Goal: Task Accomplishment & Management: Use online tool/utility

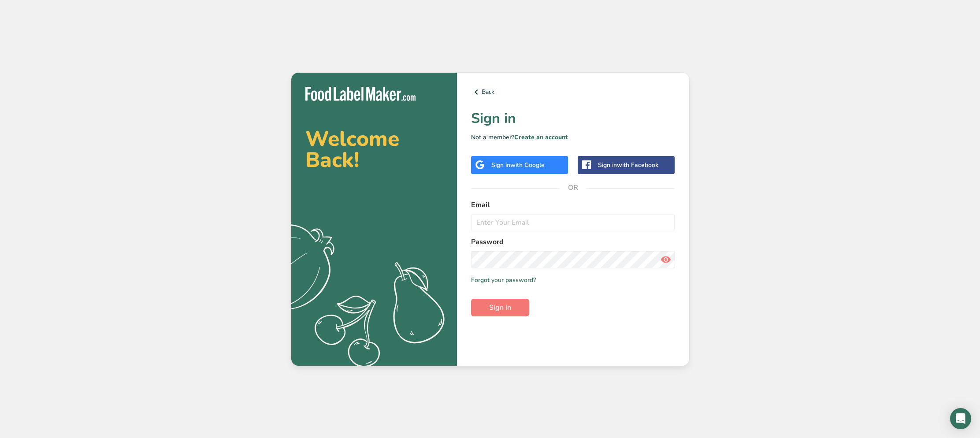
click at [510, 166] on div "Sign in with Google" at bounding box center [517, 164] width 53 height 9
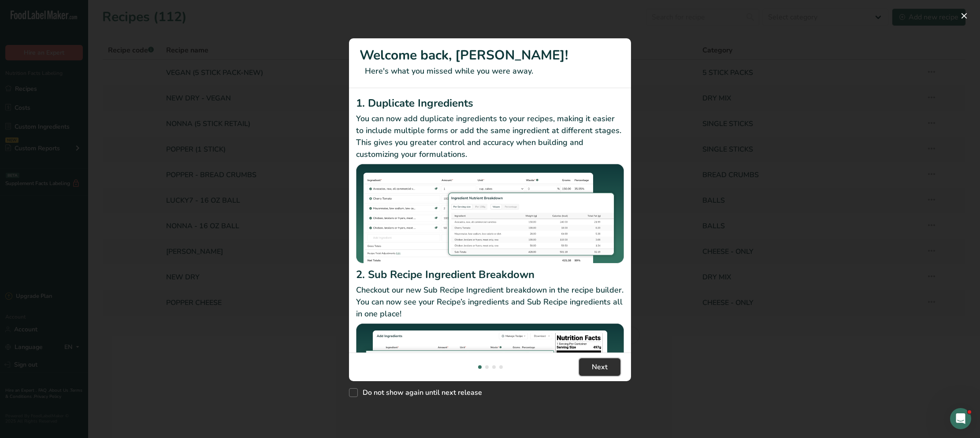
click at [603, 374] on button "Next" at bounding box center [599, 367] width 41 height 18
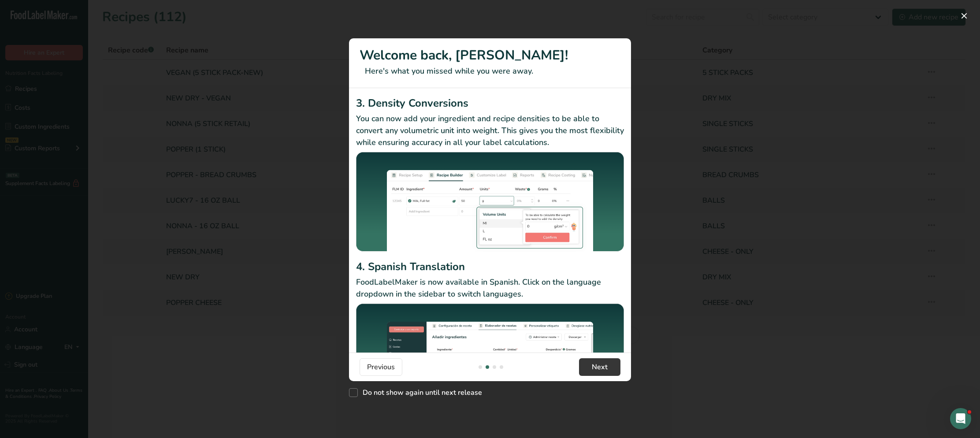
click at [735, 294] on div "New Features" at bounding box center [490, 219] width 980 height 438
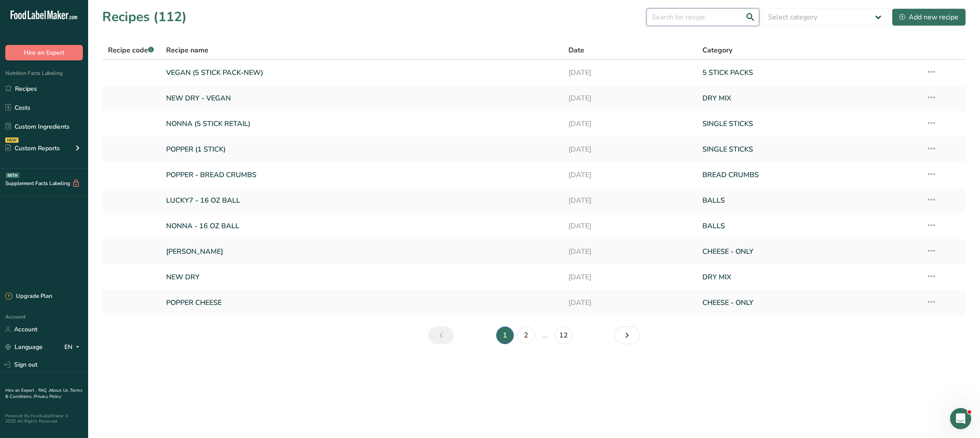
click at [722, 19] on input "text" at bounding box center [703, 17] width 113 height 18
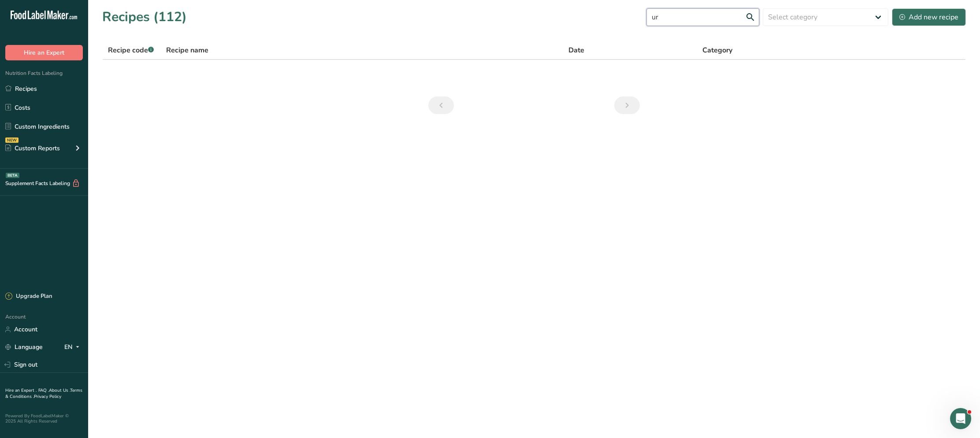
type input "u"
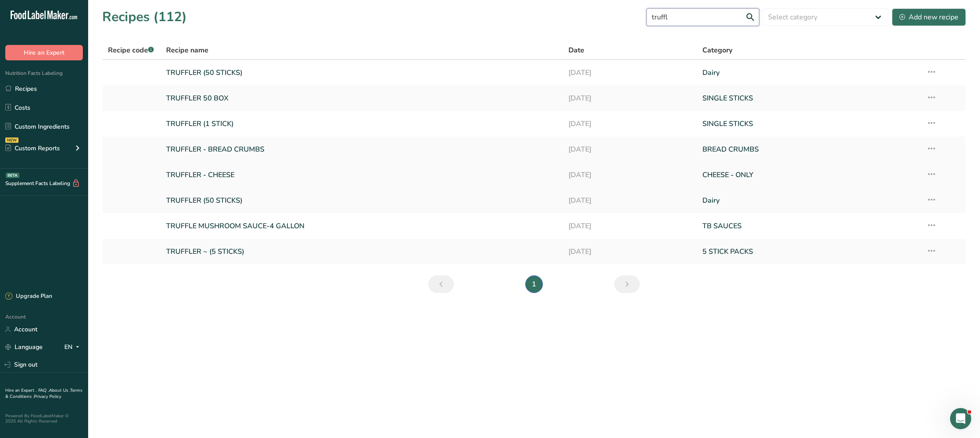
type input "truffl"
click at [227, 179] on link "TRUFFLER - CHEESE" at bounding box center [362, 175] width 392 height 19
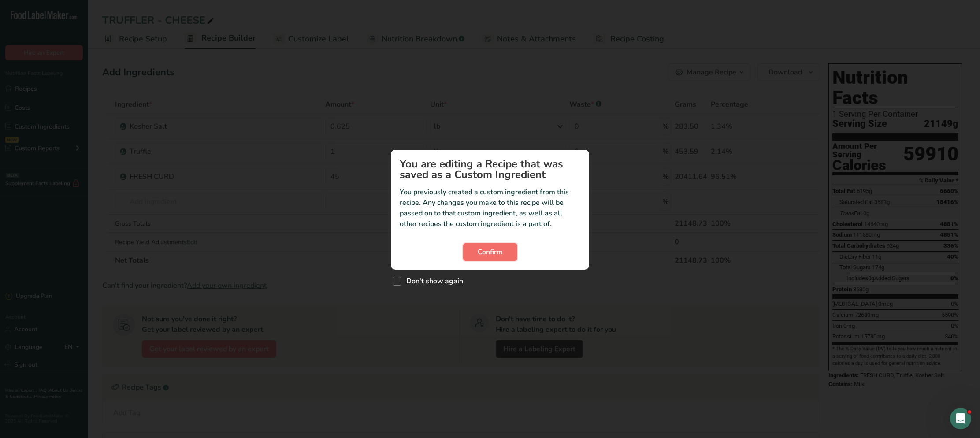
click at [497, 257] on span "Confirm" at bounding box center [490, 252] width 25 height 11
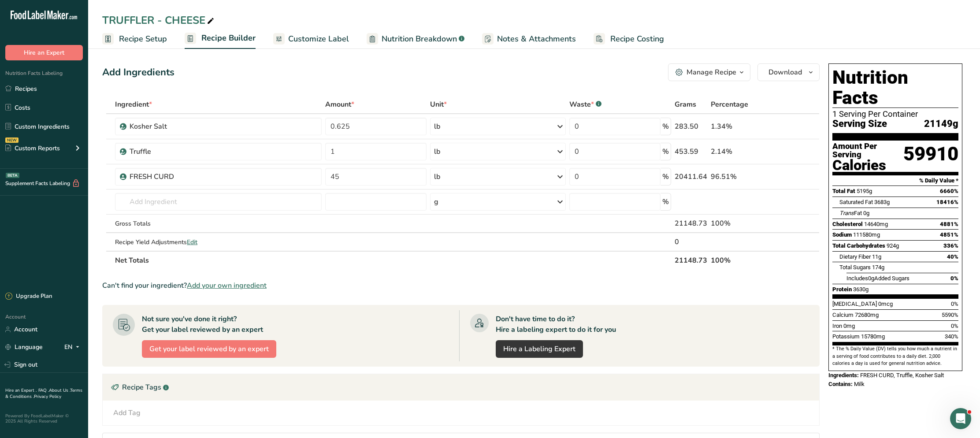
click at [744, 72] on icon "button" at bounding box center [741, 72] width 7 height 11
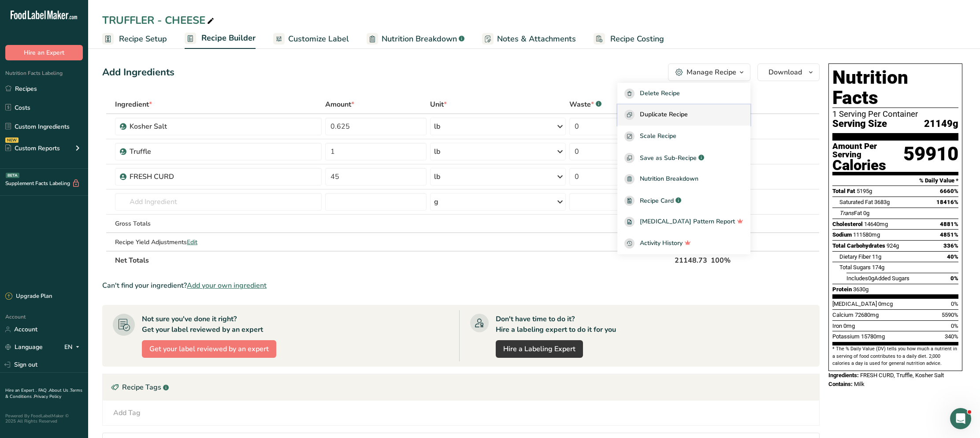
click at [678, 119] on span "Duplicate Recipe" at bounding box center [664, 115] width 48 height 10
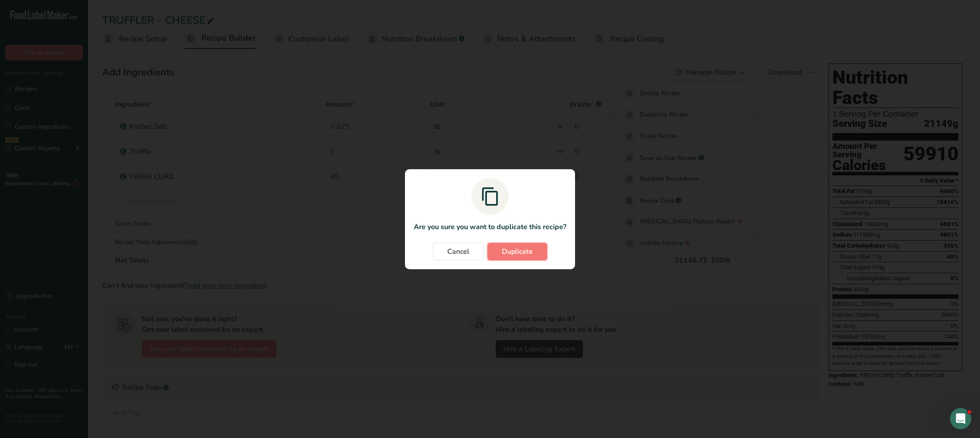
click at [513, 249] on span "Duplicate" at bounding box center [517, 251] width 31 height 11
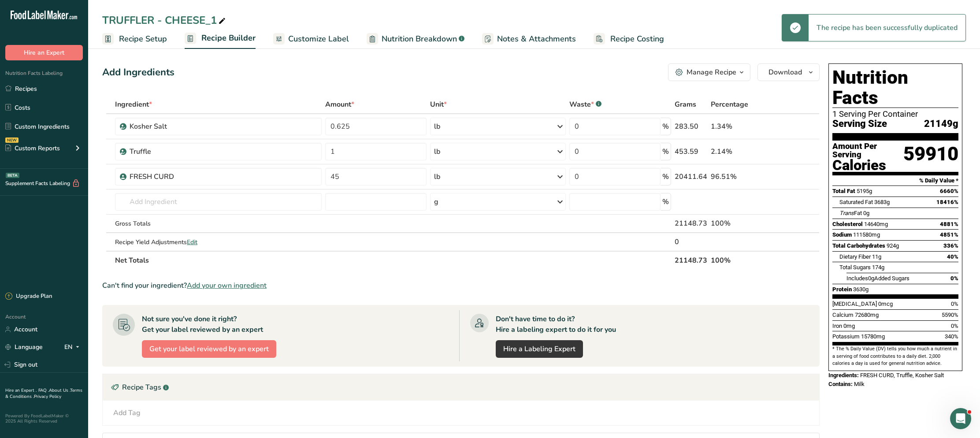
click at [209, 17] on div "TRUFFLER - CHEESE_1" at bounding box center [164, 20] width 125 height 16
drag, startPoint x: 155, startPoint y: 18, endPoint x: 80, endPoint y: 18, distance: 74.5
click at [80, 18] on div ".a-20{fill:#fff;} Hire an Expert Nutrition Facts Labeling Recipes Costs Custom …" at bounding box center [490, 286] width 980 height 572
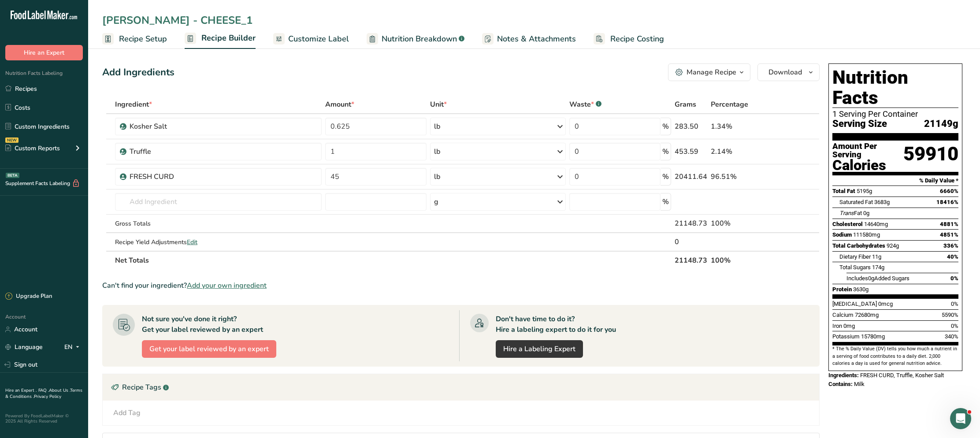
click at [206, 18] on input "URBANI - CHEESE_1" at bounding box center [534, 20] width 864 height 16
type input "[PERSON_NAME] - CHEESE"
click at [209, 63] on div "Add Ingredients Manage Recipe Delete Recipe Duplicate Recipe Scale Recipe Save …" at bounding box center [461, 72] width 718 height 18
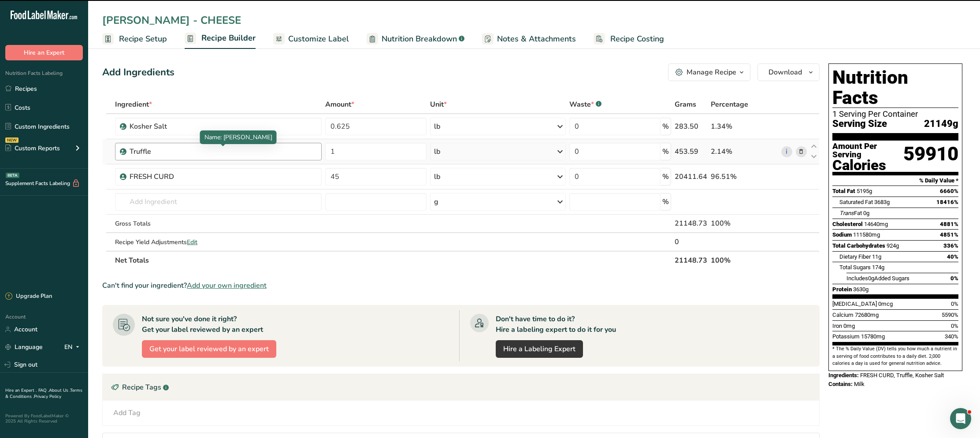
click at [235, 150] on div "Truffle" at bounding box center [185, 151] width 110 height 11
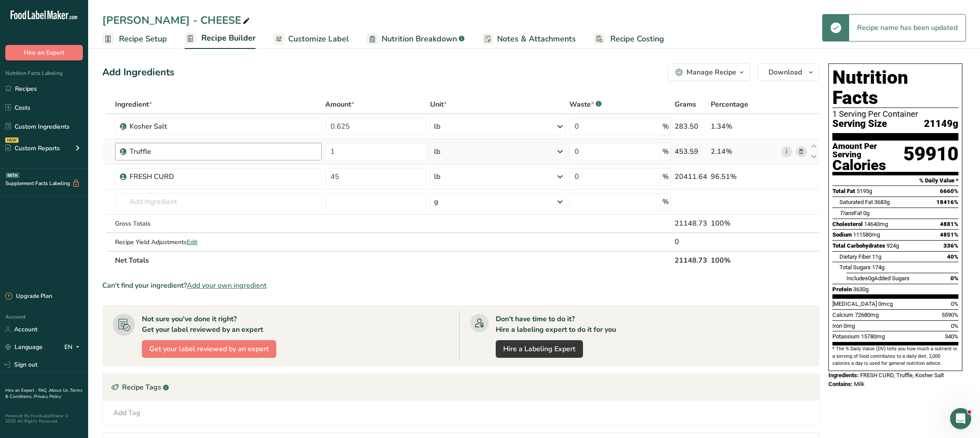
click at [269, 151] on div "Truffle" at bounding box center [223, 151] width 187 height 11
click at [800, 151] on icon at bounding box center [801, 151] width 6 height 9
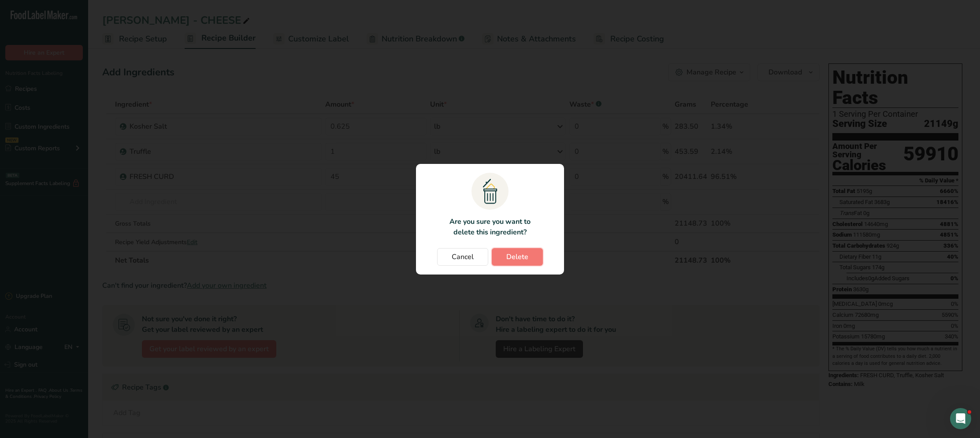
click at [524, 259] on span "Delete" at bounding box center [517, 257] width 22 height 11
type input "45"
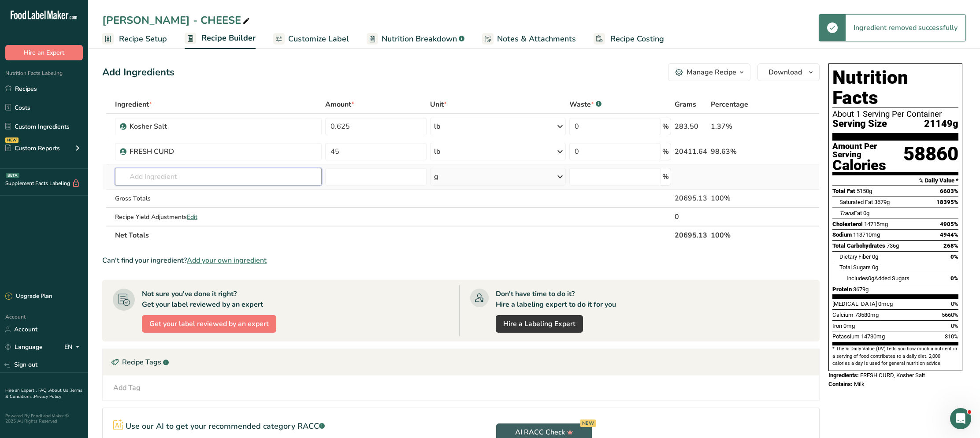
click at [171, 176] on input "text" at bounding box center [218, 177] width 207 height 18
type input "URBANI TRUFFLE"
click at [152, 209] on div "Add your own ingredient" at bounding box center [218, 209] width 193 height 9
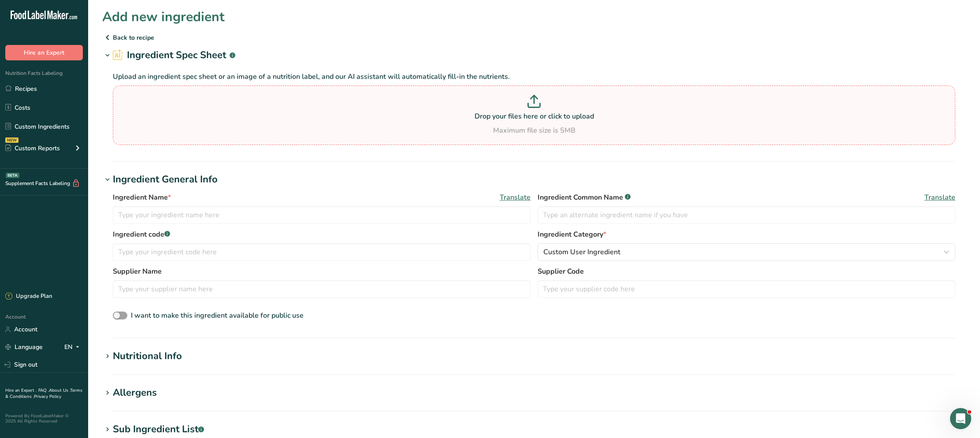
click at [409, 116] on p "Drop your files here or click to upload" at bounding box center [534, 116] width 838 height 11
click at [409, 116] on input "Drop your files here or click to upload Maximum file size is 5MB" at bounding box center [534, 116] width 843 height 60
type input "C:\fakepath\77748205298__1E2550D4-26E7-4456-9EA7-A24FEEB57D7D.JPEG"
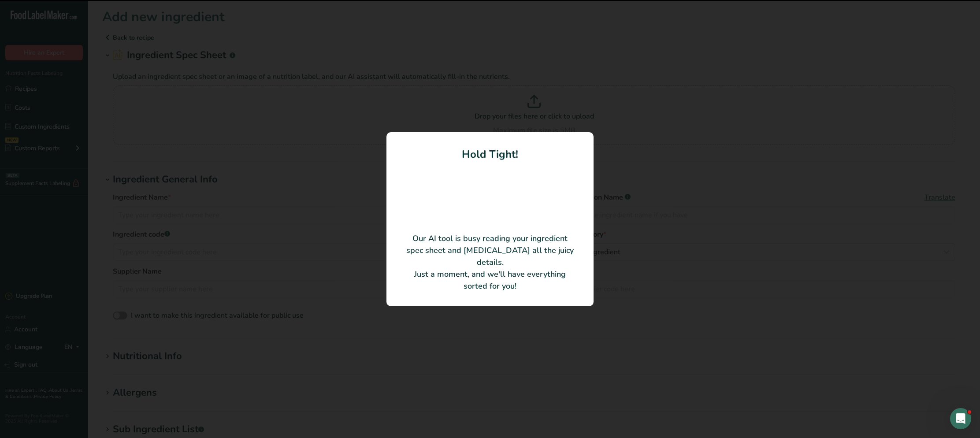
type input "Truffle juice"
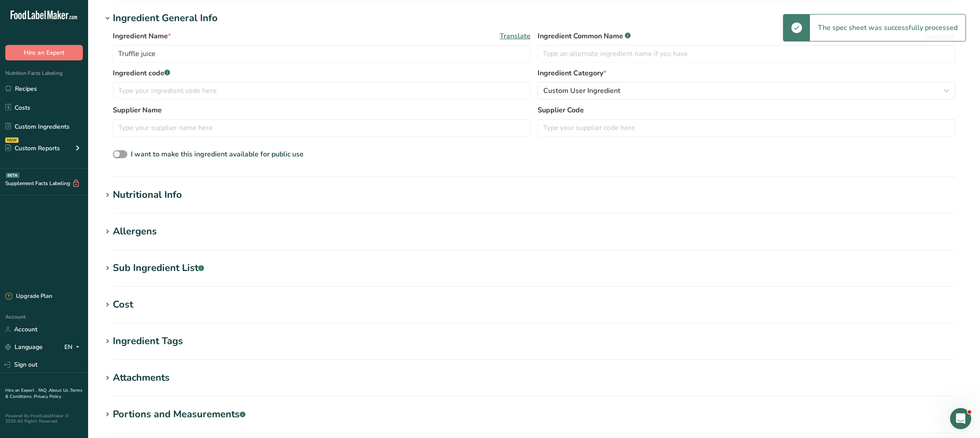
scroll to position [138, 0]
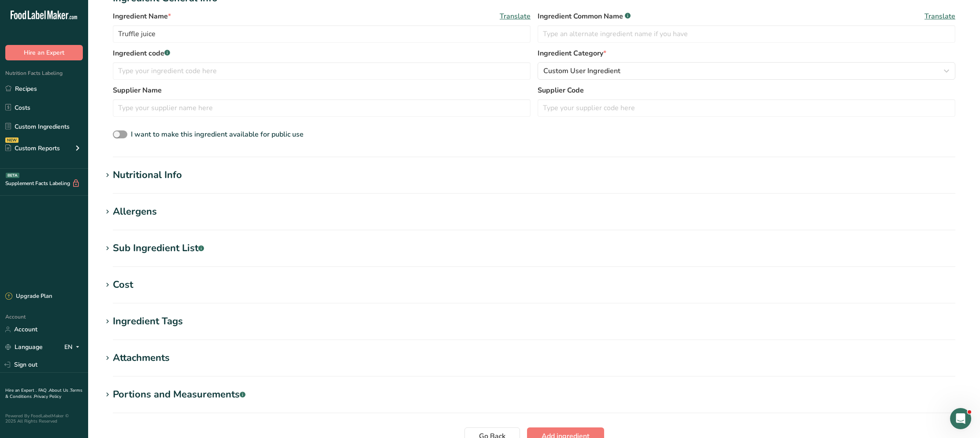
click at [110, 242] on icon at bounding box center [108, 248] width 8 height 12
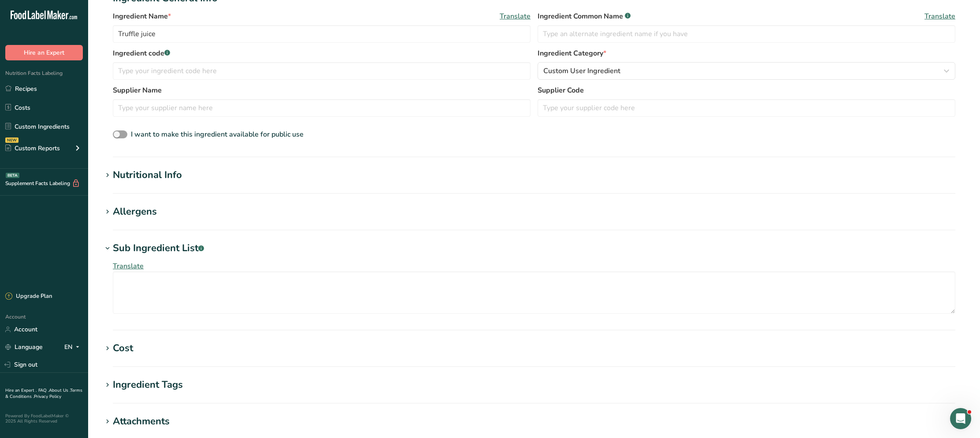
click at [110, 242] on icon at bounding box center [108, 248] width 8 height 12
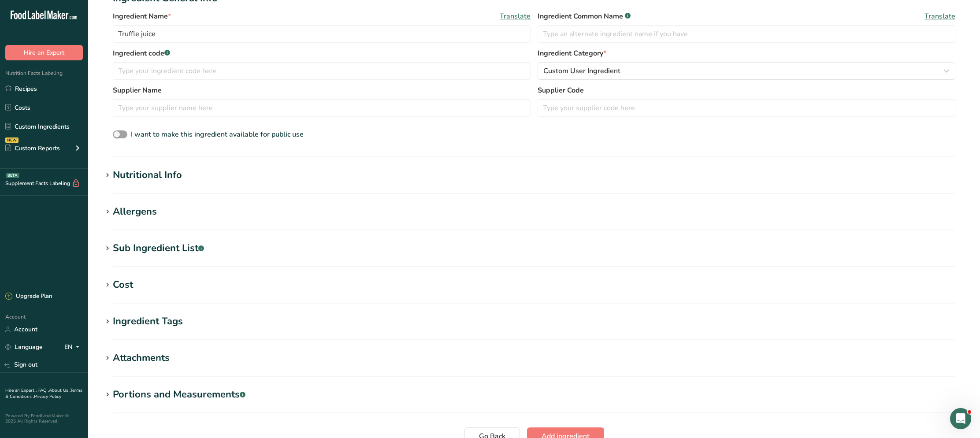
click at [110, 171] on icon at bounding box center [108, 175] width 8 height 12
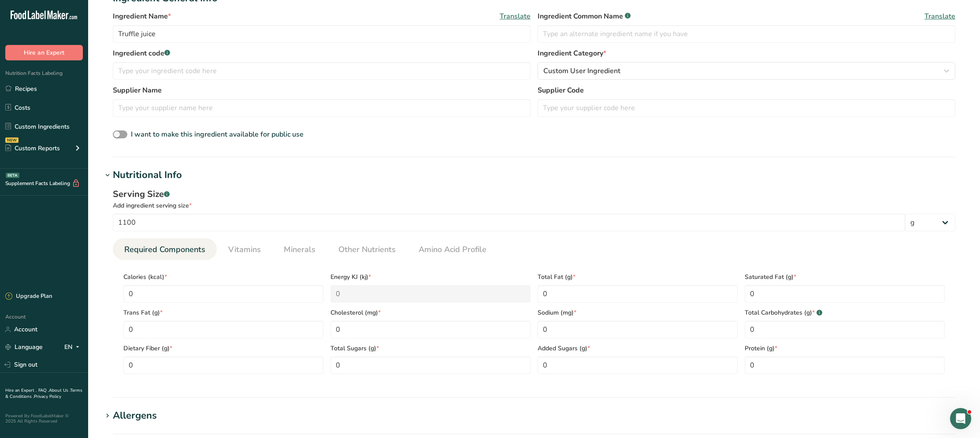
click at [110, 171] on icon at bounding box center [108, 175] width 8 height 12
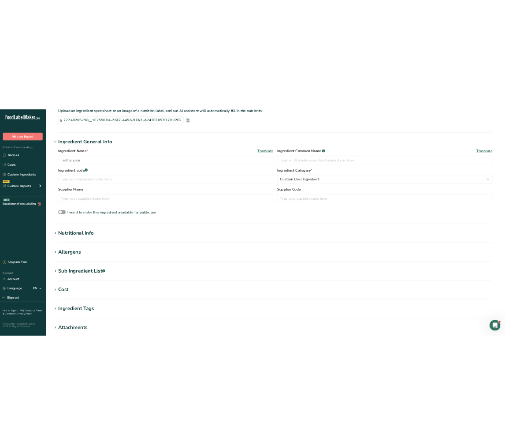
scroll to position [0, 0]
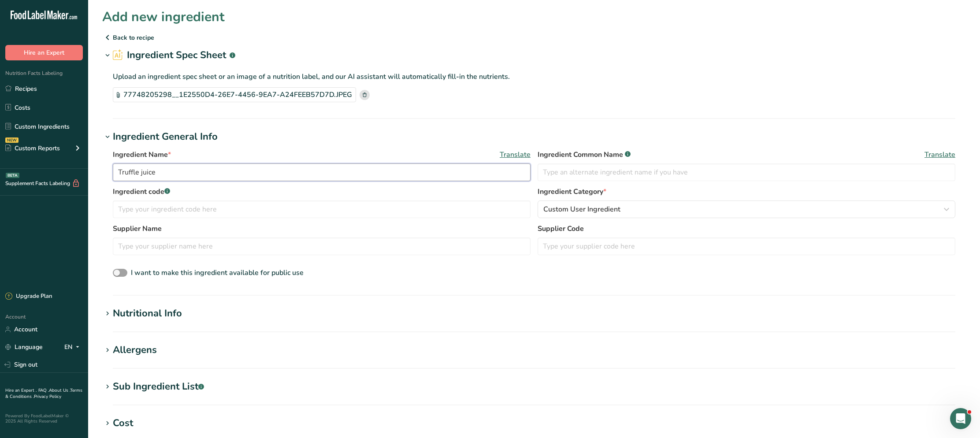
drag, startPoint x: 131, startPoint y: 170, endPoint x: 112, endPoint y: 167, distance: 18.6
click at [113, 167] on input "Truffle juice" at bounding box center [322, 173] width 418 height 18
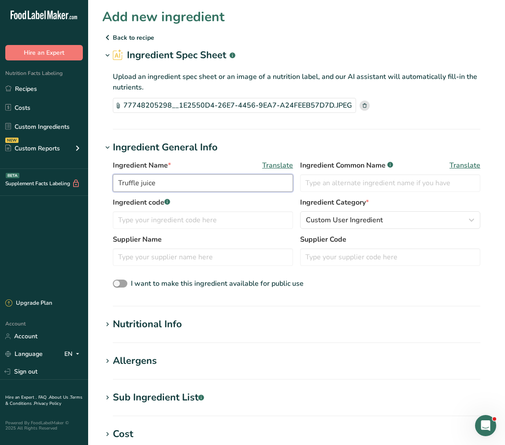
drag, startPoint x: 167, startPoint y: 178, endPoint x: 125, endPoint y: 180, distance: 42.4
click at [125, 180] on input "Truffle juice" at bounding box center [203, 183] width 180 height 18
click at [175, 183] on input "Truffle juice" at bounding box center [203, 183] width 180 height 18
click at [174, 183] on input "Truffle juice" at bounding box center [203, 183] width 180 height 18
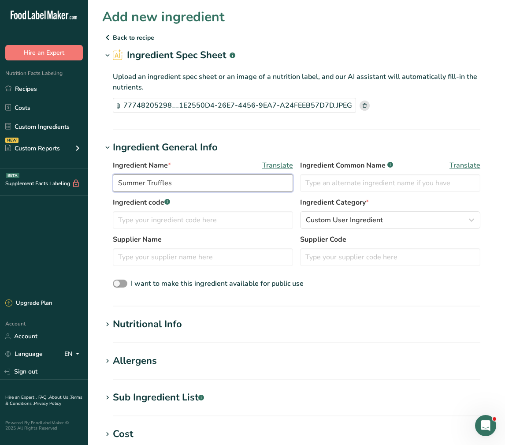
type input "Summer Truffles"
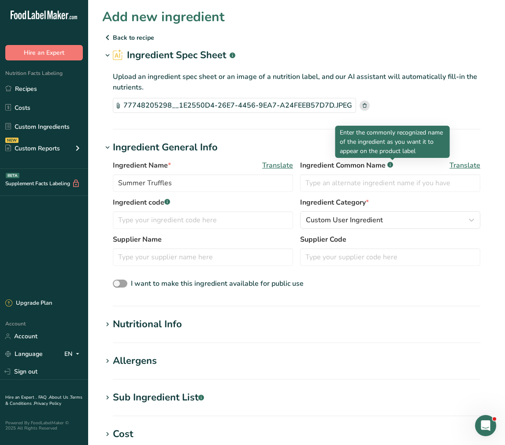
click at [136, 399] on div "Sub Ingredient List .a-a{fill:#347362;}.b-a{fill:#fff;}" at bounding box center [158, 397] width 91 height 15
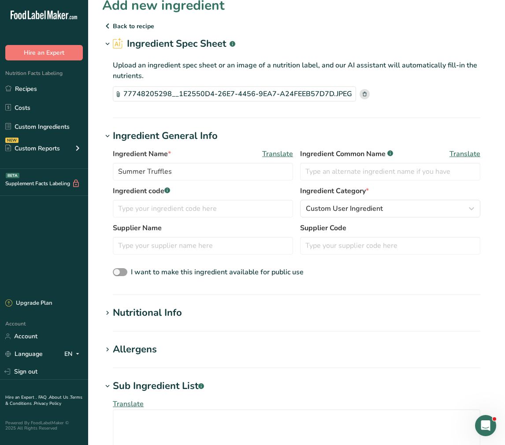
scroll to position [61, 0]
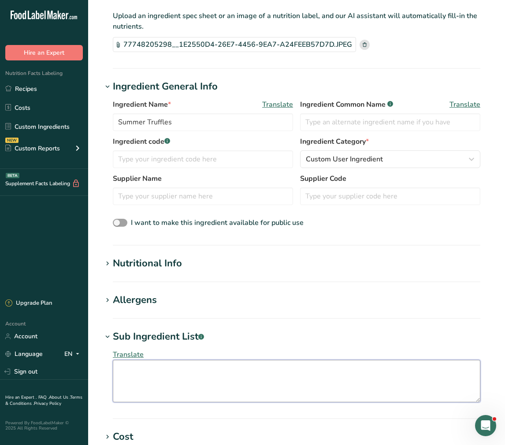
click at [139, 385] on textarea at bounding box center [297, 381] width 368 height 42
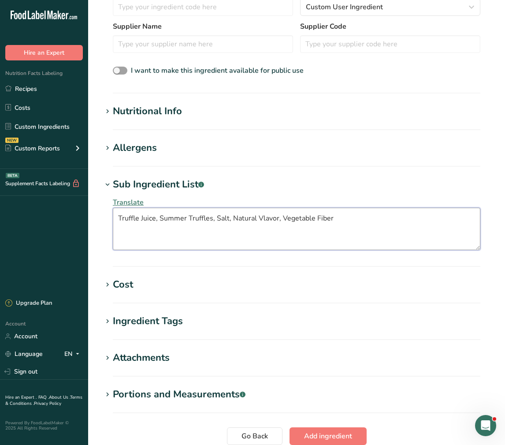
scroll to position [288, 0]
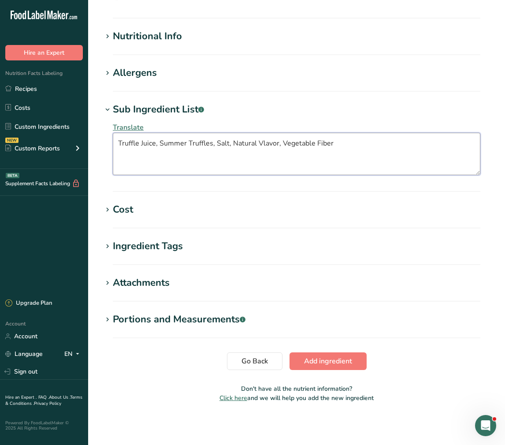
type textarea "Truffle Juice, Summer Truffles, Salt, Natural Vlavor, Vegetable Fiber"
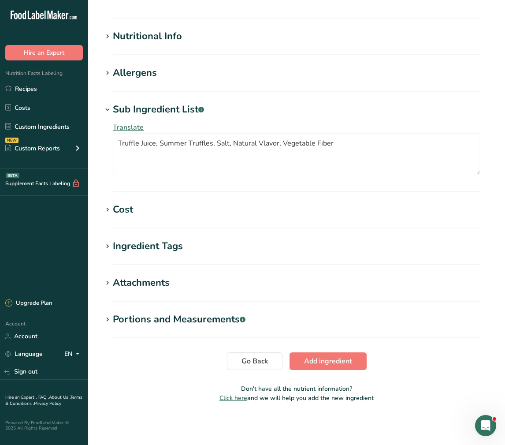
click at [121, 206] on div "Cost" at bounding box center [123, 209] width 20 height 15
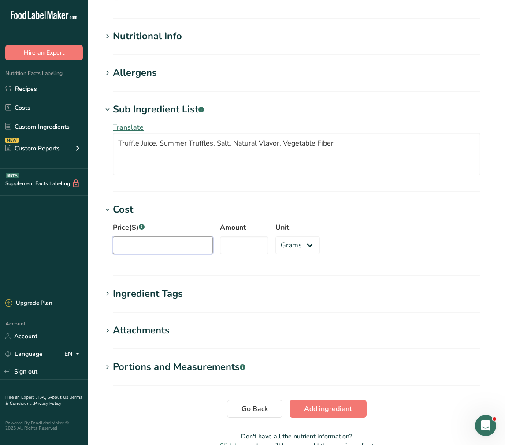
click at [150, 246] on input "Price($) .a-a{fill:#347362;}.b-a{fill:#fff;}" at bounding box center [163, 245] width 100 height 18
paste input "2.45"
drag, startPoint x: 151, startPoint y: 247, endPoint x: 101, endPoint y: 246, distance: 49.8
click at [101, 246] on section "Add new ingredient Back to recipe Ingredient Spec Sheet .a-a{fill:#347362;}.b-a…" at bounding box center [296, 88] width 417 height 752
click at [236, 241] on input "Amount" at bounding box center [244, 245] width 48 height 18
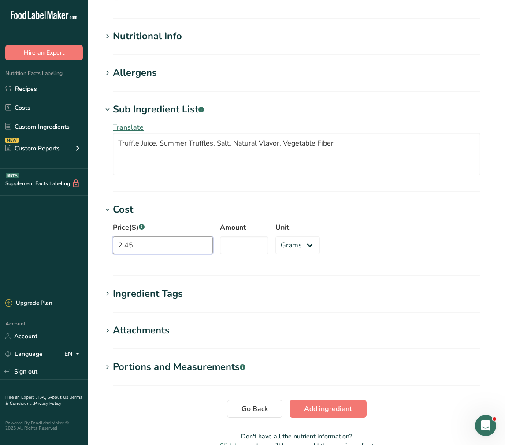
drag, startPoint x: 148, startPoint y: 244, endPoint x: 88, endPoint y: 242, distance: 60.4
click at [88, 242] on div ".a-20{fill:#fff;} Hire an Expert Nutrition Facts Labeling Recipes Costs Custom …" at bounding box center [252, 102] width 505 height 780
type input "215"
type input "2.45"
click at [295, 246] on select "Grams kg mg mcg lb oz" at bounding box center [297, 245] width 45 height 18
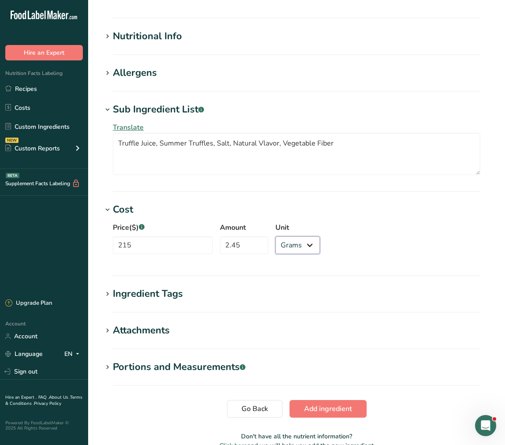
select select "12"
click at [275, 236] on select "Grams kg mg mcg lb oz" at bounding box center [297, 245] width 45 height 18
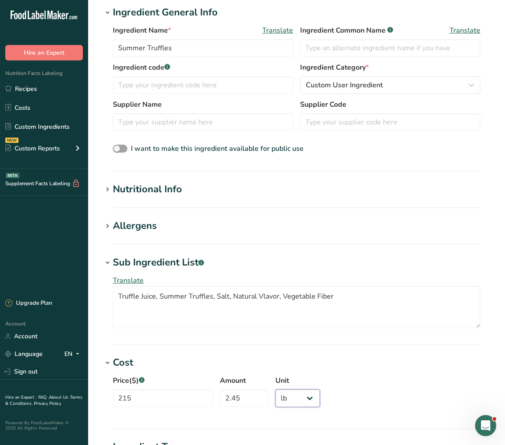
scroll to position [0, 0]
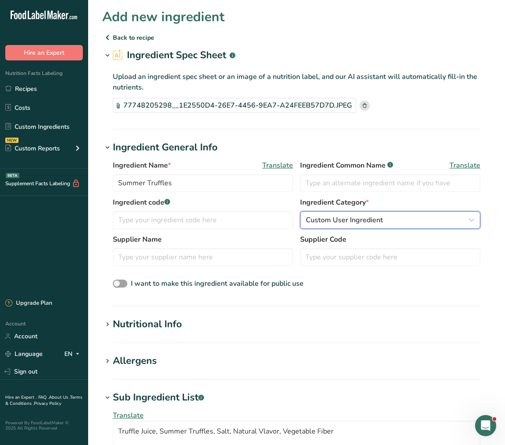
click at [342, 222] on span "Custom User Ingredient" at bounding box center [344, 220] width 77 height 11
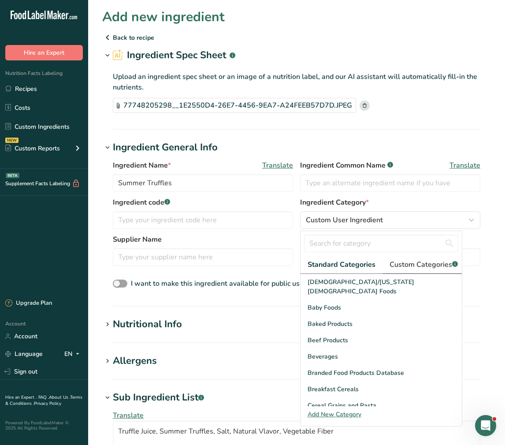
click at [429, 265] on span "Custom Categories .a-a{fill:#347362;}.b-a{fill:#fff;}" at bounding box center [424, 264] width 68 height 11
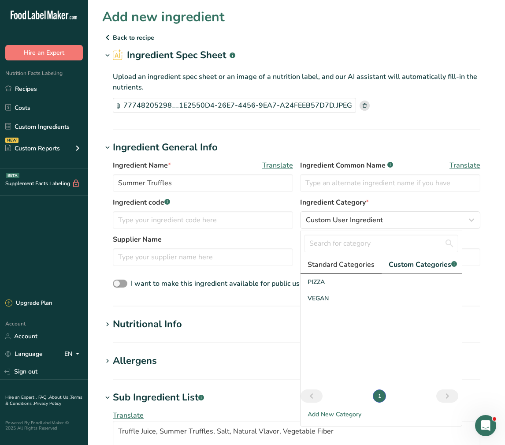
click at [357, 264] on span "Standard Categories" at bounding box center [341, 264] width 67 height 11
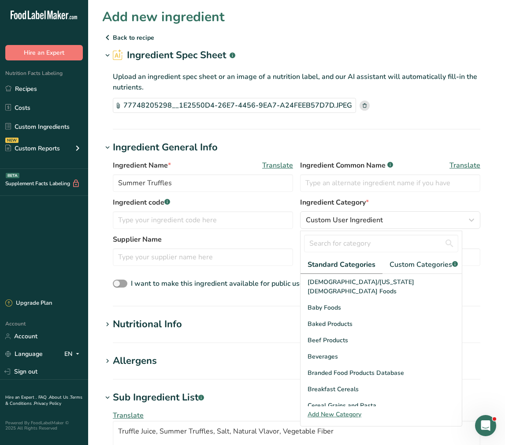
click at [289, 205] on label "Ingredient code .a-a{fill:#347362;}.b-a{fill:#fff;}" at bounding box center [203, 202] width 180 height 11
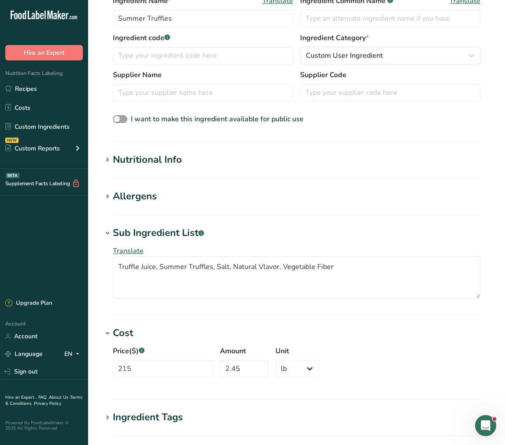
scroll to position [286, 0]
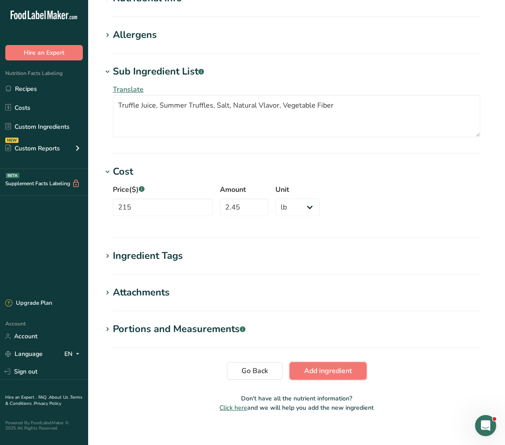
click at [316, 375] on span "Add ingredient" at bounding box center [328, 370] width 48 height 11
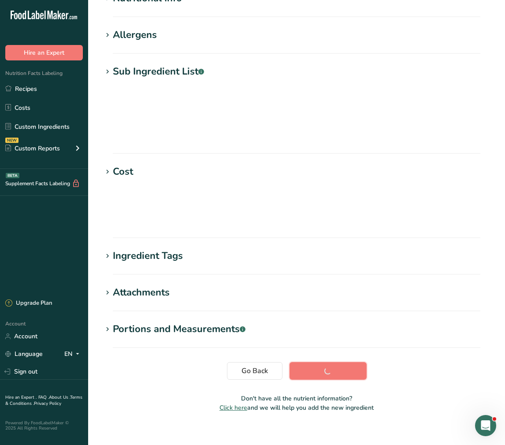
scroll to position [29, 0]
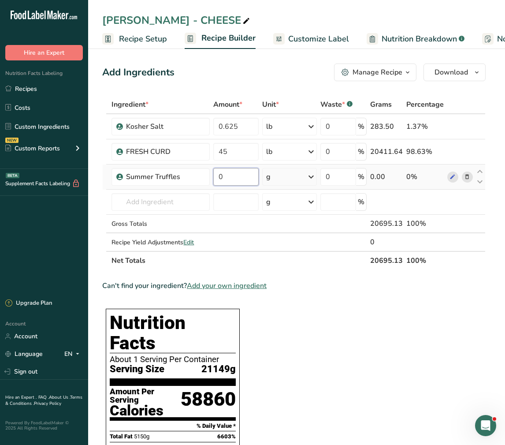
drag, startPoint x: 221, startPoint y: 178, endPoint x: 215, endPoint y: 178, distance: 6.2
click at [215, 178] on input "0" at bounding box center [235, 177] width 45 height 18
type input "2"
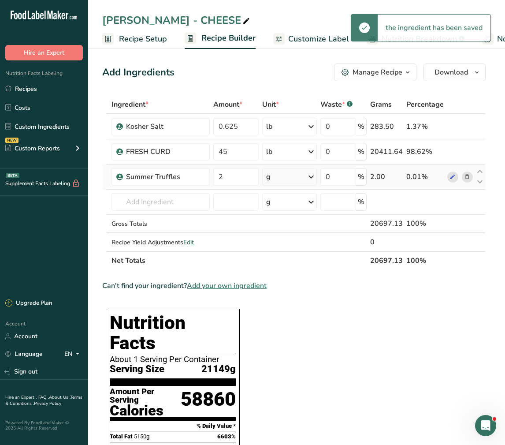
click at [306, 178] on div "g" at bounding box center [289, 177] width 55 height 18
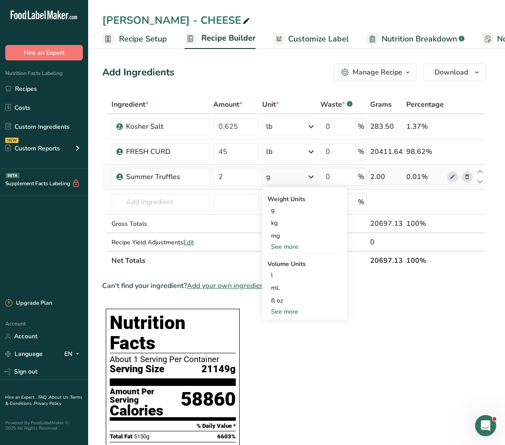
click at [289, 247] on div "See more" at bounding box center [305, 246] width 74 height 9
click at [287, 271] on div "oz" at bounding box center [305, 274] width 74 height 13
click at [134, 40] on span "Recipe Setup" at bounding box center [143, 39] width 48 height 12
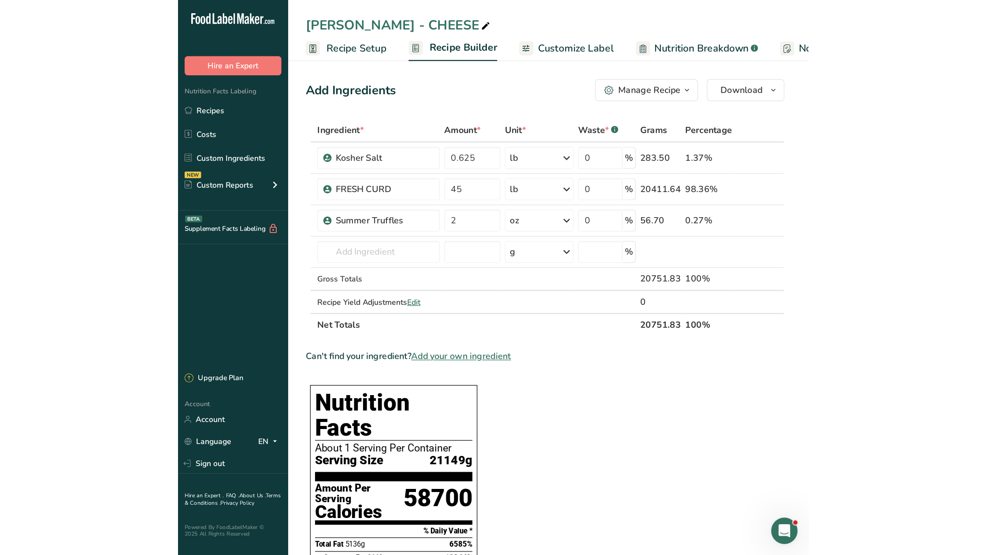
scroll to position [0, 3]
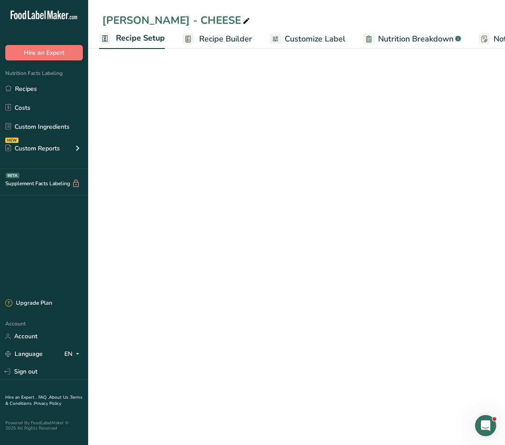
select select "12"
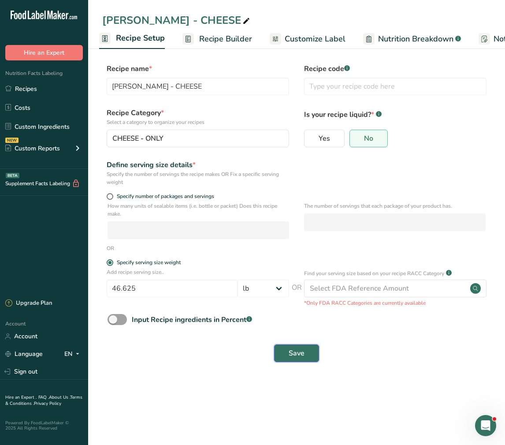
click at [304, 355] on button "Save" at bounding box center [296, 353] width 45 height 18
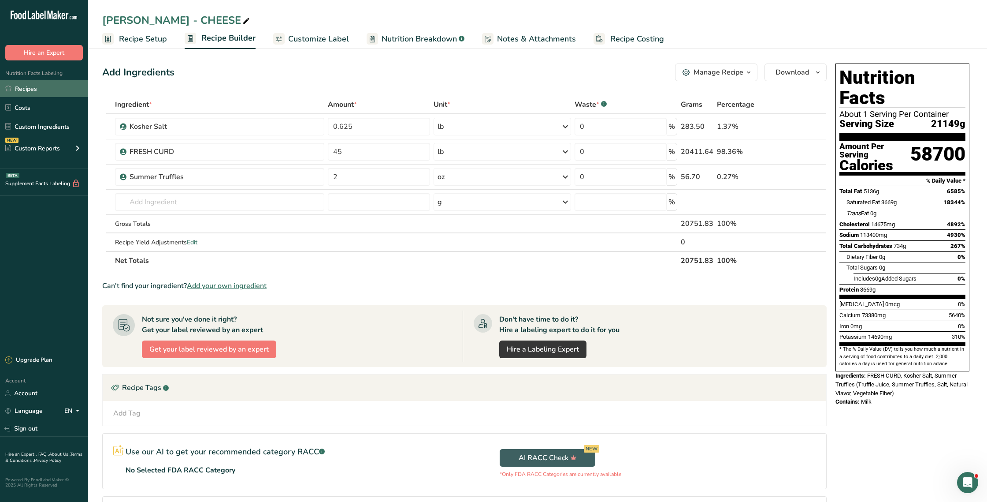
click at [30, 88] on link "Recipes" at bounding box center [44, 88] width 88 height 17
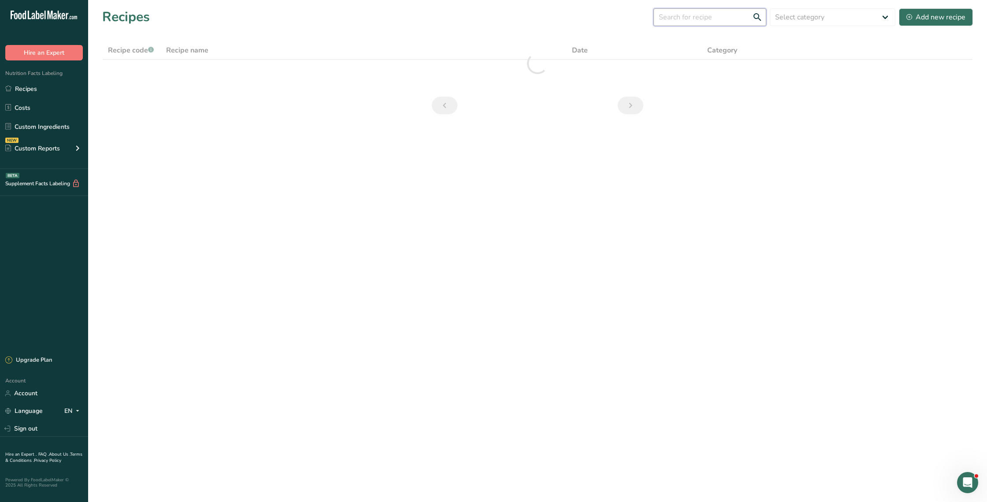
click at [719, 20] on input "text" at bounding box center [710, 17] width 113 height 18
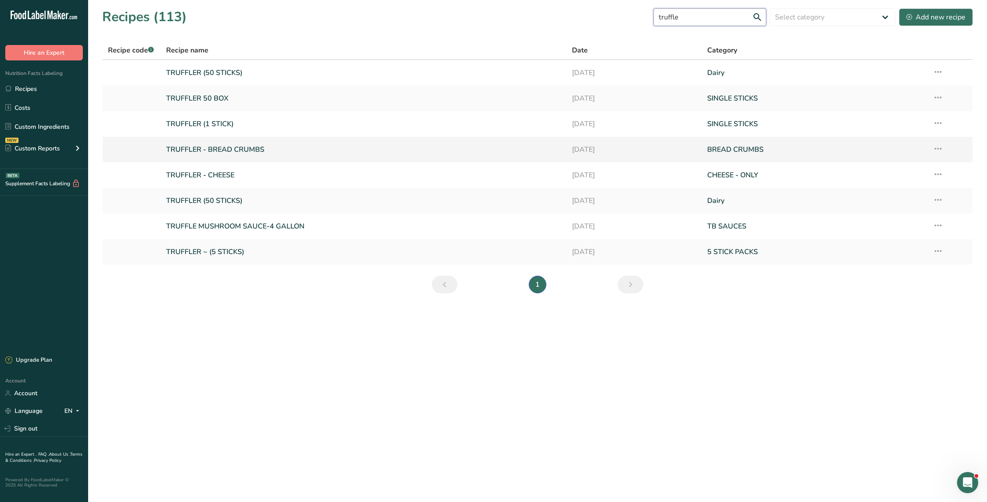
type input "truffle"
click at [237, 150] on link "TRUFFLER - BREAD CRUMBS" at bounding box center [363, 149] width 395 height 19
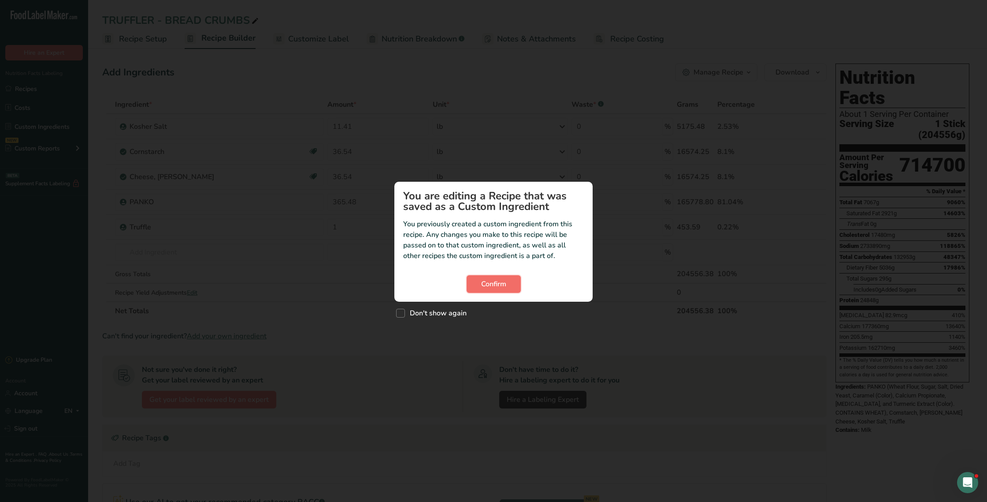
click at [508, 289] on button "Confirm" at bounding box center [494, 284] width 54 height 18
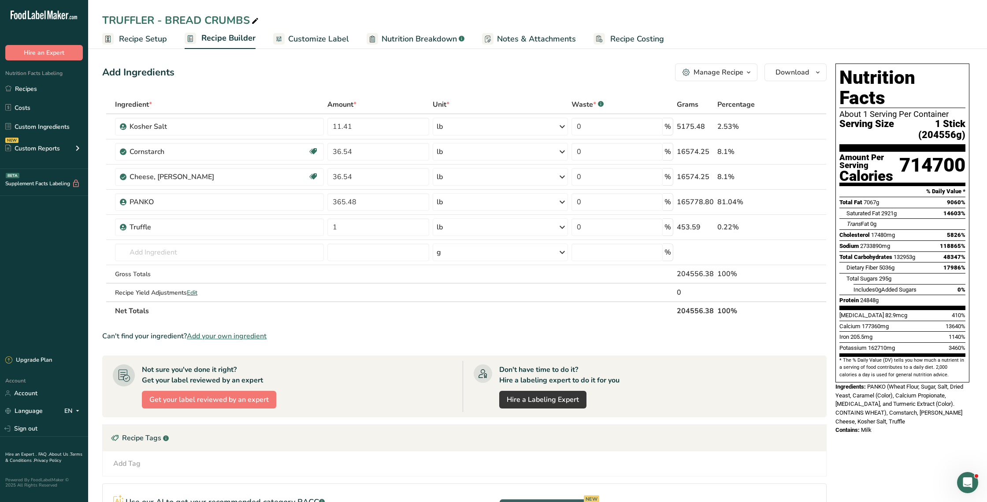
click at [720, 66] on button "Manage Recipe" at bounding box center [716, 72] width 82 height 18
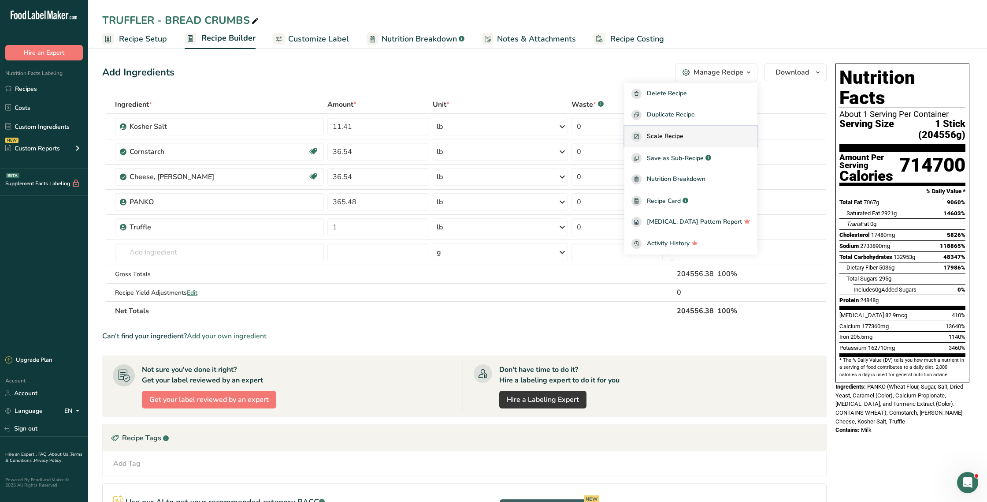
click at [674, 138] on span "Scale Recipe" at bounding box center [665, 136] width 37 height 10
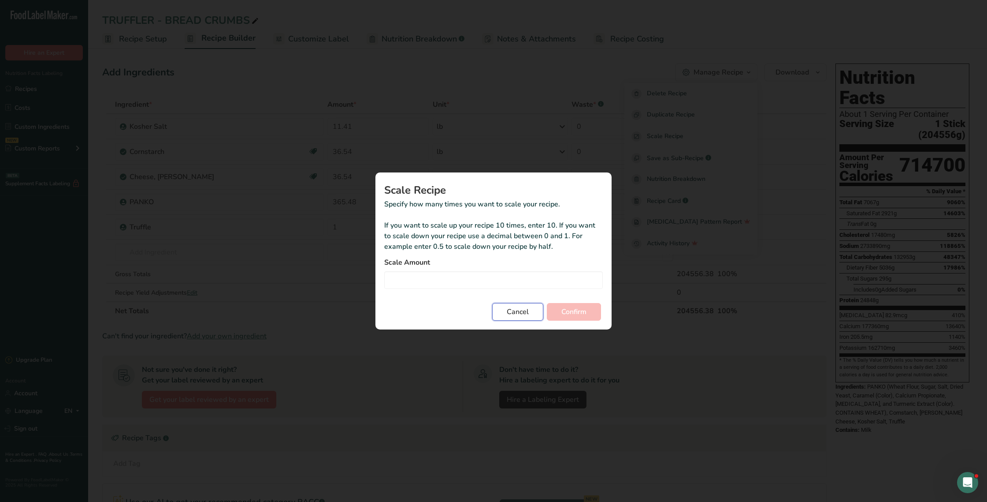
click at [512, 306] on span "Cancel" at bounding box center [518, 311] width 22 height 11
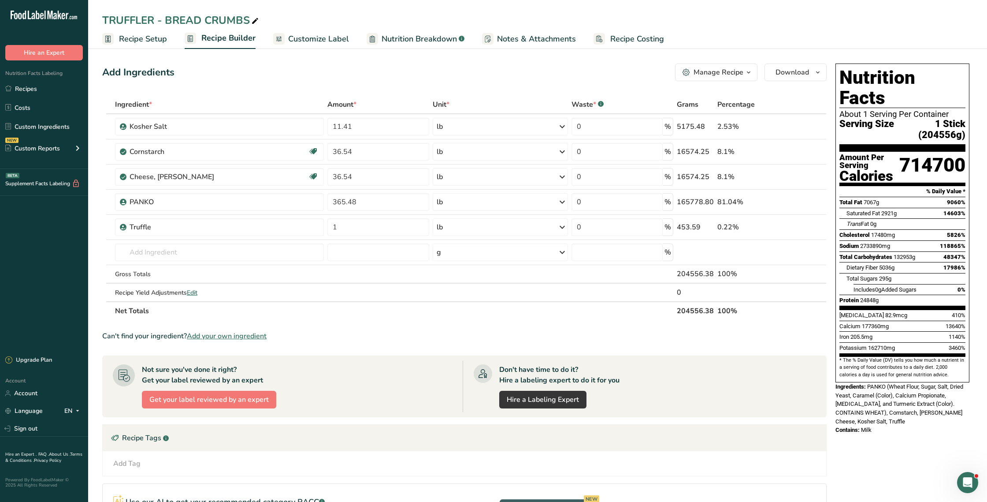
click at [693, 74] on div "Manage Recipe" at bounding box center [713, 72] width 61 height 11
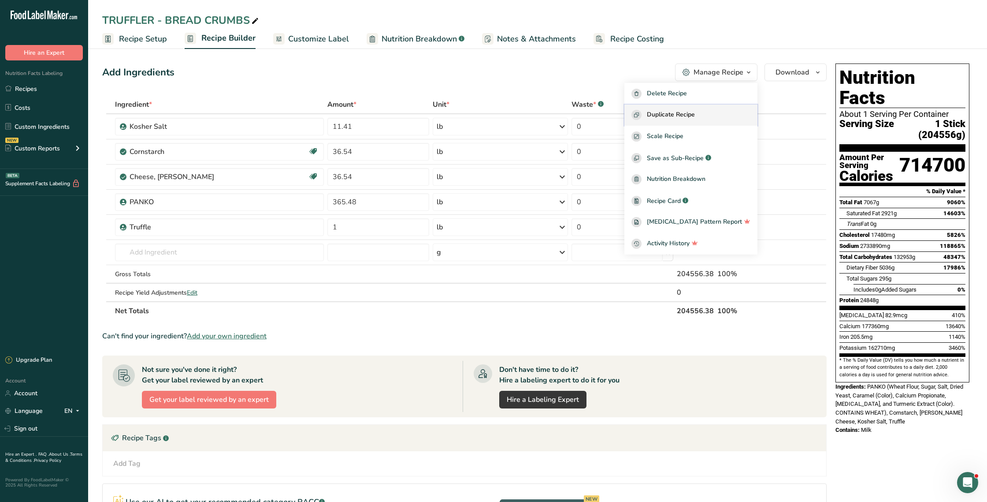
click at [688, 111] on span "Duplicate Recipe" at bounding box center [671, 115] width 48 height 10
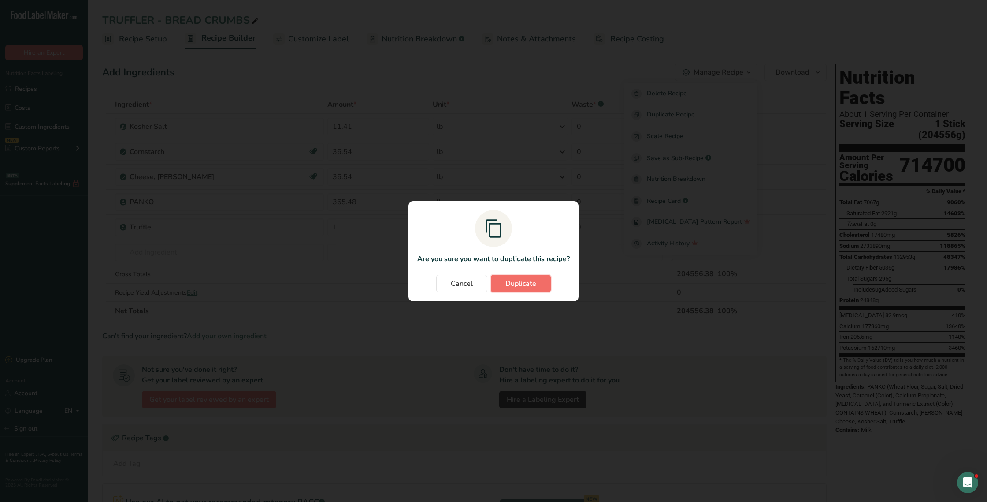
click at [511, 282] on span "Duplicate" at bounding box center [521, 283] width 31 height 11
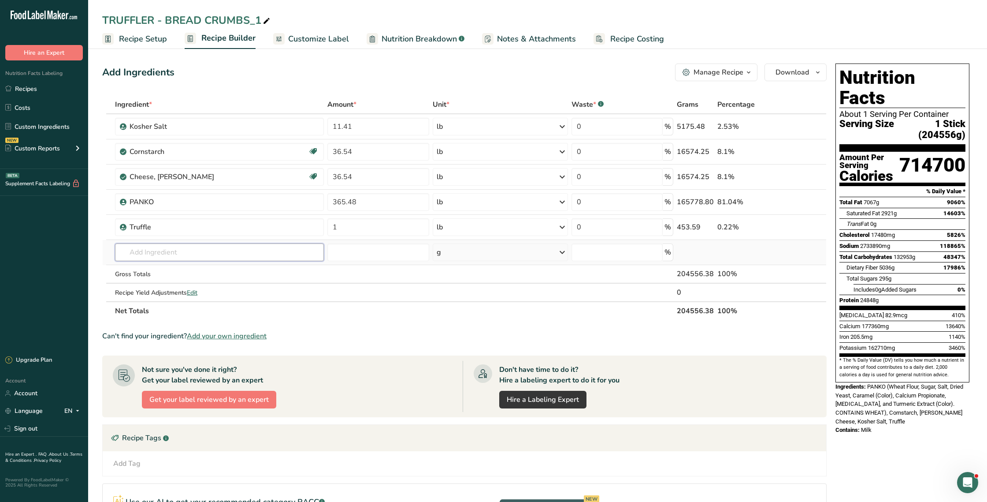
click at [163, 253] on input "text" at bounding box center [219, 252] width 209 height 18
type input "summer tru"
click at [167, 268] on p "Summer Truffles" at bounding box center [149, 269] width 55 height 9
type input "Summer Truffles"
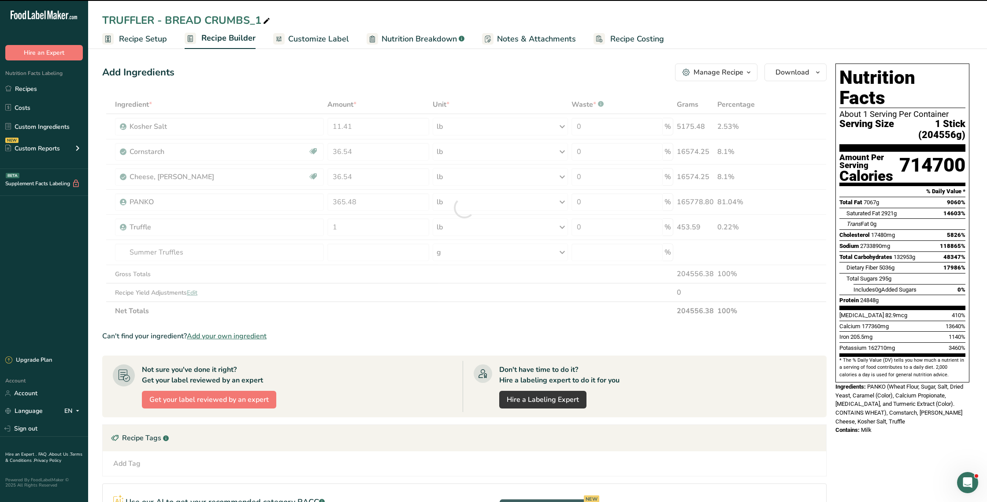
type input "0"
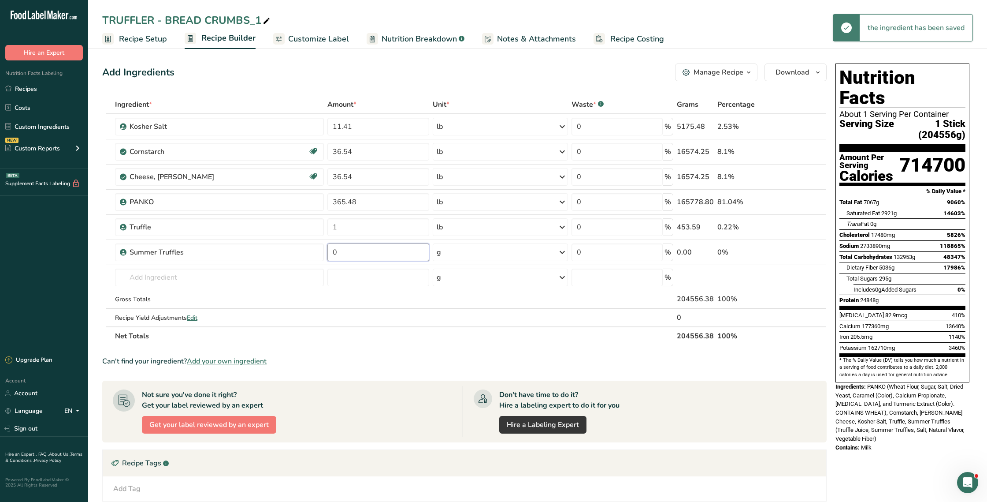
click at [357, 251] on input "0" at bounding box center [377, 252] width 101 height 18
type input "110"
click at [564, 252] on icon at bounding box center [562, 252] width 11 height 16
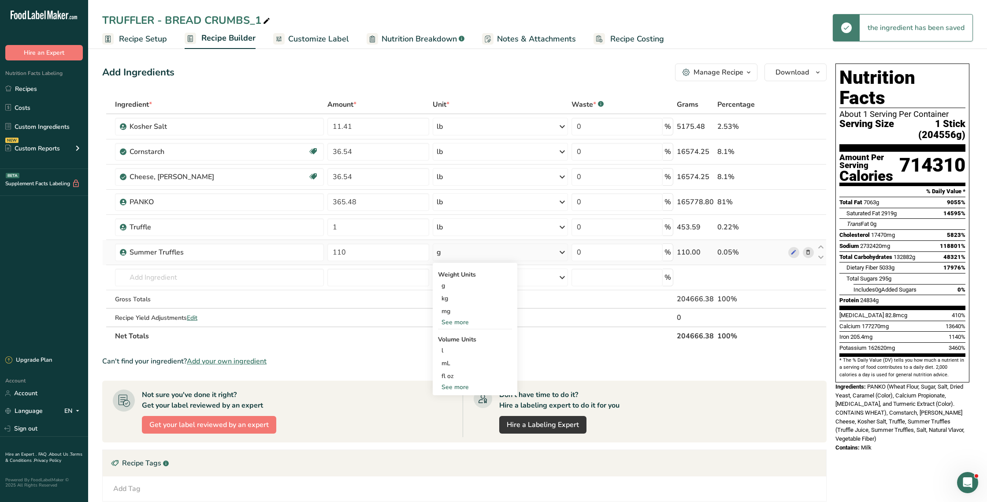
click at [463, 324] on div "See more" at bounding box center [475, 321] width 74 height 9
click at [451, 345] on div "oz" at bounding box center [475, 349] width 74 height 13
click at [810, 227] on icon at bounding box center [808, 227] width 6 height 9
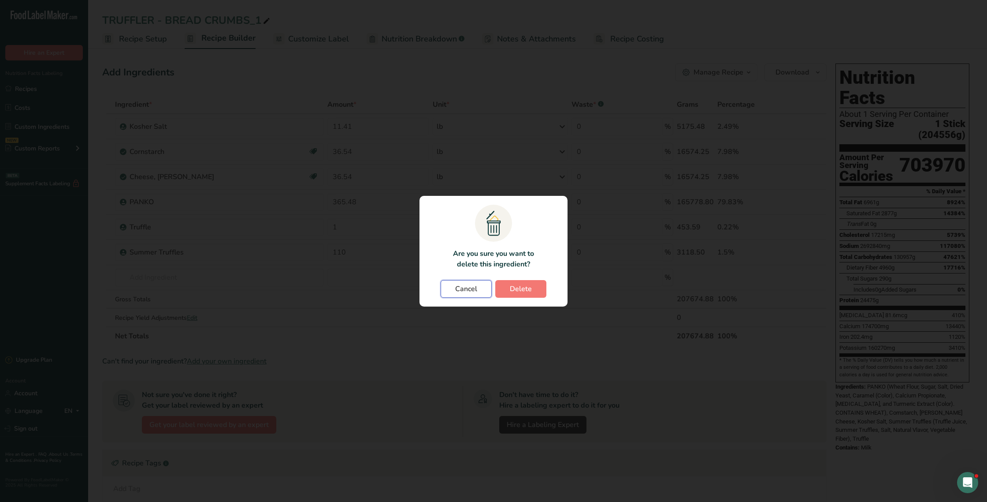
click at [464, 289] on span "Cancel" at bounding box center [466, 288] width 22 height 11
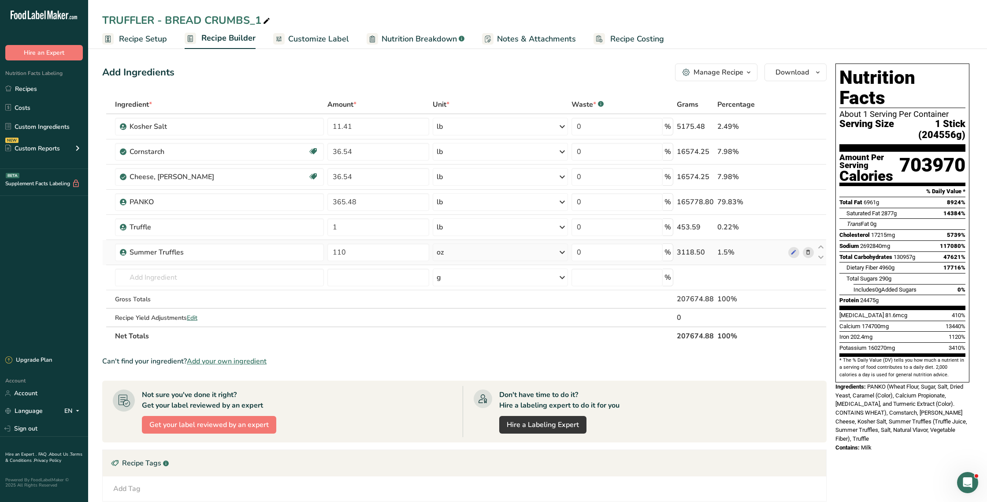
click at [807, 253] on icon at bounding box center [808, 252] width 6 height 9
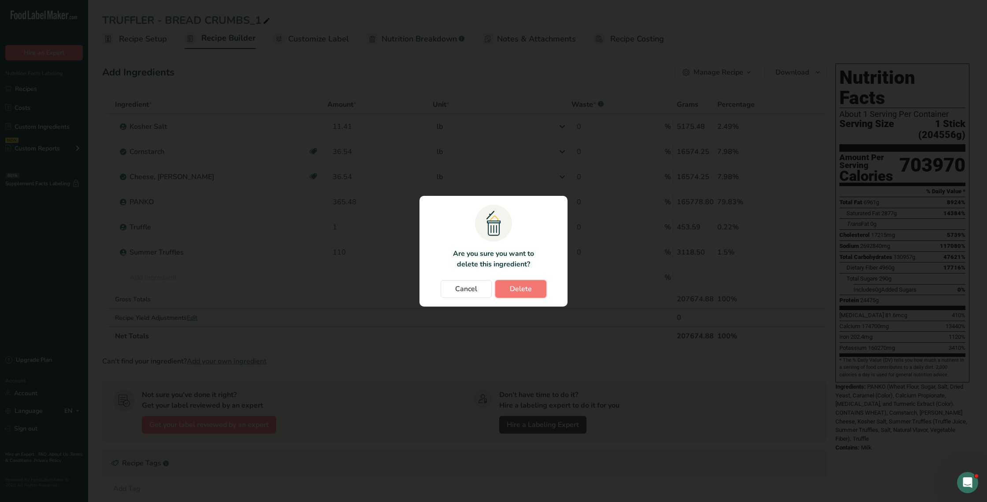
click at [521, 285] on span "Delete" at bounding box center [521, 288] width 22 height 11
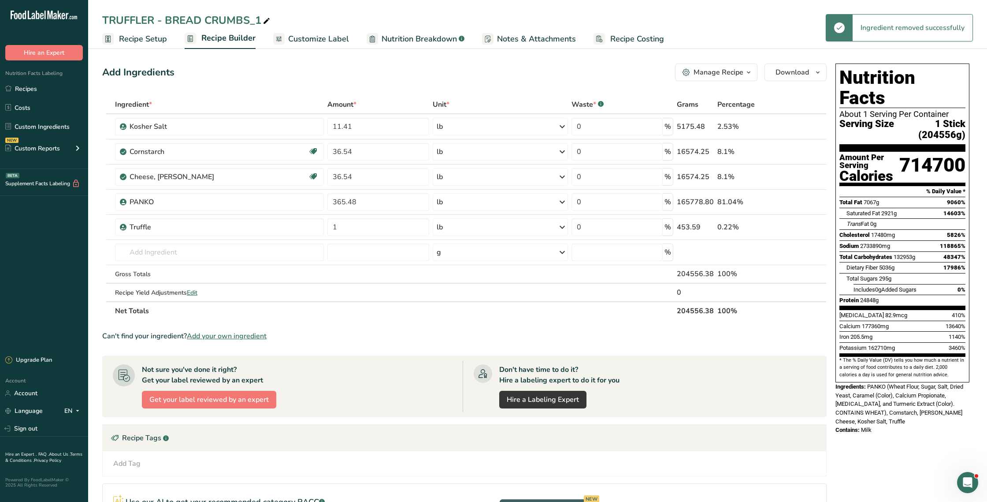
click at [257, 19] on div "TRUFFLER - BREAD CRUMBS_1" at bounding box center [187, 20] width 170 height 16
drag, startPoint x: 155, startPoint y: 19, endPoint x: 87, endPoint y: 15, distance: 67.6
click at [87, 15] on div ".a-20{fill:#fff;} Hire an Expert Nutrition Facts Labeling Recipes Costs Custom …" at bounding box center [493, 311] width 987 height 622
type input "[PERSON_NAME] - BREAD CRUMBS"
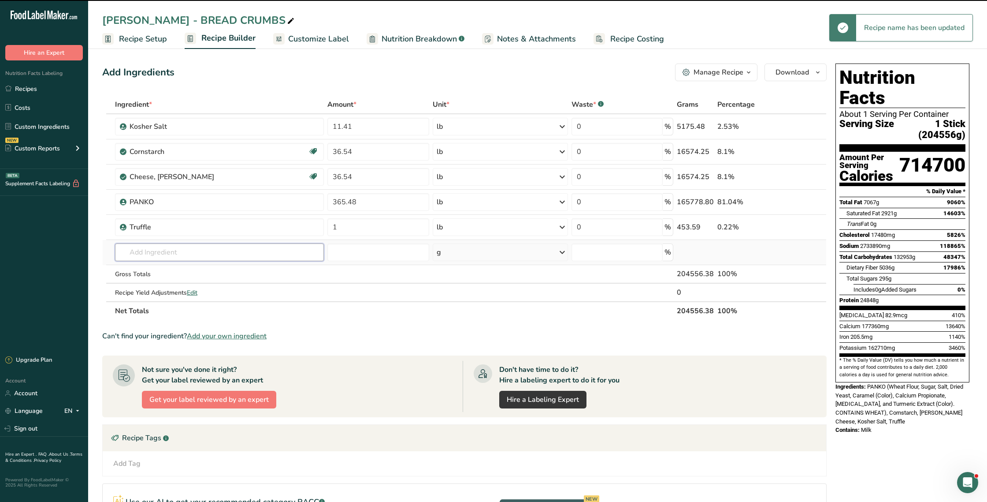
click at [177, 253] on input "text" at bounding box center [219, 252] width 209 height 18
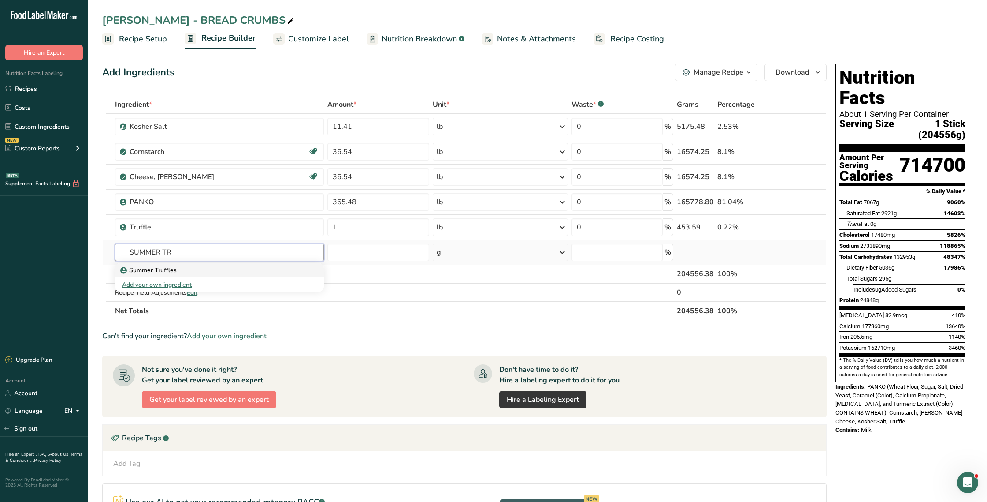
type input "SUMMER TR"
click at [165, 272] on p "Summer Truffles" at bounding box center [149, 269] width 55 height 9
type input "Summer Truffles"
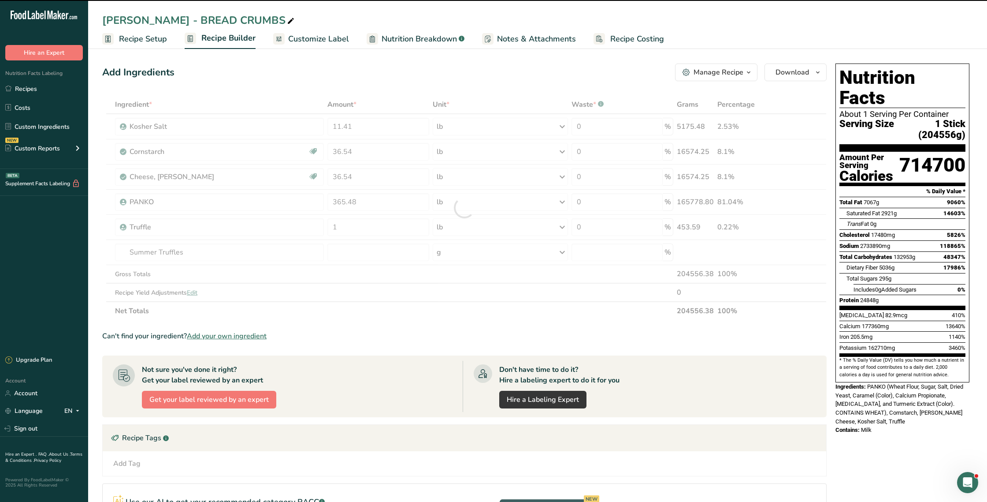
type input "0"
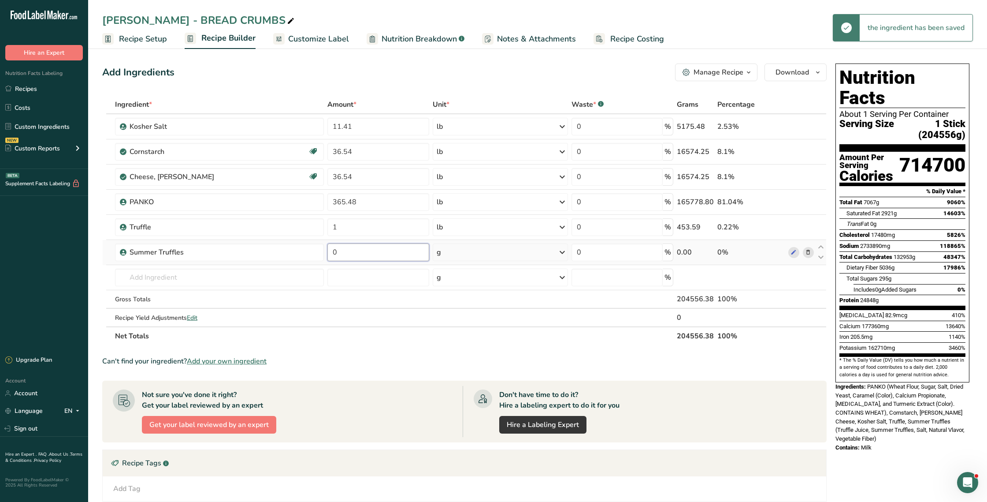
click at [380, 253] on input "0" at bounding box center [377, 252] width 101 height 18
type input "120"
click at [561, 252] on icon at bounding box center [562, 252] width 11 height 16
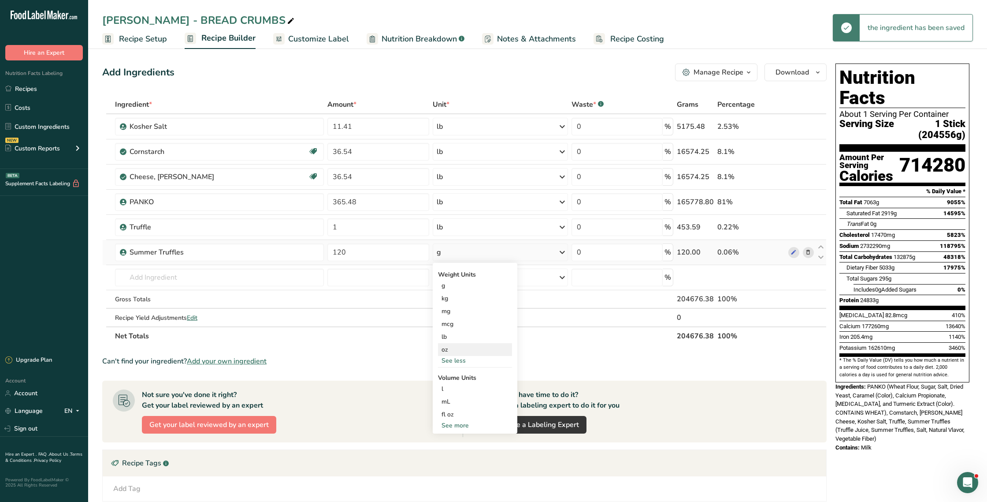
click at [451, 348] on div "oz" at bounding box center [475, 349] width 74 height 13
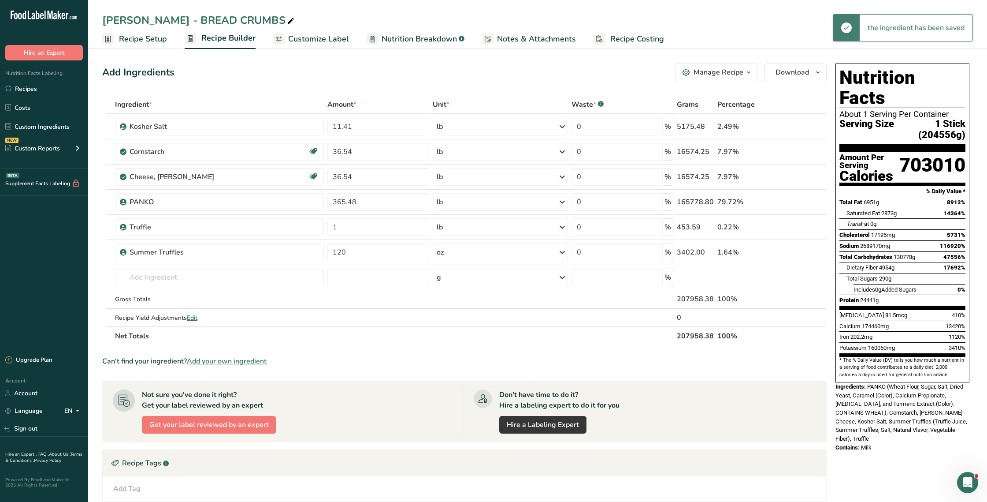
click at [805, 226] on icon at bounding box center [808, 227] width 6 height 9
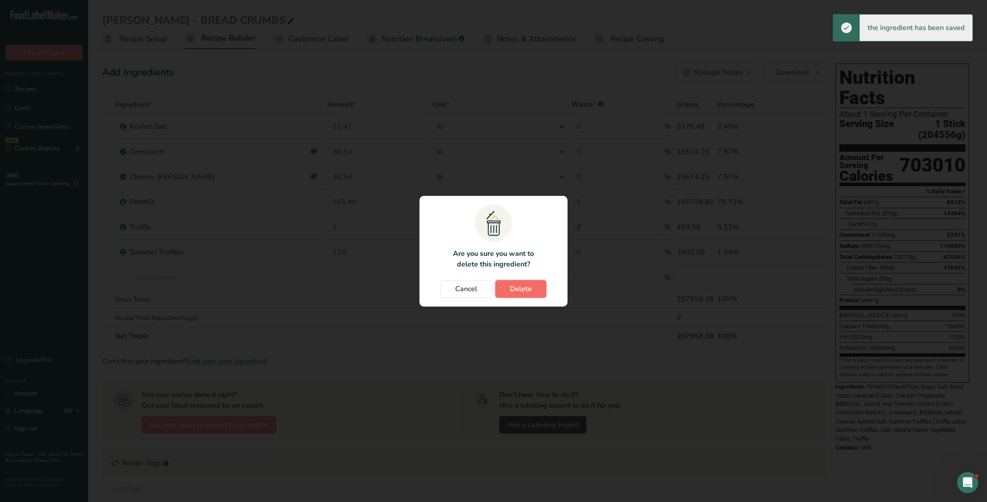
click at [506, 289] on button "Delete" at bounding box center [520, 289] width 51 height 18
type input "120"
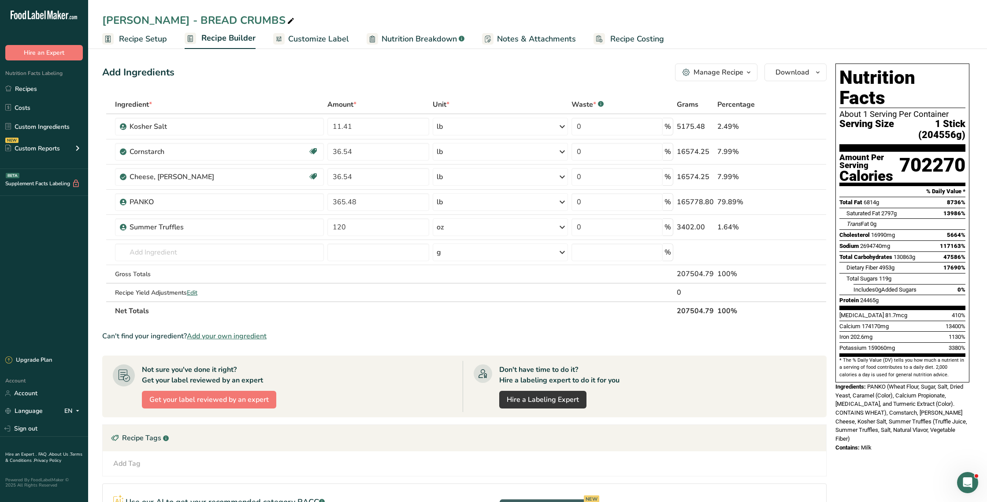
drag, startPoint x: 133, startPoint y: 35, endPoint x: 154, endPoint y: 46, distance: 23.9
click at [132, 35] on span "Recipe Setup" at bounding box center [143, 39] width 48 height 12
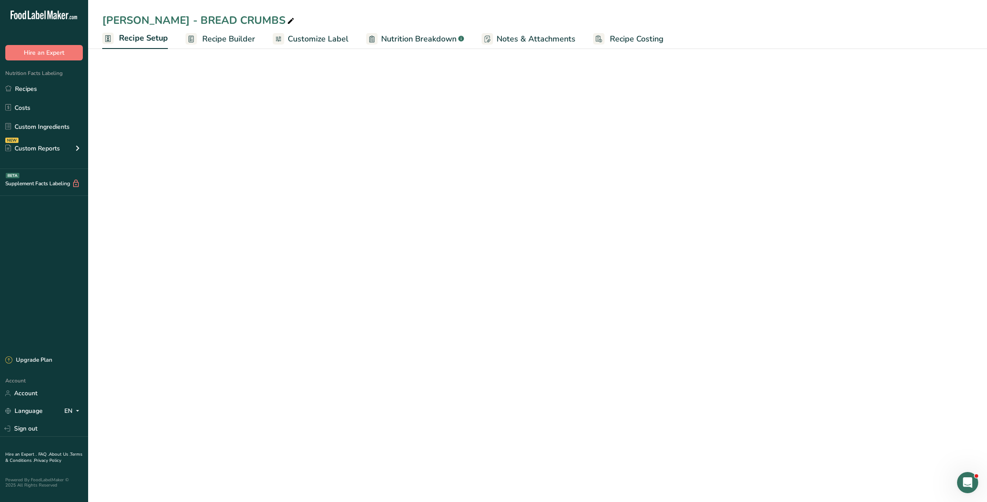
select select "12"
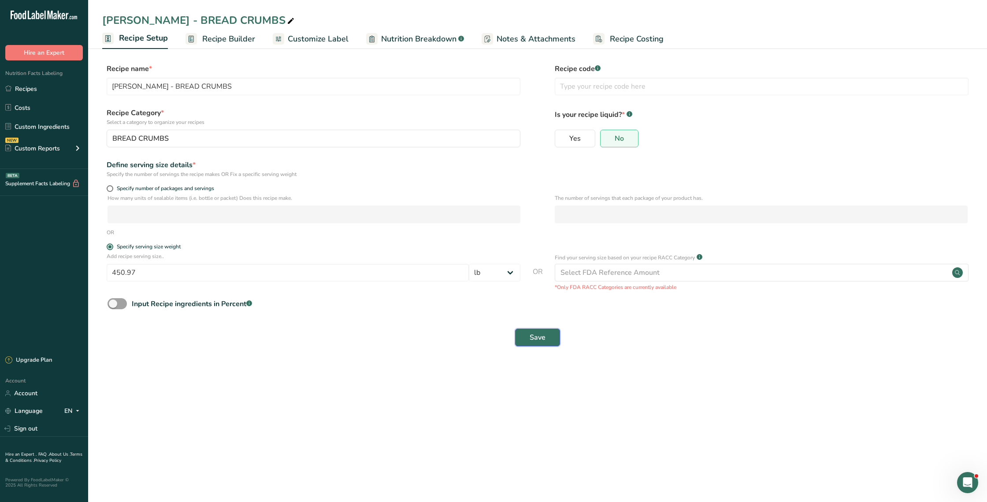
click at [526, 334] on button "Save" at bounding box center [537, 337] width 45 height 18
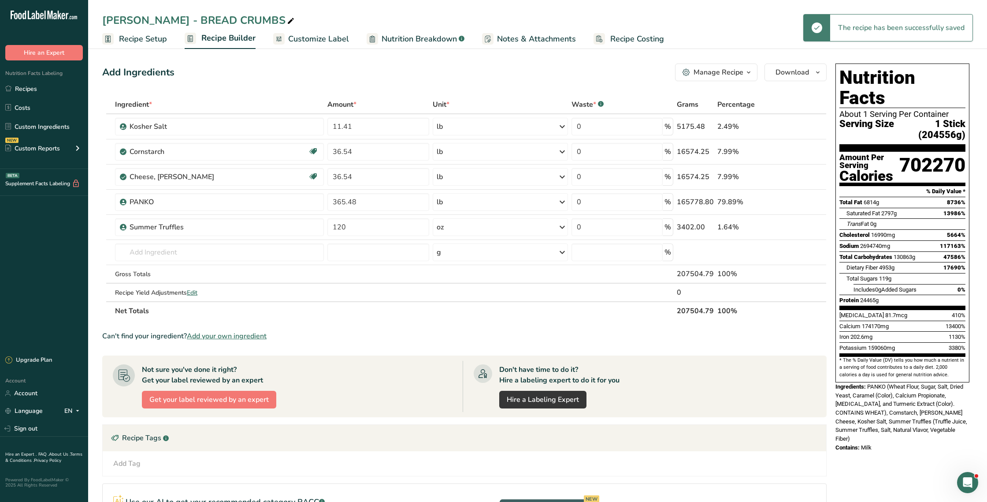
click at [131, 37] on span "Recipe Setup" at bounding box center [143, 39] width 48 height 12
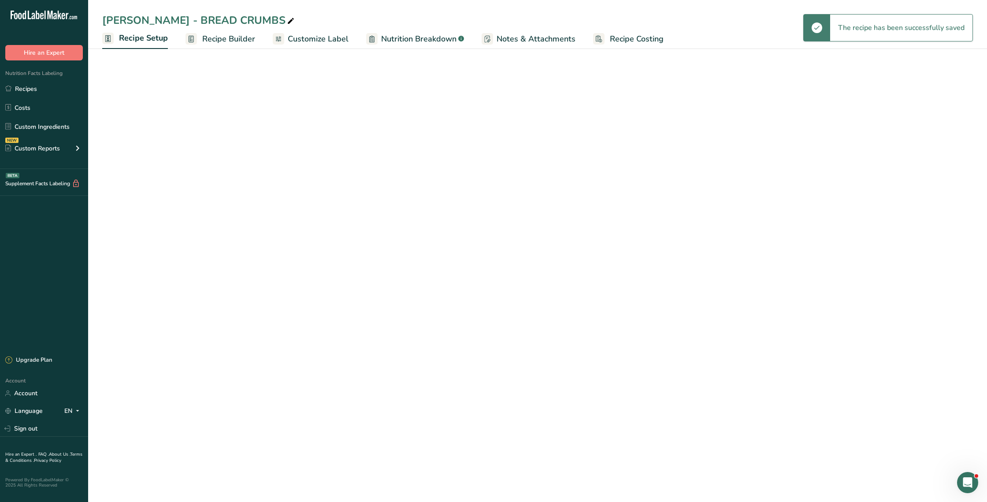
select select "12"
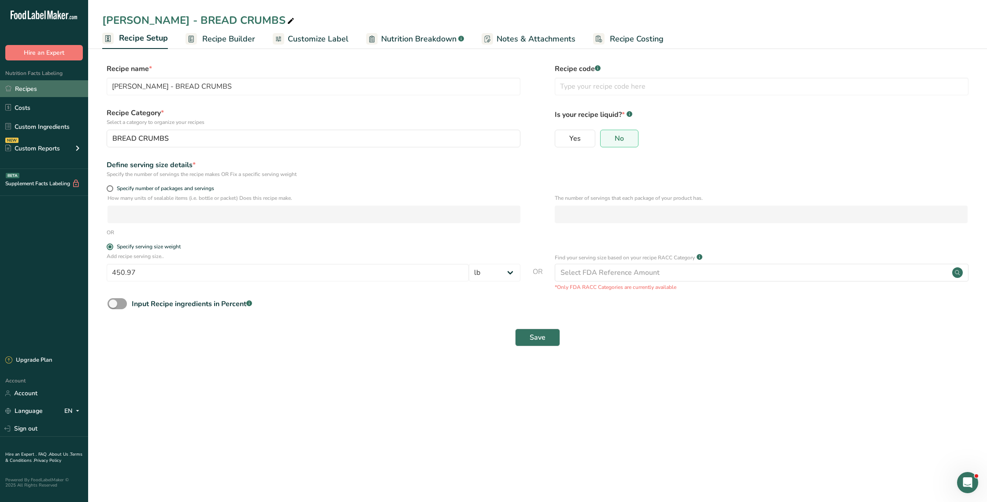
click at [18, 89] on link "Recipes" at bounding box center [44, 88] width 88 height 17
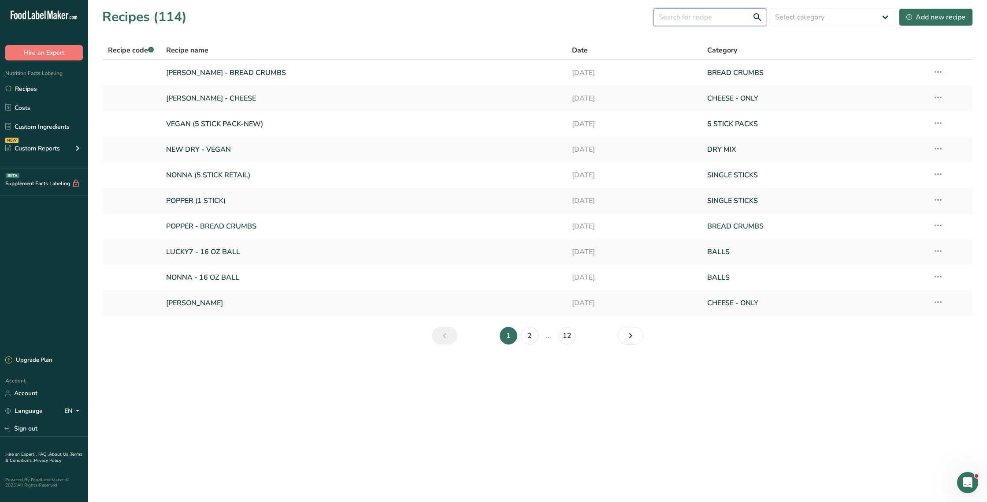
click at [727, 15] on input "text" at bounding box center [710, 17] width 113 height 18
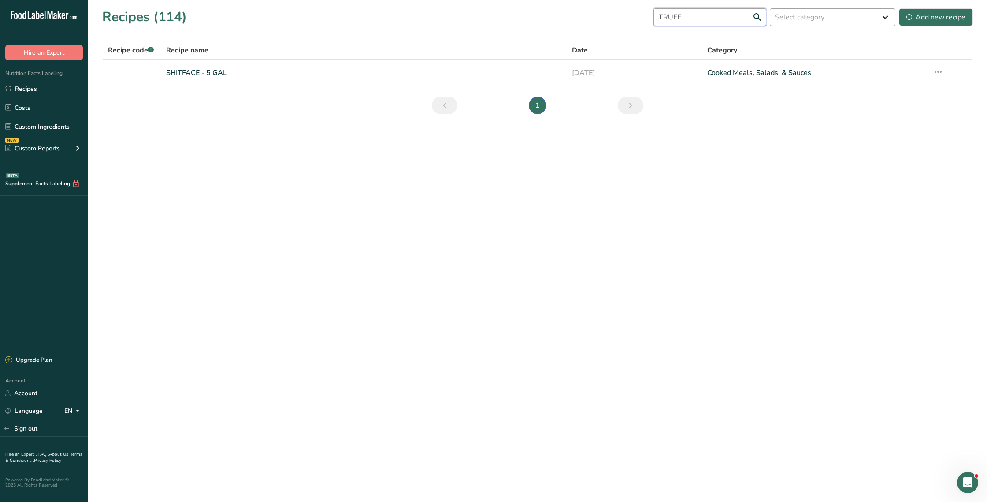
type input "TRUFF"
click at [871, 15] on select "Select category All 5 STICK PACKS 50 STICK PACKS Baked Goods BALLS Beverages BR…" at bounding box center [833, 17] width 126 height 18
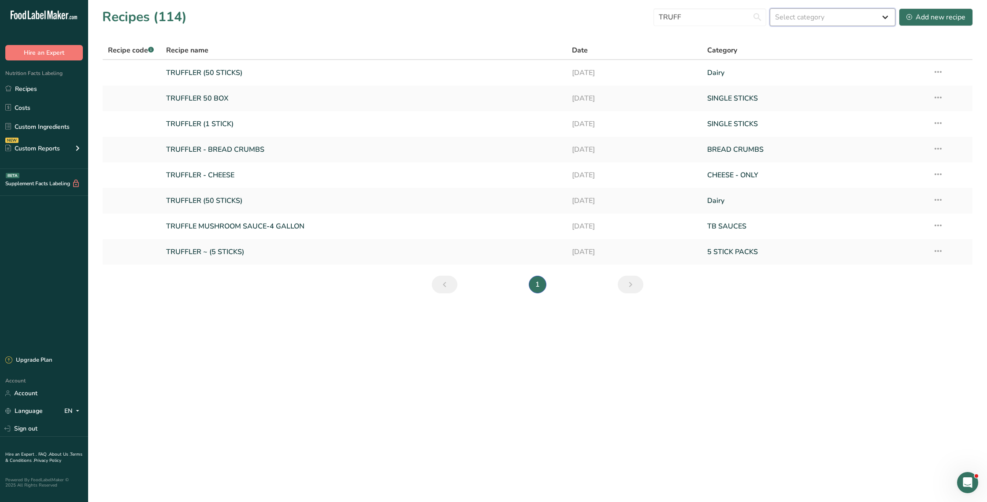
select select "1137"
click at [770, 8] on select "Select category All 5 STICK PACKS 50 STICK PACKS Baked Goods BALLS Beverages BR…" at bounding box center [833, 17] width 126 height 18
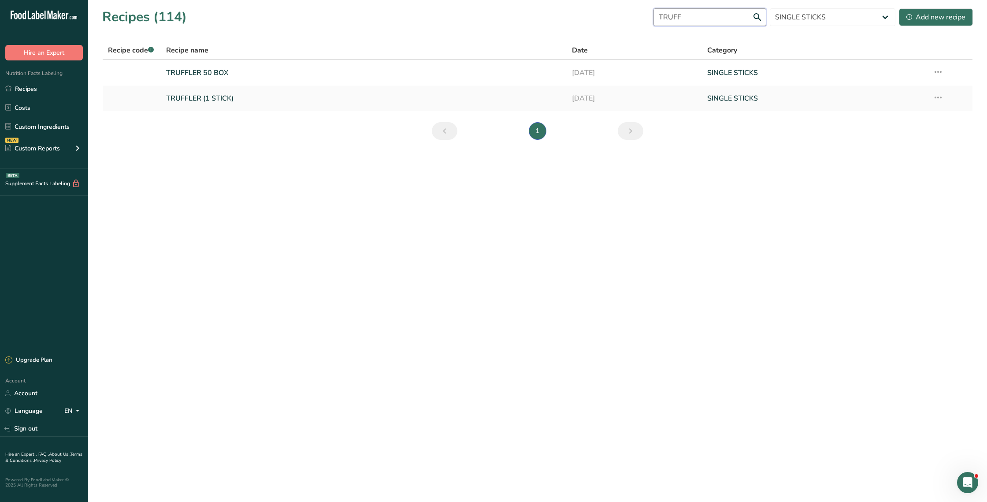
drag, startPoint x: 715, startPoint y: 17, endPoint x: 643, endPoint y: 18, distance: 72.3
click at [643, 18] on div "Recipes (114) TRUFF All 5 STICK PACKS 50 STICK PACKS Baked Goods BALLS Beverage…" at bounding box center [537, 17] width 871 height 20
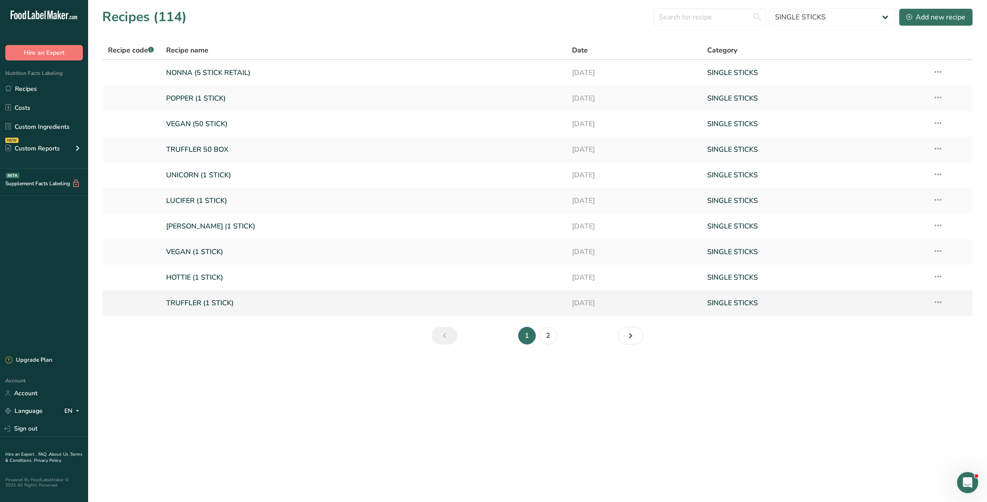
click at [257, 303] on link "TRUFFLER (1 STICK)" at bounding box center [363, 303] width 395 height 19
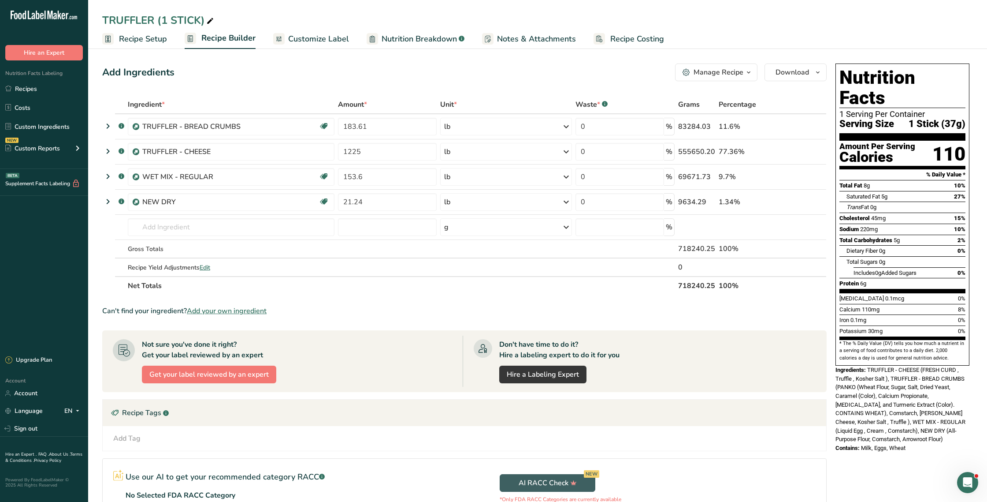
click at [744, 72] on span "button" at bounding box center [749, 72] width 11 height 11
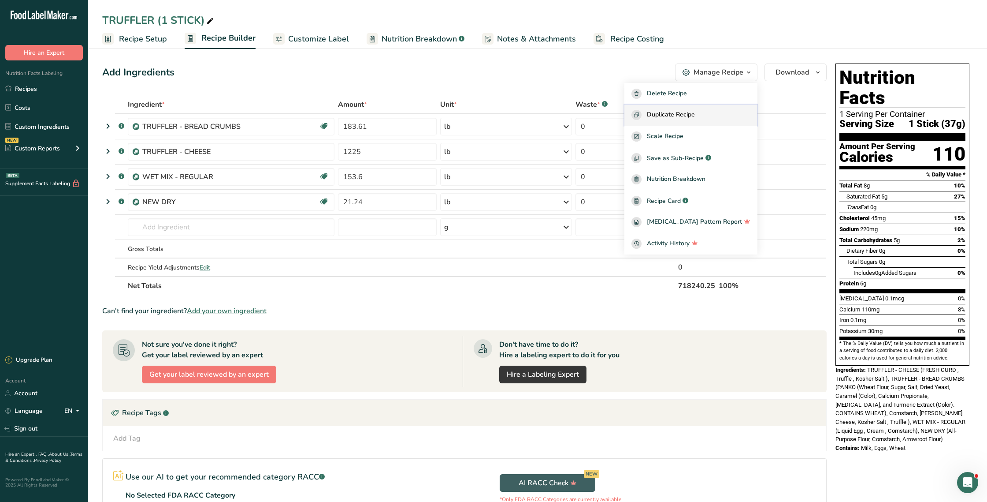
click at [695, 115] on span "Duplicate Recipe" at bounding box center [671, 115] width 48 height 10
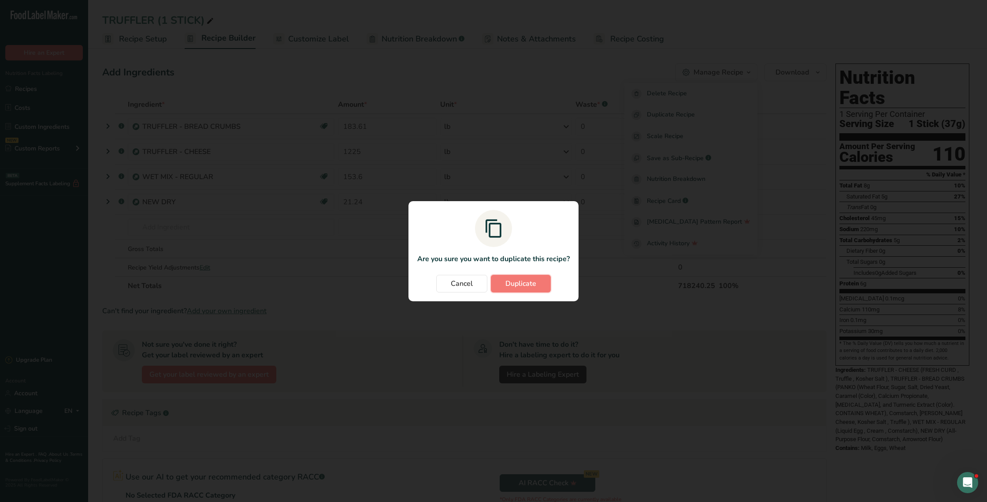
click at [533, 286] on span "Duplicate" at bounding box center [521, 283] width 31 height 11
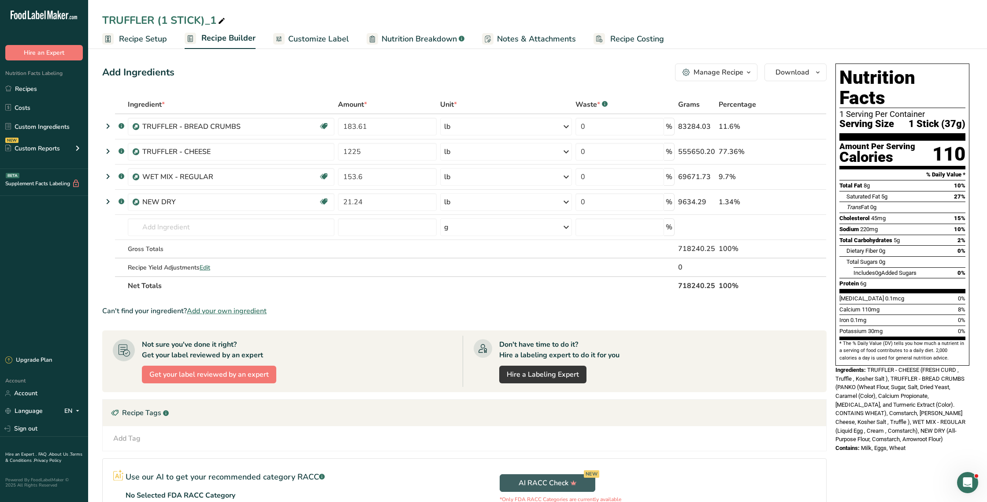
click at [148, 21] on div "TRUFFLER (1 STICK)_1" at bounding box center [164, 20] width 125 height 16
drag, startPoint x: 137, startPoint y: 18, endPoint x: 100, endPoint y: 17, distance: 37.5
click at [100, 17] on div "TRUFFLER (1 STICK)_1" at bounding box center [537, 20] width 899 height 16
click at [210, 19] on input "URBANI (1 STICK)_1" at bounding box center [537, 20] width 871 height 16
type input "[PERSON_NAME] (1 STICK)"
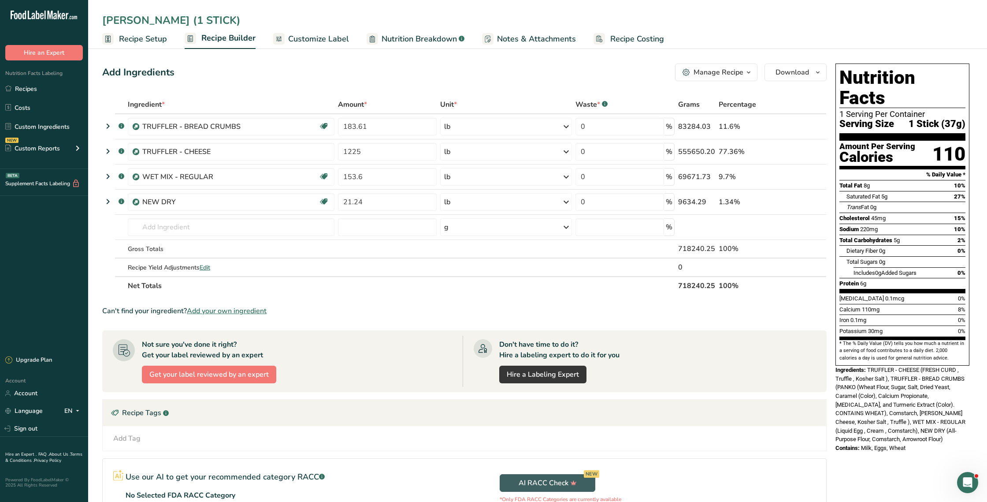
click at [243, 65] on div "Add Ingredients Manage Recipe Delete Recipe Duplicate Recipe Scale Recipe Save …" at bounding box center [464, 72] width 725 height 18
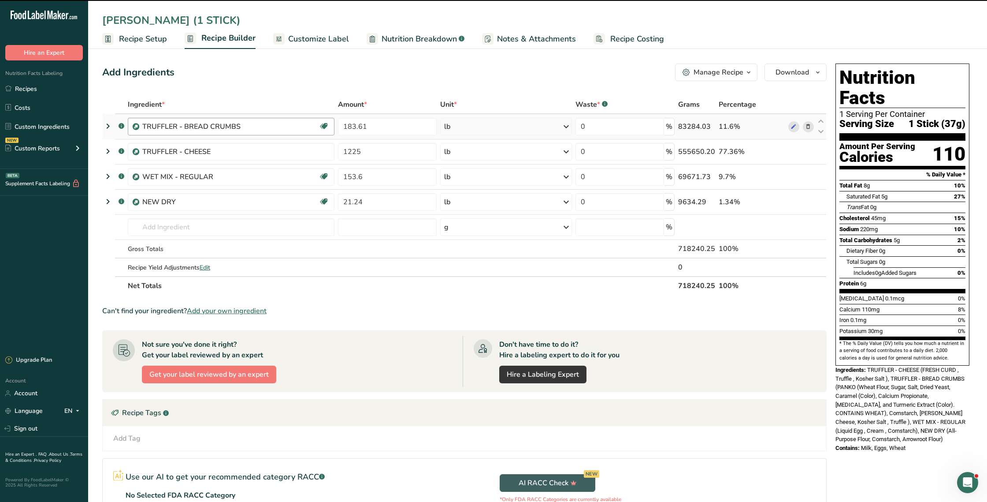
click at [257, 125] on div "TRUFFLER - BREAD CRUMBS" at bounding box center [230, 126] width 176 height 11
click at [250, 126] on div "TRUFFLER - BREAD CRUMBS" at bounding box center [197, 126] width 110 height 11
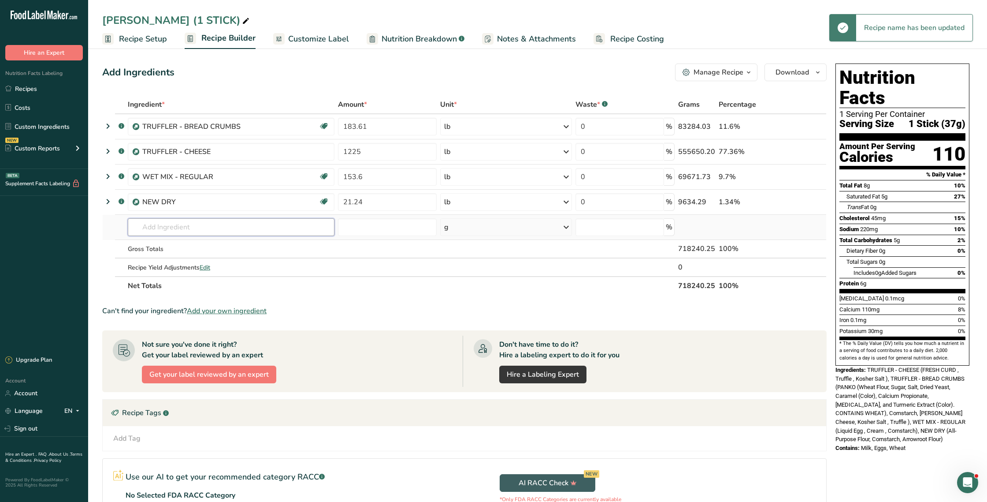
click at [183, 226] on input "text" at bounding box center [231, 227] width 207 height 18
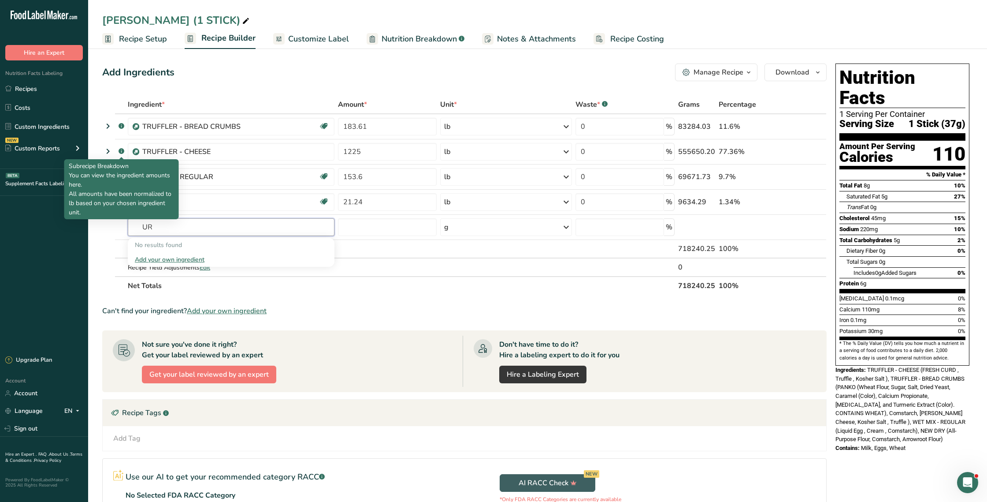
type input "U"
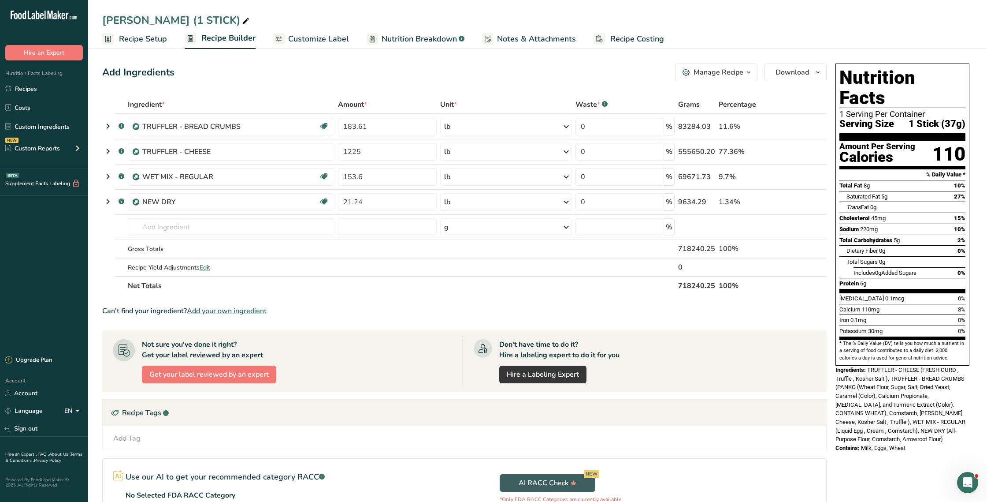
click at [262, 70] on div "Add Ingredients Manage Recipe Delete Recipe Duplicate Recipe Scale Recipe Save …" at bounding box center [464, 72] width 725 height 18
drag, startPoint x: 136, startPoint y: 38, endPoint x: 280, endPoint y: 370, distance: 361.6
click at [136, 38] on span "Recipe Setup" at bounding box center [143, 39] width 48 height 12
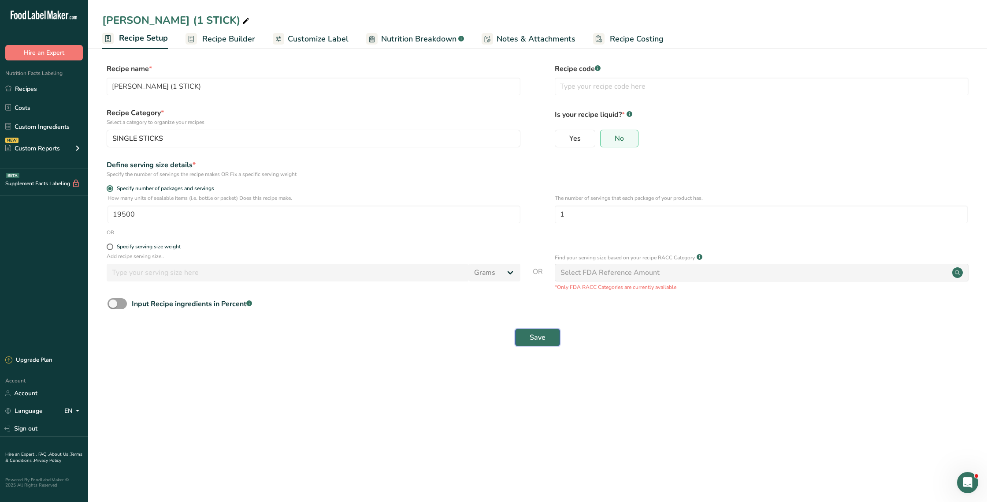
click at [538, 342] on span "Save" at bounding box center [538, 337] width 16 height 11
click at [532, 342] on div "Save" at bounding box center [538, 337] width 860 height 18
click at [25, 87] on link "Recipes" at bounding box center [44, 88] width 88 height 17
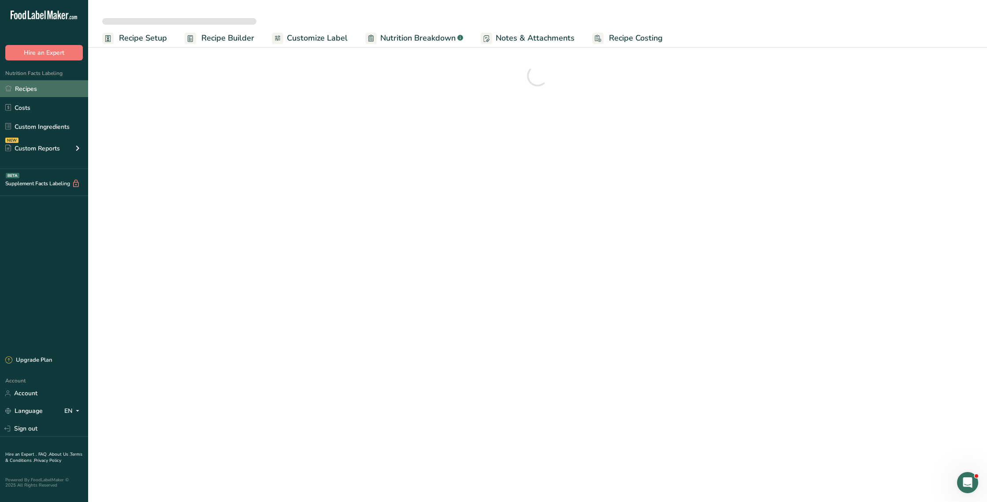
click at [33, 86] on link "Recipes" at bounding box center [44, 88] width 88 height 17
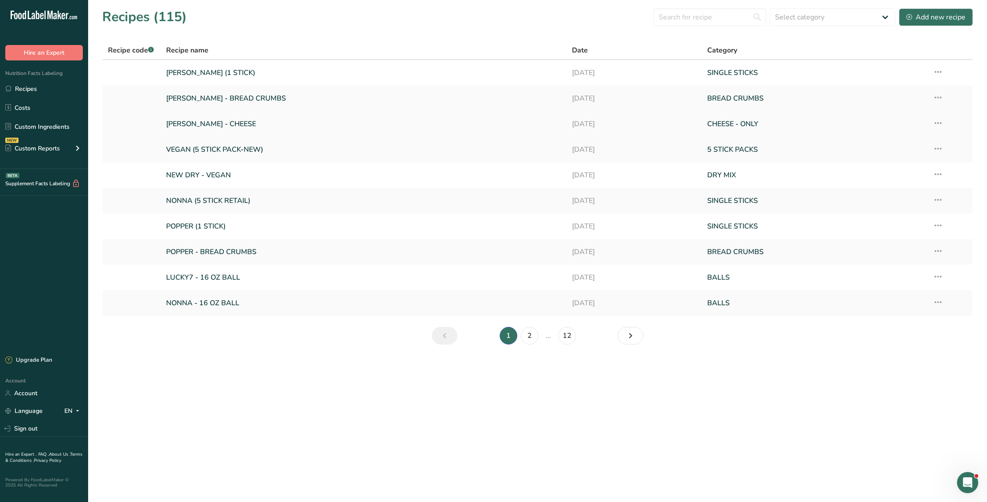
click at [938, 121] on icon at bounding box center [938, 123] width 11 height 16
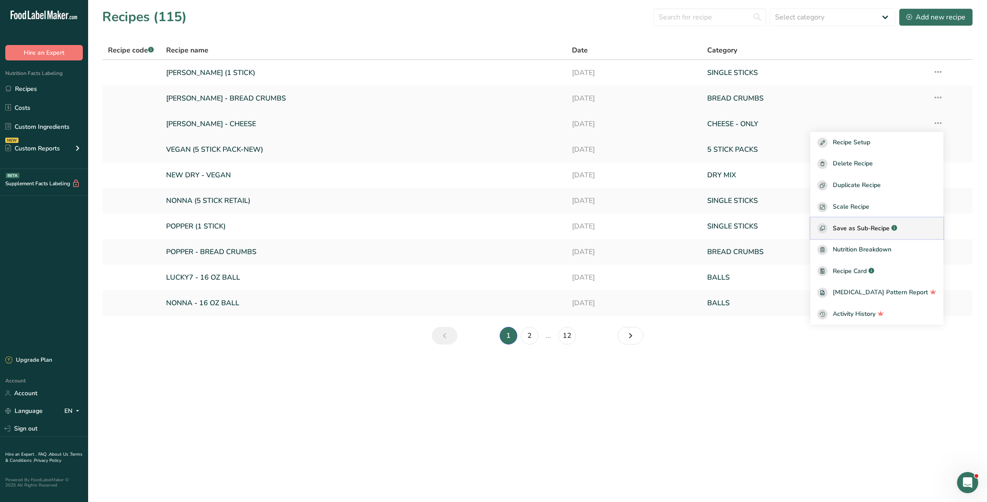
click at [875, 230] on span "Save as Sub-Recipe" at bounding box center [861, 227] width 57 height 9
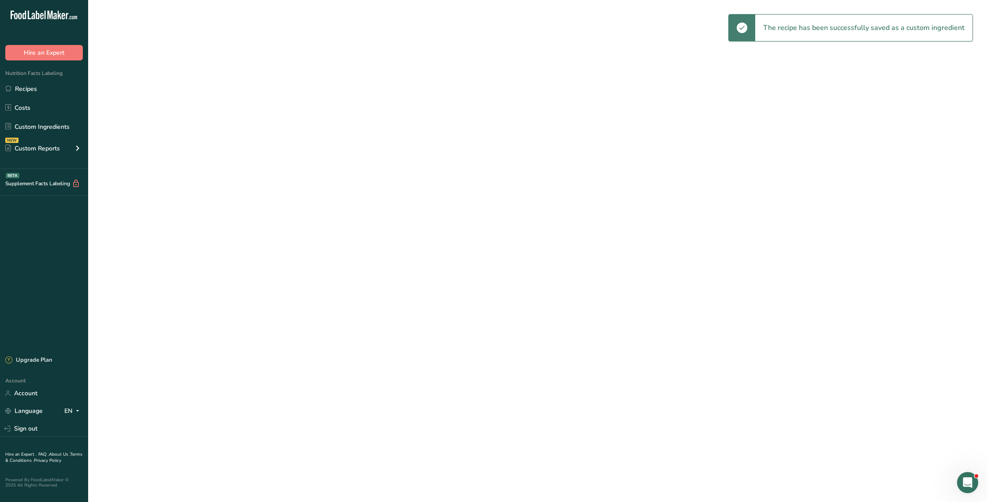
select select "30"
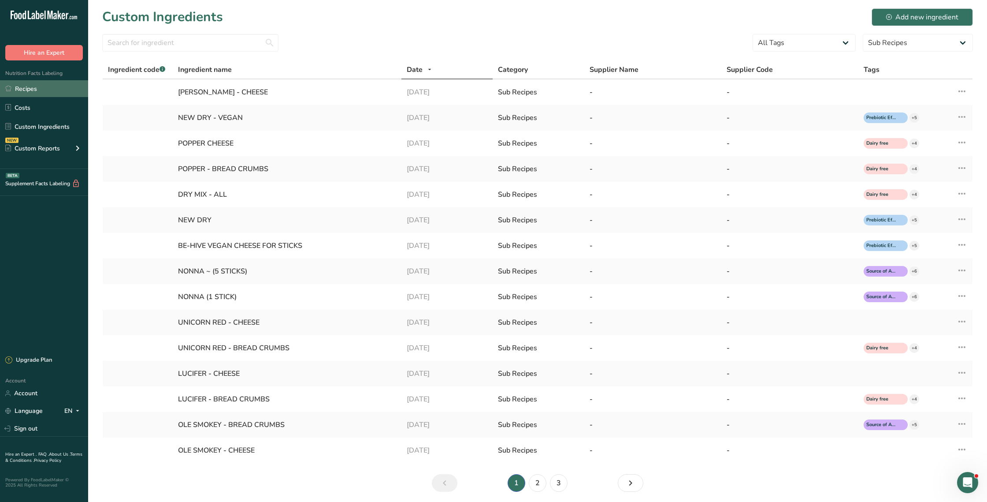
click at [65, 88] on link "Recipes" at bounding box center [44, 88] width 88 height 17
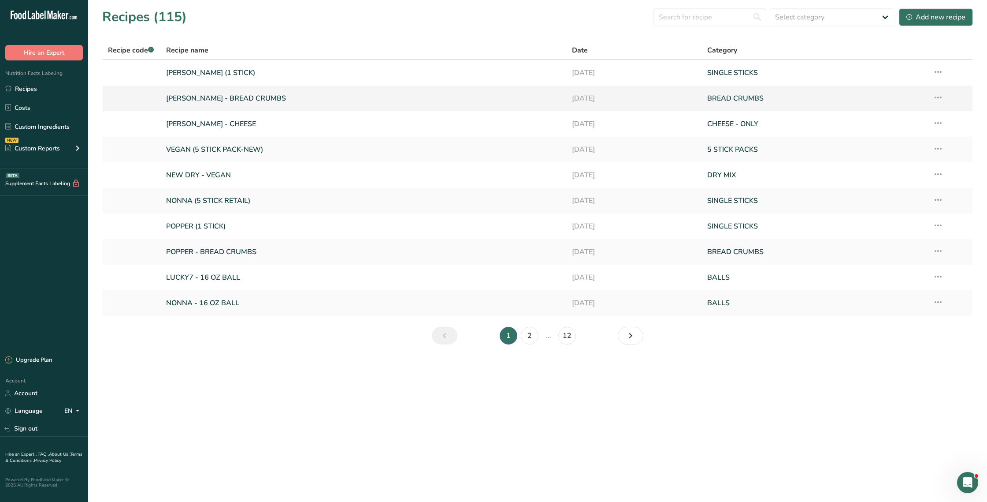
click at [940, 97] on icon at bounding box center [938, 97] width 11 height 16
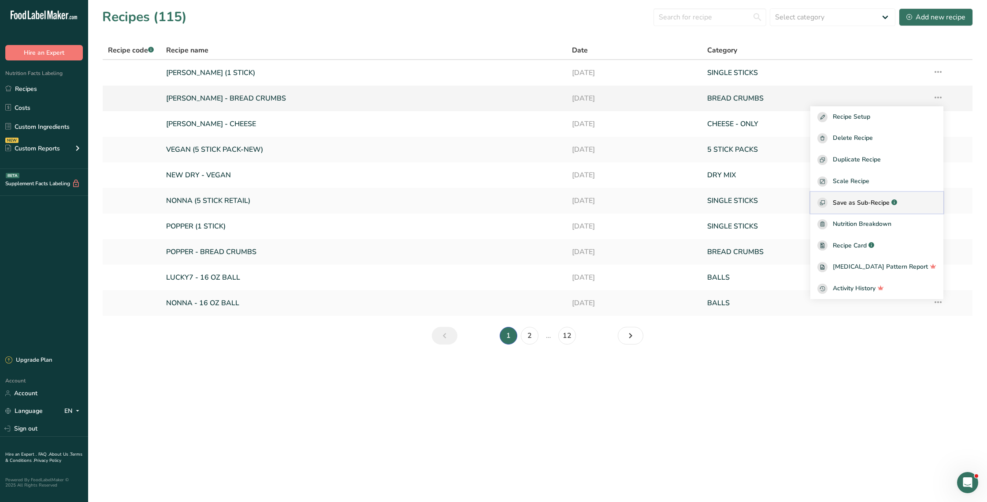
click at [890, 202] on span "Save as Sub-Recipe" at bounding box center [861, 202] width 57 height 9
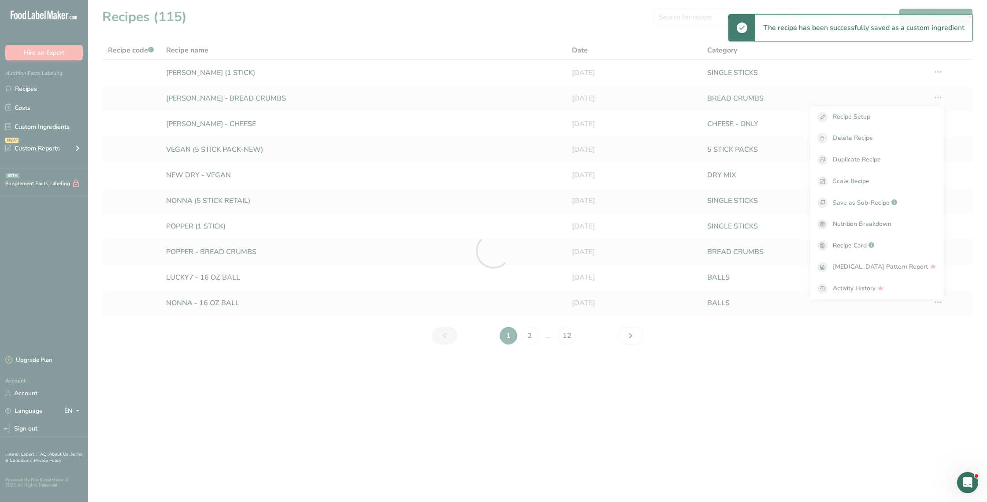
select select "30"
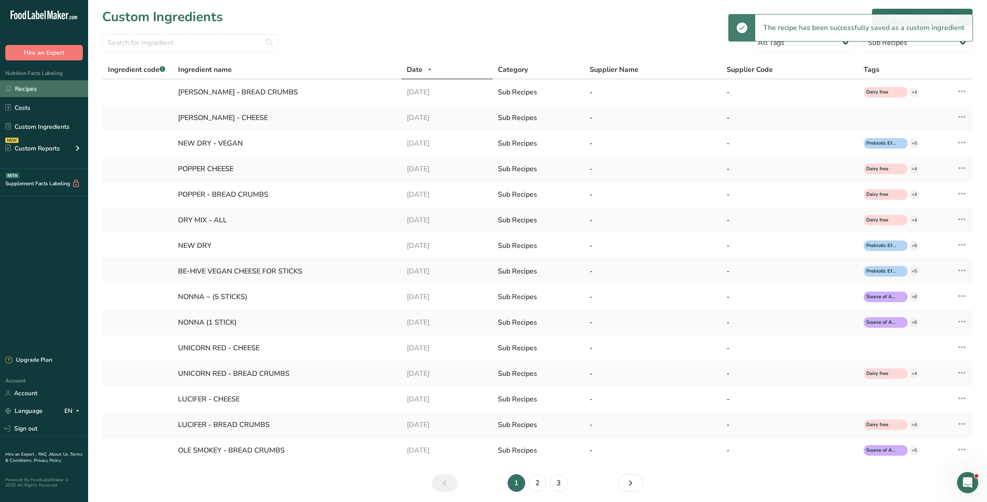
click at [38, 89] on link "Recipes" at bounding box center [44, 88] width 88 height 17
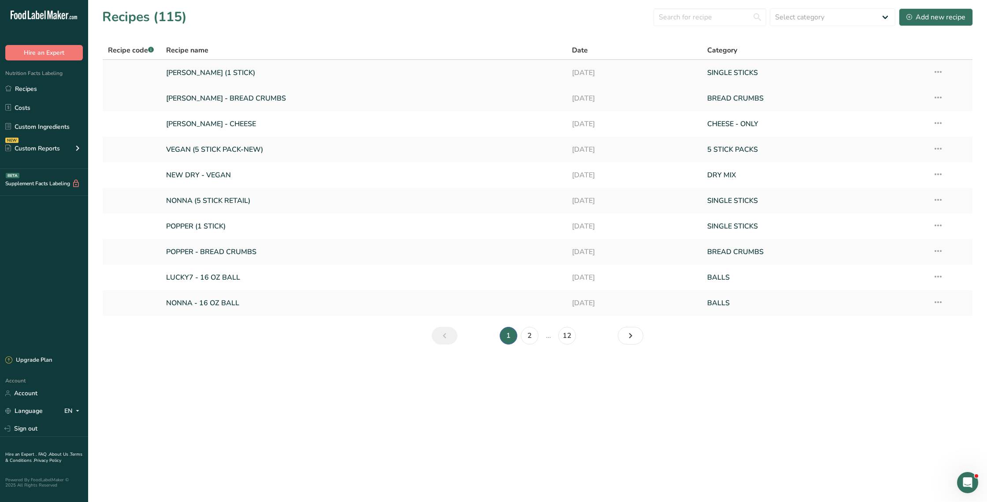
click at [196, 74] on link "[PERSON_NAME] (1 STICK)" at bounding box center [363, 72] width 395 height 19
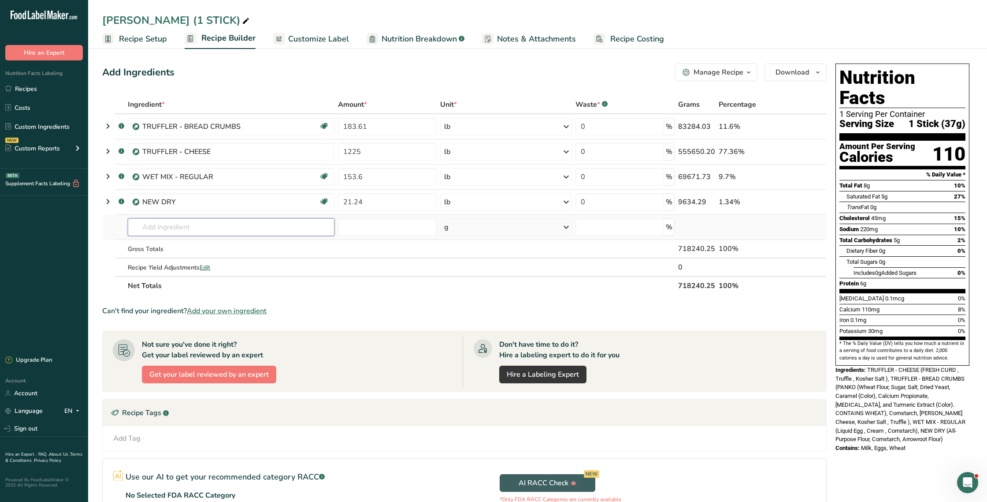
click at [160, 224] on input "text" at bounding box center [231, 227] width 207 height 18
click at [199, 227] on input "URBANI" at bounding box center [231, 227] width 207 height 18
type input "URBAN"
click at [160, 260] on p "[PERSON_NAME] - CHEESE" at bounding box center [178, 259] width 86 height 9
type input "[PERSON_NAME] - CHEESE"
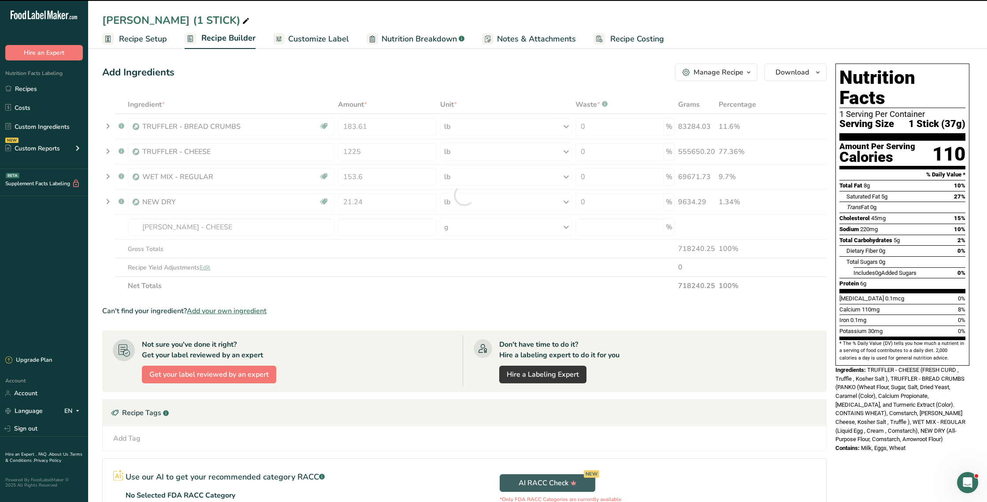
type input "0"
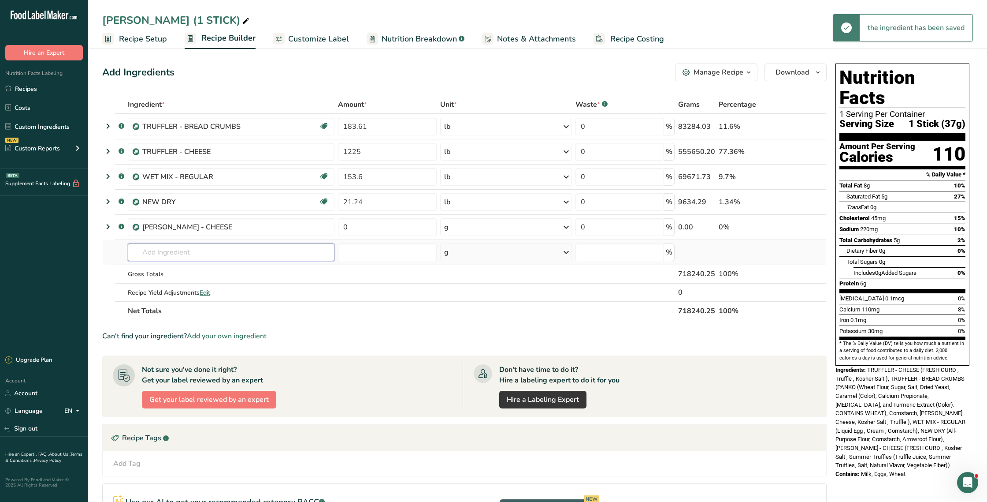
click at [164, 251] on input "text" at bounding box center [231, 252] width 207 height 18
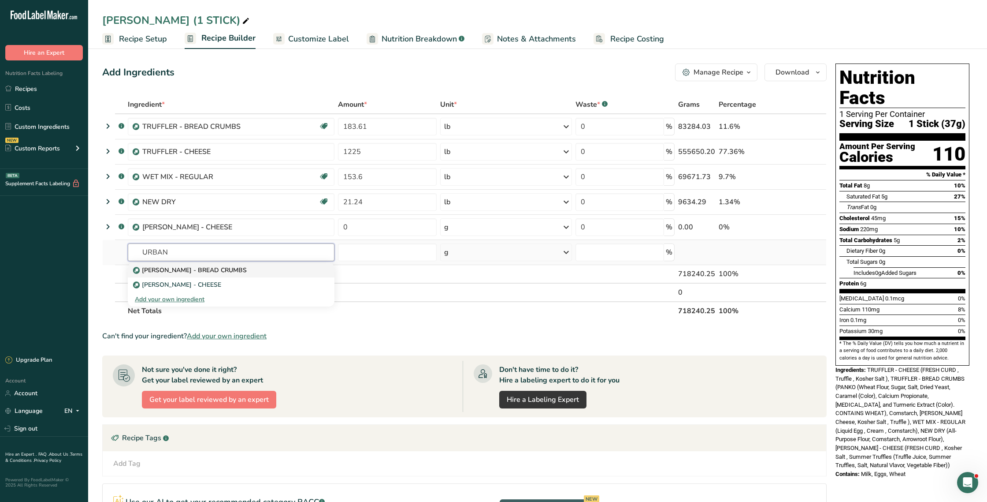
type input "URBAN"
click at [154, 268] on p "[PERSON_NAME] - BREAD CRUMBS" at bounding box center [191, 269] width 112 height 9
type input "[PERSON_NAME] - BREAD CRUMBS"
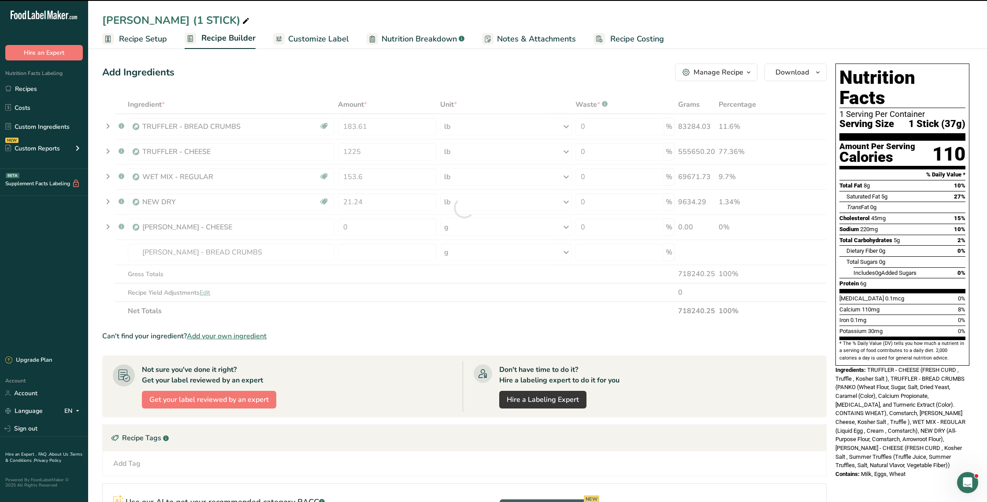
type input "0"
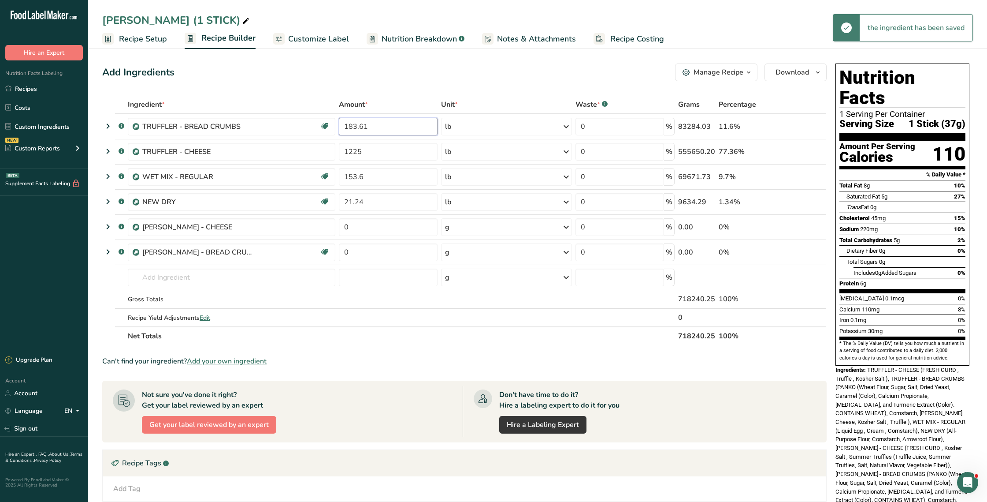
click at [364, 127] on input "183.61" at bounding box center [388, 127] width 99 height 18
drag, startPoint x: 365, startPoint y: 127, endPoint x: 341, endPoint y: 126, distance: 24.2
click at [341, 126] on input "183.61" at bounding box center [388, 127] width 99 height 18
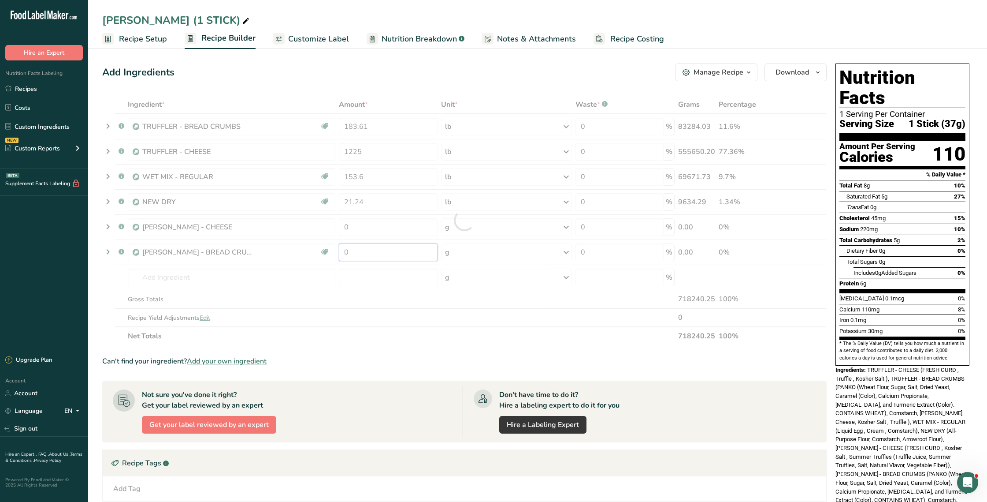
drag, startPoint x: 368, startPoint y: 250, endPoint x: 337, endPoint y: 249, distance: 31.3
click at [337, 249] on div "Ingredient * Amount * Unit * Waste * .a-a{fill:#347362;}.b-a{fill:#fff;} Grams …" at bounding box center [464, 220] width 725 height 250
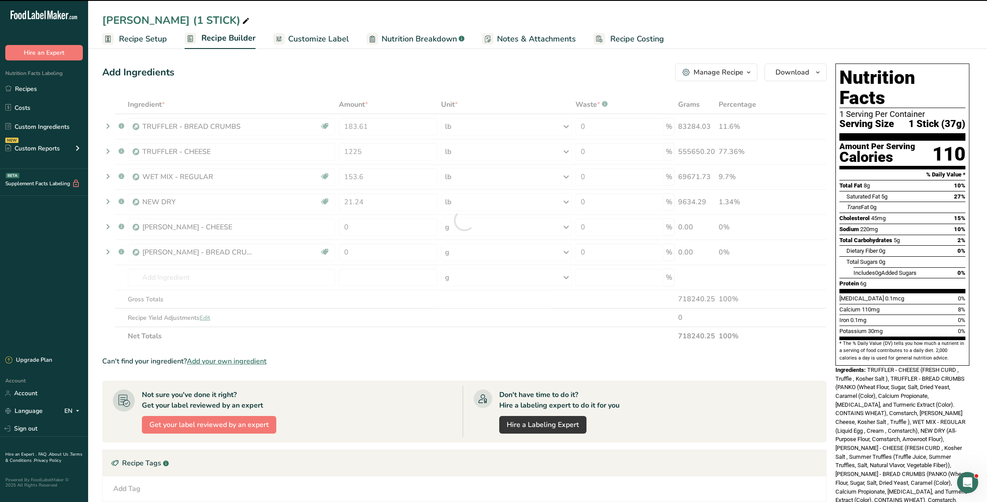
click at [406, 258] on div at bounding box center [464, 220] width 725 height 250
click at [384, 257] on div at bounding box center [464, 220] width 725 height 250
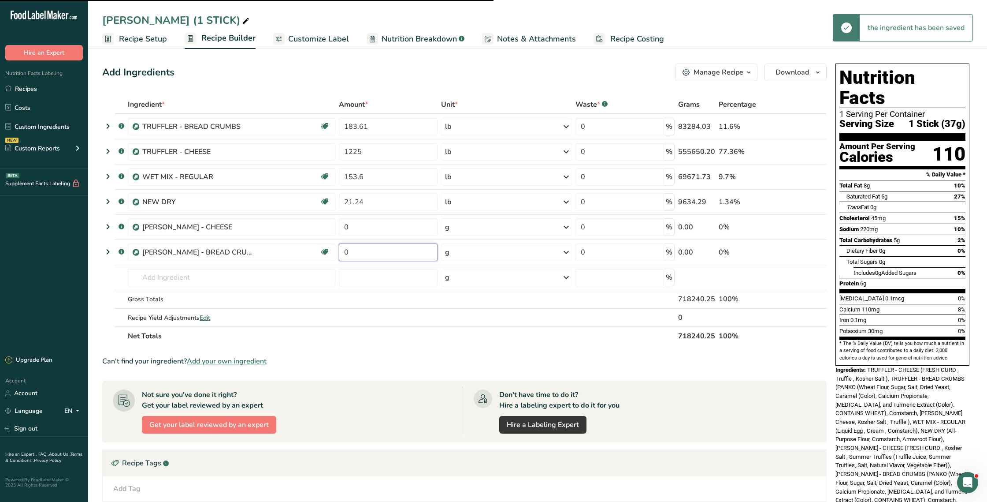
click at [383, 256] on input "0" at bounding box center [388, 252] width 99 height 18
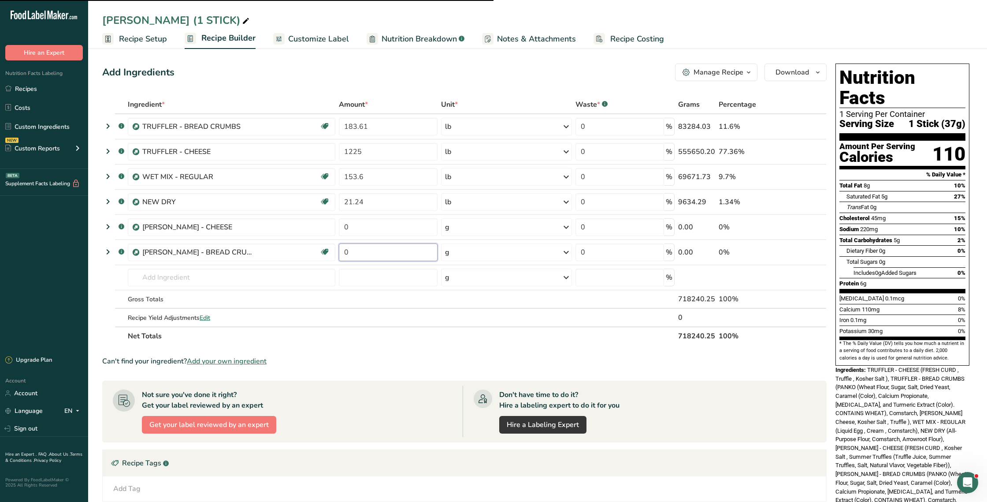
paste input "183.61"
click at [454, 253] on div "Ingredient * Amount * Unit * Waste * .a-a{fill:#347362;}.b-a{fill:#fff;} Grams …" at bounding box center [464, 220] width 725 height 250
click at [454, 253] on div "g" at bounding box center [506, 252] width 131 height 18
click at [463, 322] on div "See more" at bounding box center [483, 321] width 74 height 9
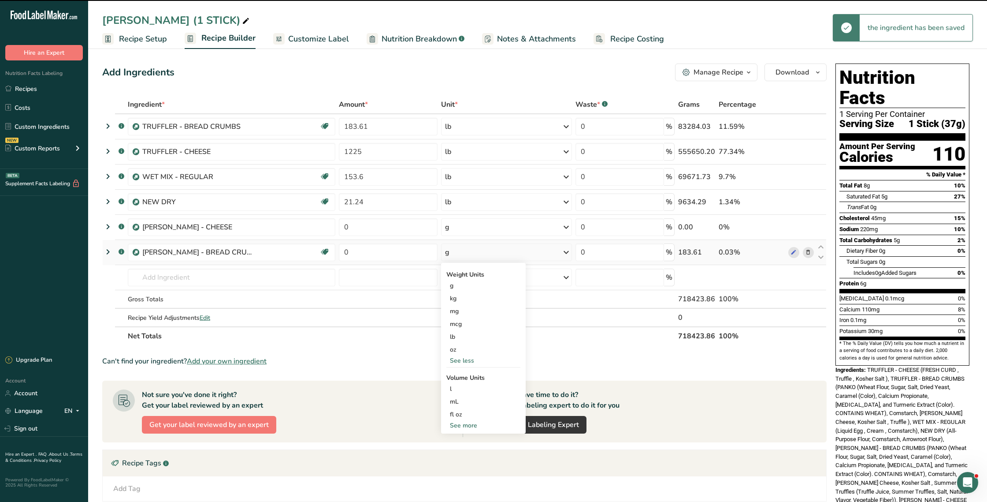
type input "183.61"
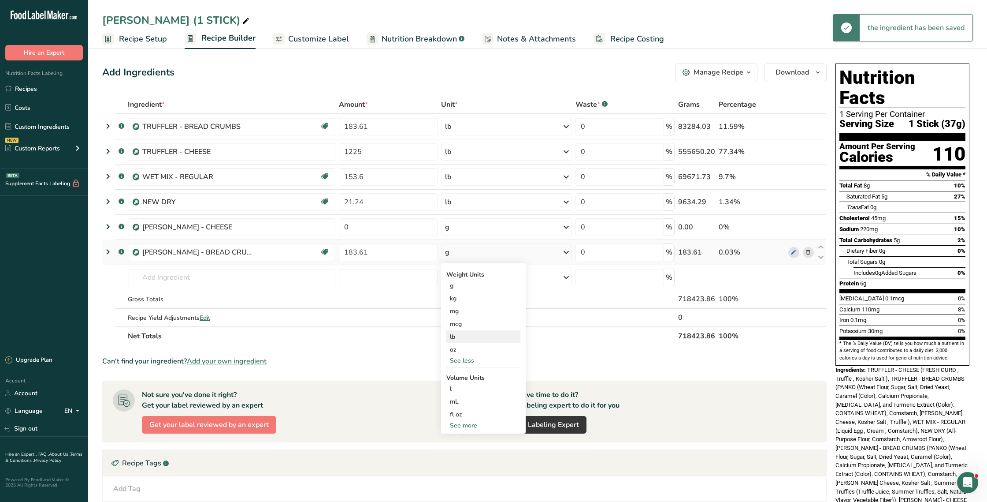
click at [460, 336] on div "lb" at bounding box center [483, 336] width 74 height 13
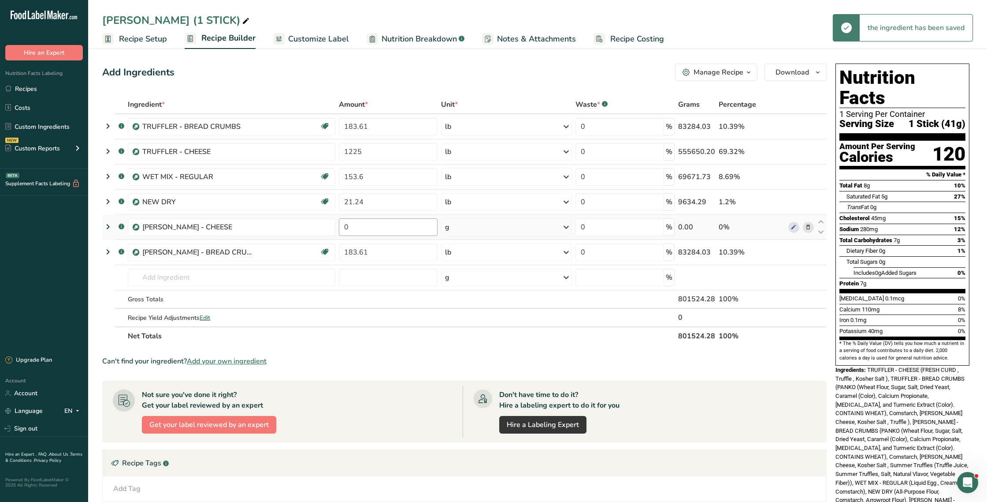
click at [351, 235] on td "0" at bounding box center [388, 227] width 102 height 25
drag, startPoint x: 354, startPoint y: 230, endPoint x: 341, endPoint y: 229, distance: 13.3
click at [341, 229] on input "0" at bounding box center [388, 227] width 99 height 18
type input "1225"
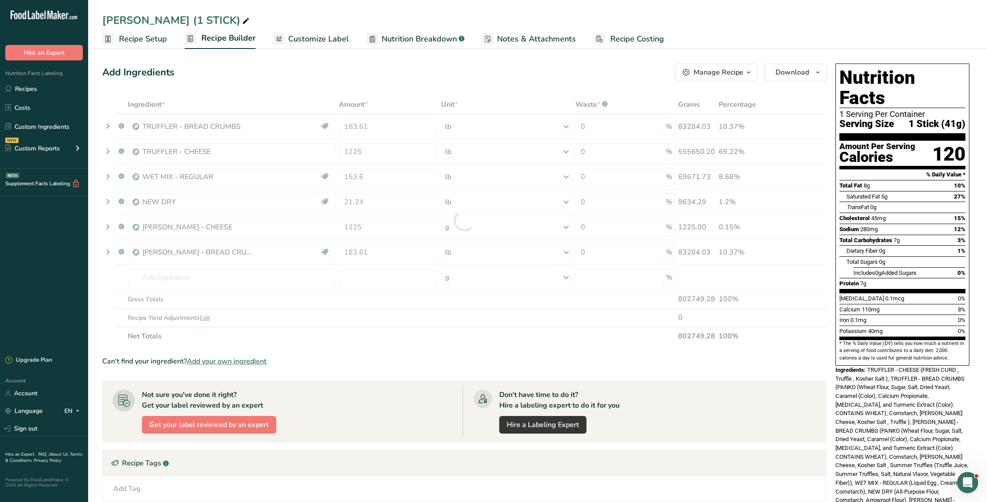
click at [461, 226] on div "Ingredient * Amount * Unit * Waste * .a-a{fill:#347362;}.b-a{fill:#fff;} Grams …" at bounding box center [464, 220] width 725 height 250
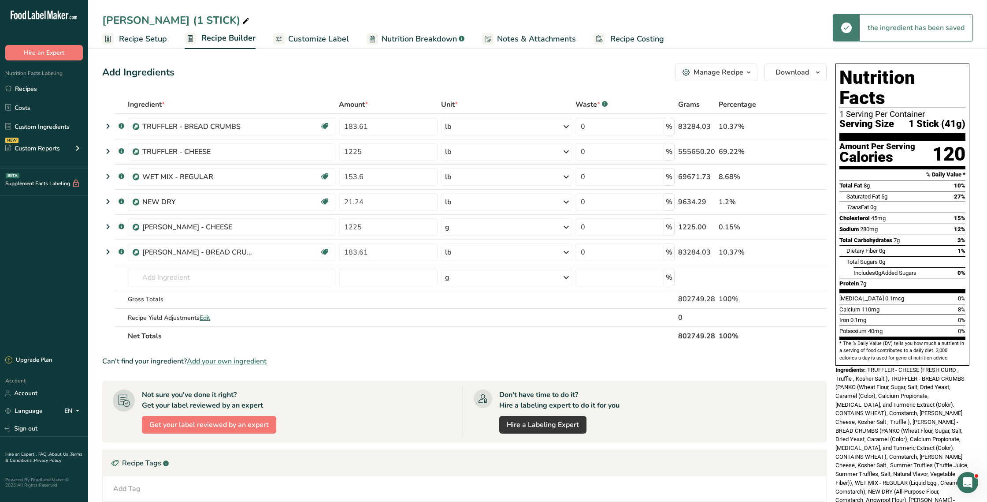
click at [461, 227] on div "g" at bounding box center [506, 227] width 131 height 18
click at [457, 296] on div "See more" at bounding box center [483, 296] width 74 height 9
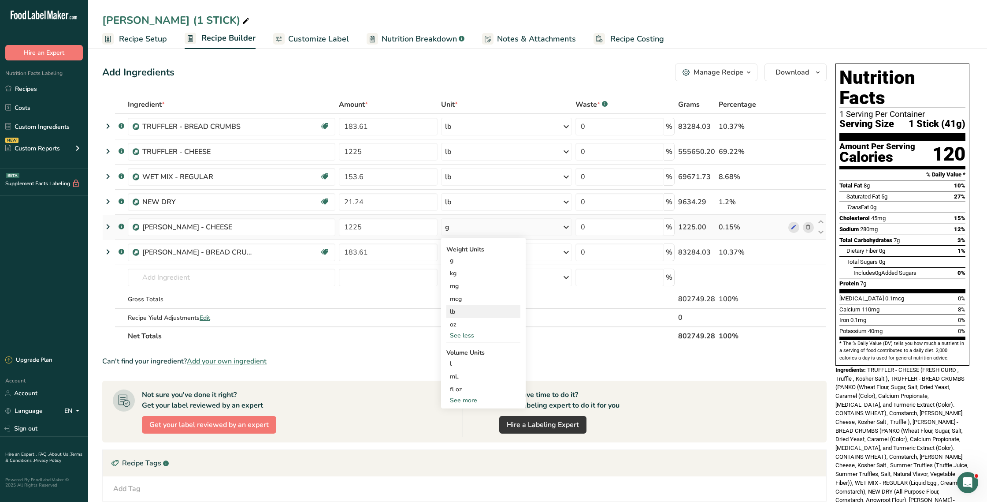
click at [454, 313] on div "lb" at bounding box center [483, 311] width 74 height 13
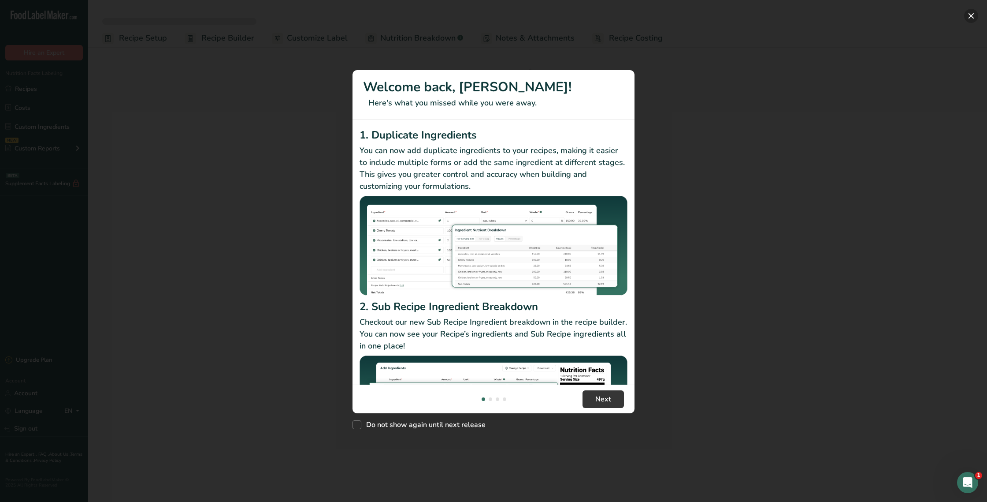
click at [968, 17] on button "New Features" at bounding box center [971, 16] width 14 height 14
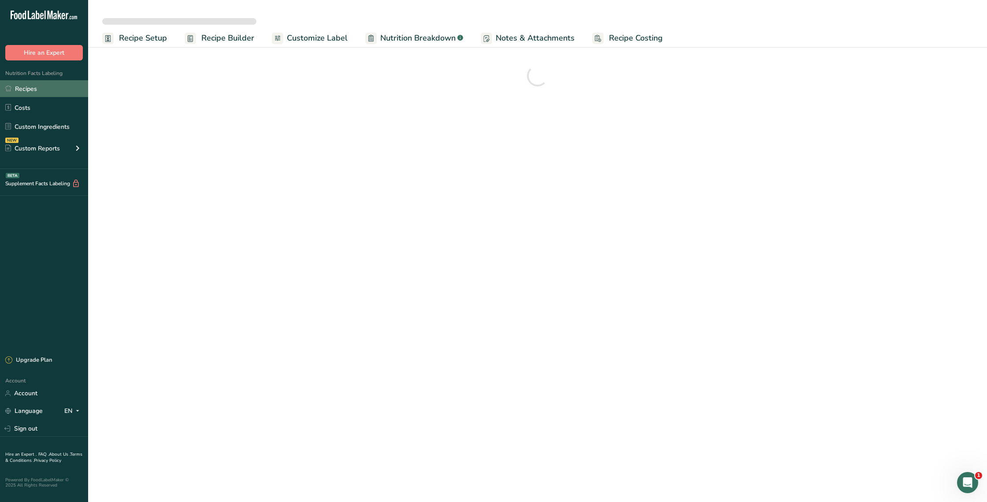
click at [21, 86] on link "Recipes" at bounding box center [44, 88] width 88 height 17
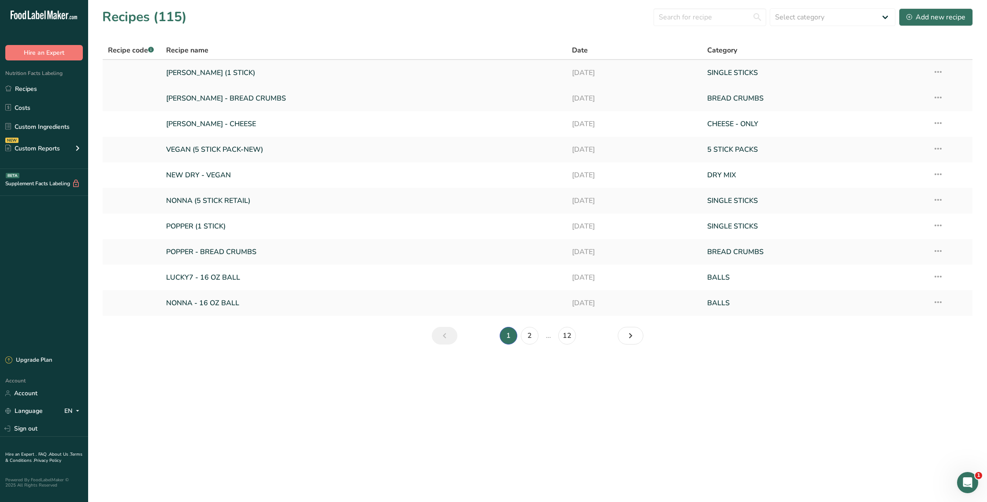
click at [215, 73] on link "[PERSON_NAME] (1 STICK)" at bounding box center [363, 72] width 395 height 19
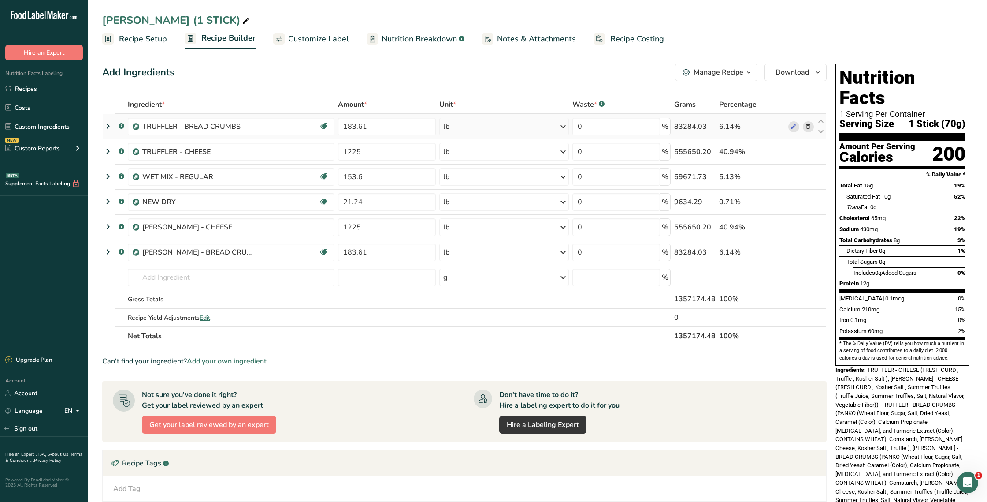
click at [811, 127] on icon at bounding box center [808, 126] width 6 height 9
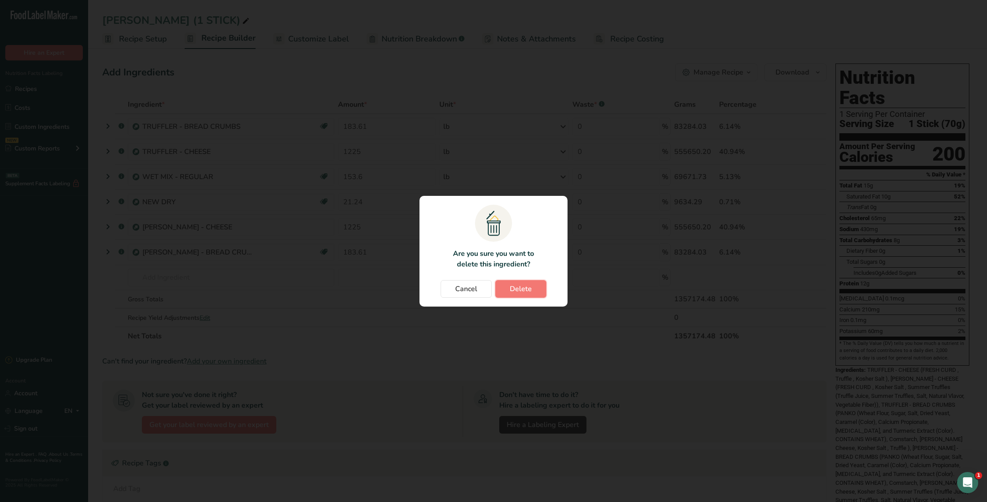
click at [536, 284] on button "Delete" at bounding box center [520, 289] width 51 height 18
type input "1225"
type input "153.6"
type input "21.24"
type input "1225"
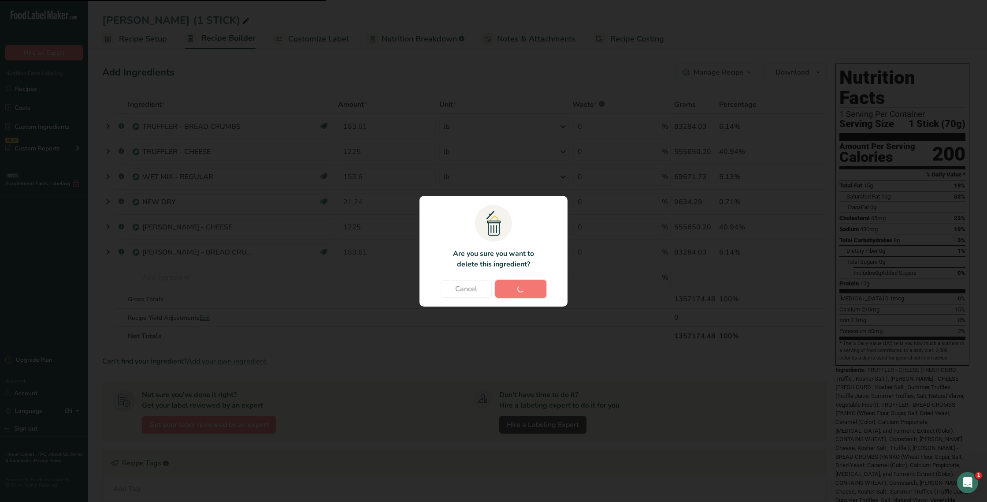
type input "183.61"
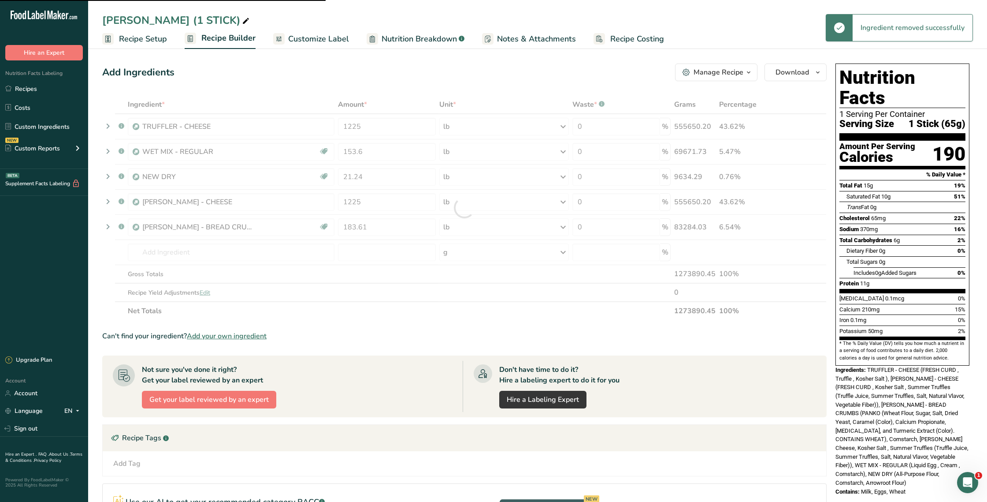
type input "183.61"
type input "1225"
type input "153.6"
type input "21.24"
type input "1225"
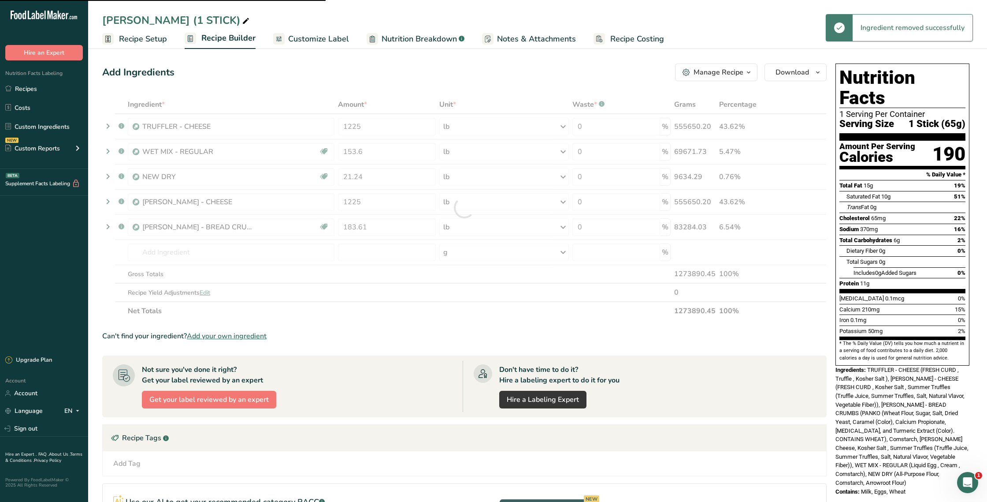
type input "183.61"
type input "0"
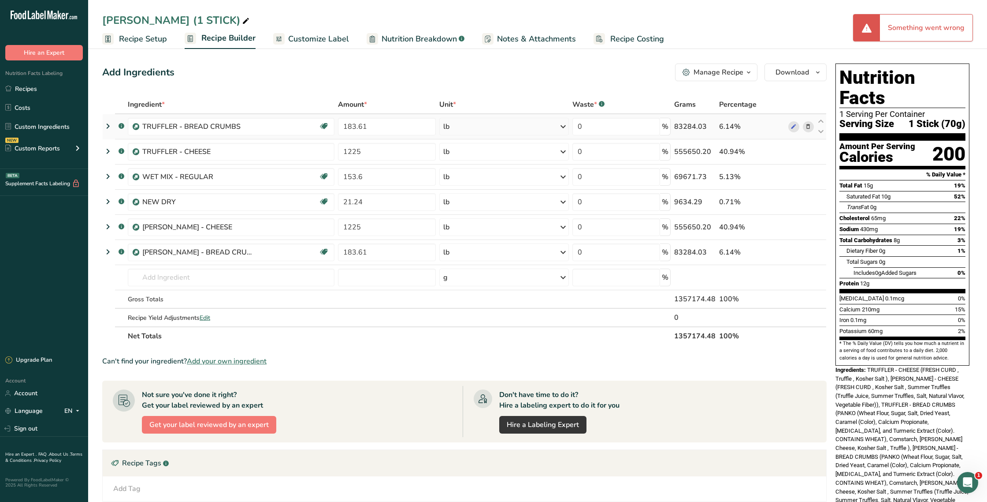
click at [806, 127] on icon at bounding box center [808, 126] width 6 height 9
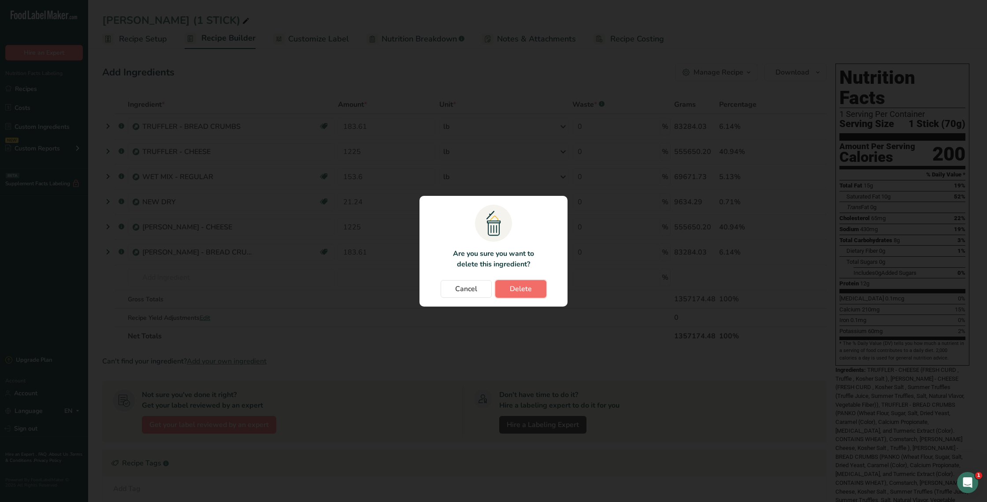
click at [510, 286] on span "Delete" at bounding box center [521, 288] width 22 height 11
click at [469, 285] on span "Cancel" at bounding box center [466, 288] width 22 height 11
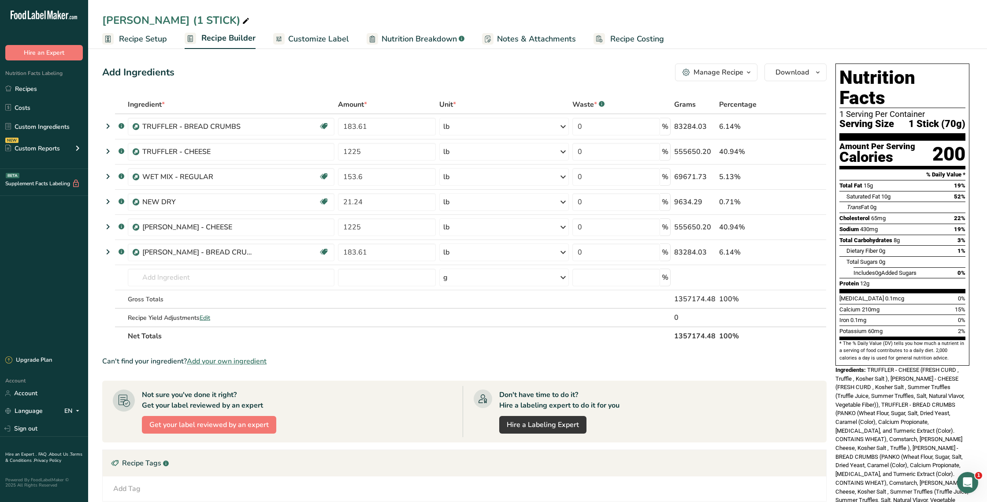
drag, startPoint x: 806, startPoint y: 150, endPoint x: 793, endPoint y: 156, distance: 14.8
click at [806, 150] on icon at bounding box center [808, 151] width 6 height 9
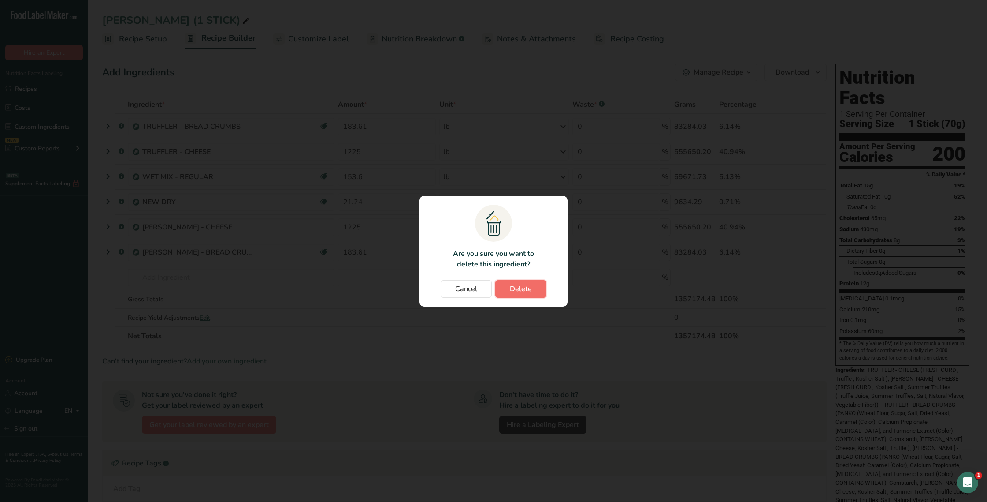
click at [534, 291] on button "Delete" at bounding box center [520, 289] width 51 height 18
type input "153.6"
type input "21.24"
type input "1225"
type input "183.61"
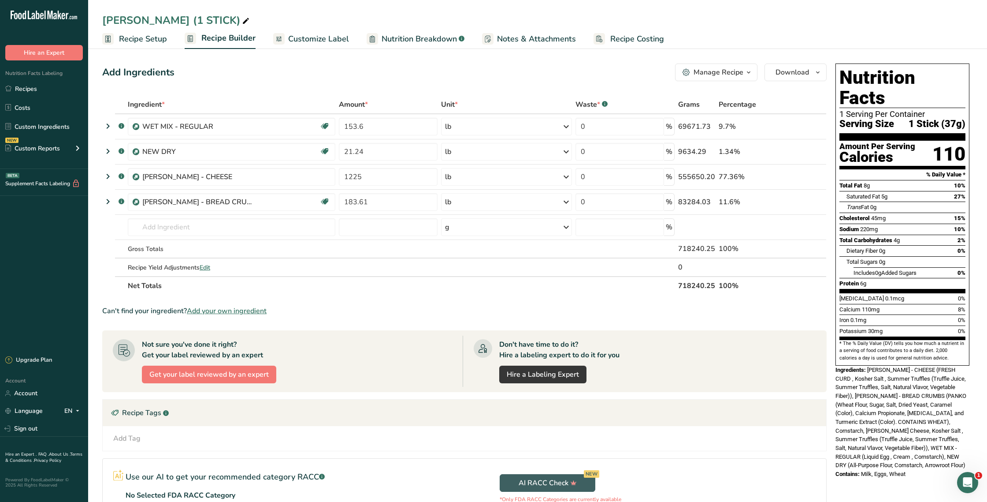
click at [646, 41] on span "Recipe Costing" at bounding box center [637, 39] width 54 height 12
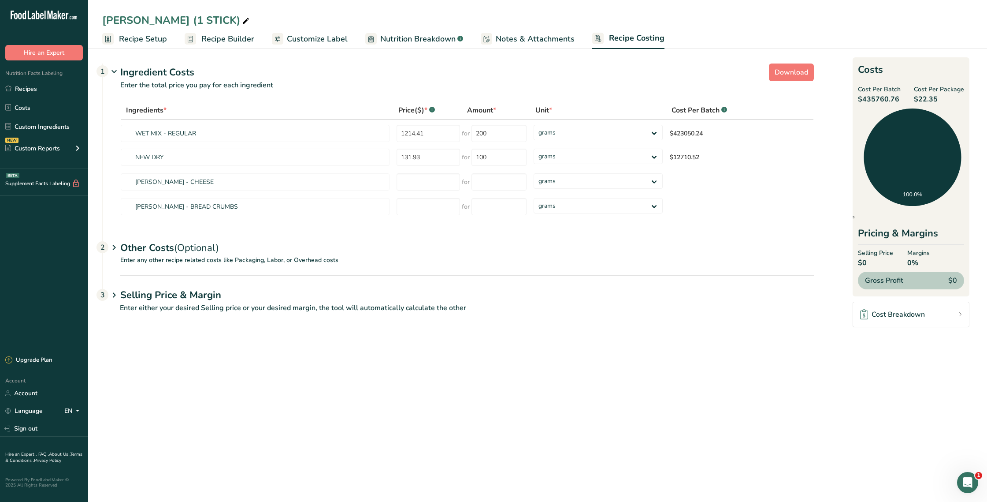
click at [163, 41] on span "Recipe Setup" at bounding box center [143, 39] width 48 height 12
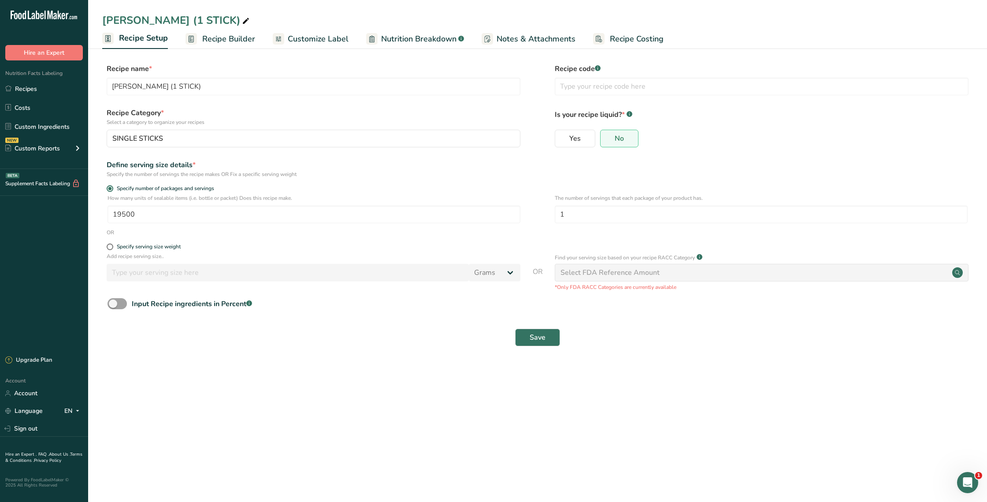
click at [630, 41] on span "Recipe Costing" at bounding box center [637, 39] width 54 height 12
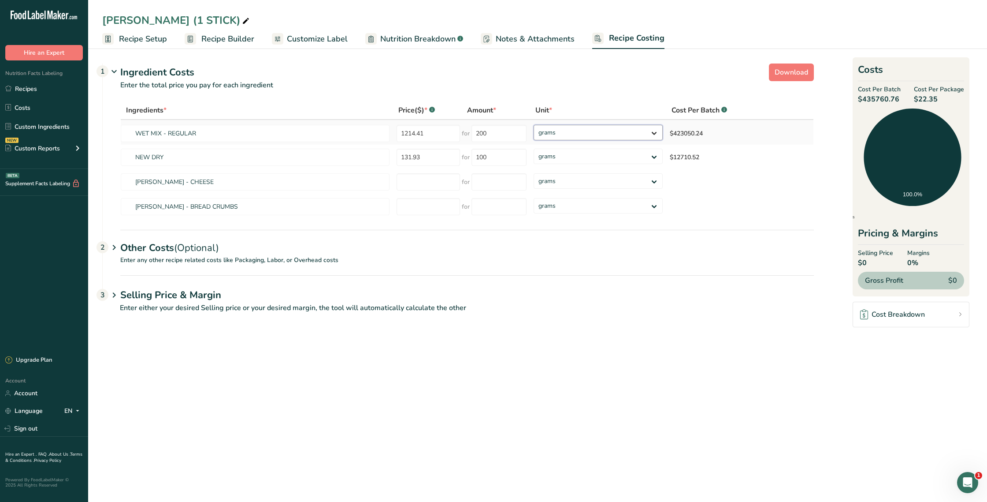
click at [568, 132] on select "grams kg mg mcg lb oz" at bounding box center [598, 132] width 129 height 15
select select "12"
click at [534, 125] on select "grams kg mg mcg lb oz" at bounding box center [598, 132] width 129 height 15
click at [565, 155] on select "grams kg mg mcg lb oz" at bounding box center [598, 156] width 129 height 15
select select "12"
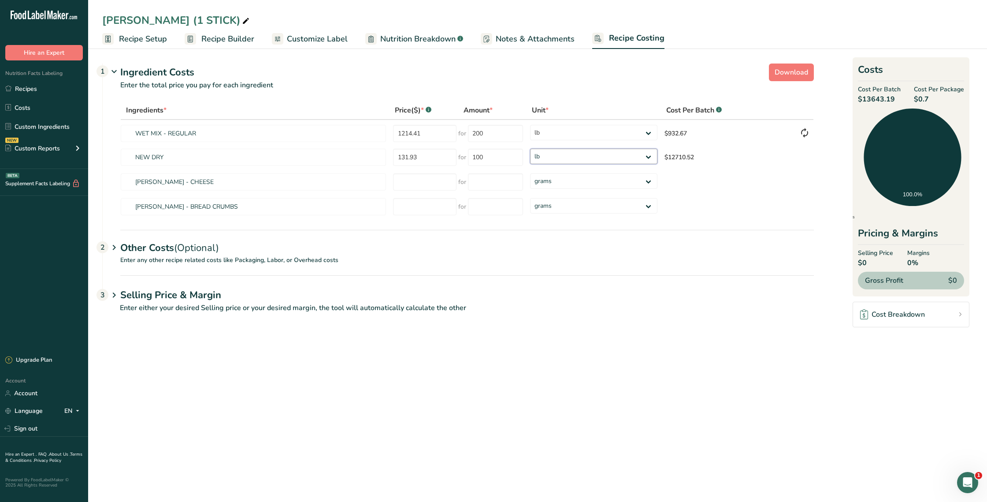
click at [530, 149] on select "grams kg mg mcg lb oz" at bounding box center [593, 156] width 127 height 15
click at [557, 133] on select "grams kg mg mcg lb oz" at bounding box center [593, 132] width 127 height 15
click at [530, 125] on select "grams kg mg mcg lb oz" at bounding box center [593, 132] width 127 height 15
click at [555, 133] on select "grams kg mg mcg lb oz" at bounding box center [593, 132] width 127 height 15
select select "12"
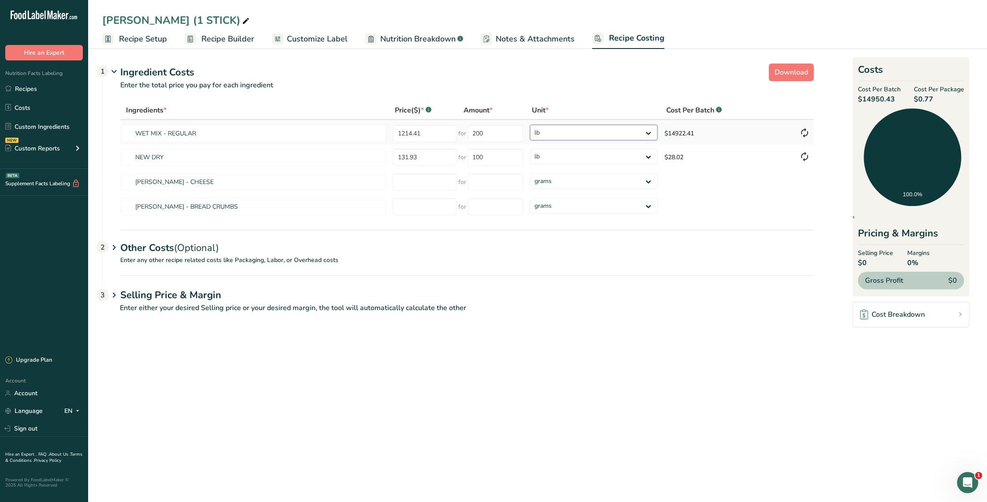
click at [530, 125] on select "grams kg mg mcg lb oz" at bounding box center [593, 132] width 127 height 15
click at [560, 156] on select "grams kg mg mcg lb oz" at bounding box center [593, 156] width 127 height 15
click at [563, 185] on select "grams kg mg mcg lb oz" at bounding box center [593, 180] width 127 height 15
select select "12"
click at [530, 173] on select "grams kg mg mcg lb oz" at bounding box center [593, 180] width 127 height 15
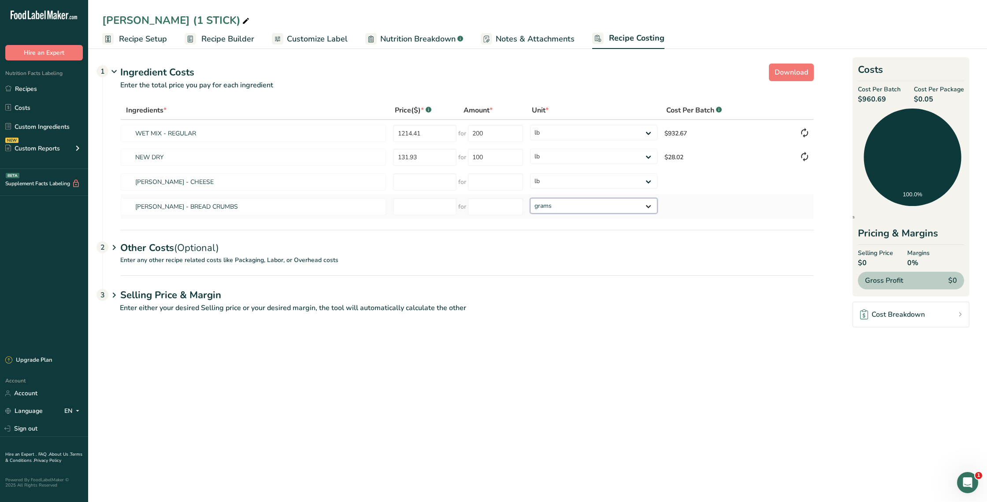
click at [560, 205] on select "grams kg mg mcg lb oz" at bounding box center [593, 205] width 127 height 15
select select "12"
click at [530, 198] on select "grams kg mg mcg lb oz" at bounding box center [593, 205] width 127 height 15
click at [130, 31] on link "Recipe Setup" at bounding box center [134, 39] width 65 height 20
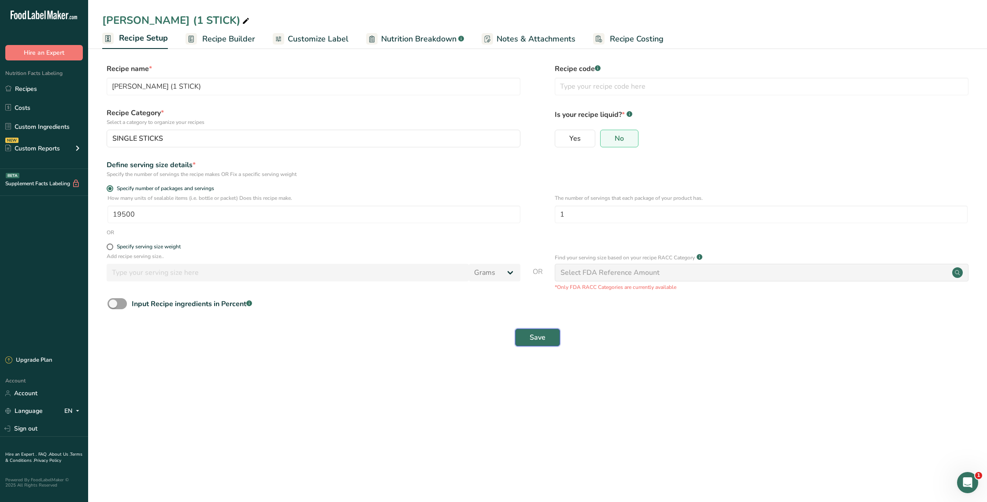
click at [551, 338] on button "Save" at bounding box center [537, 337] width 45 height 18
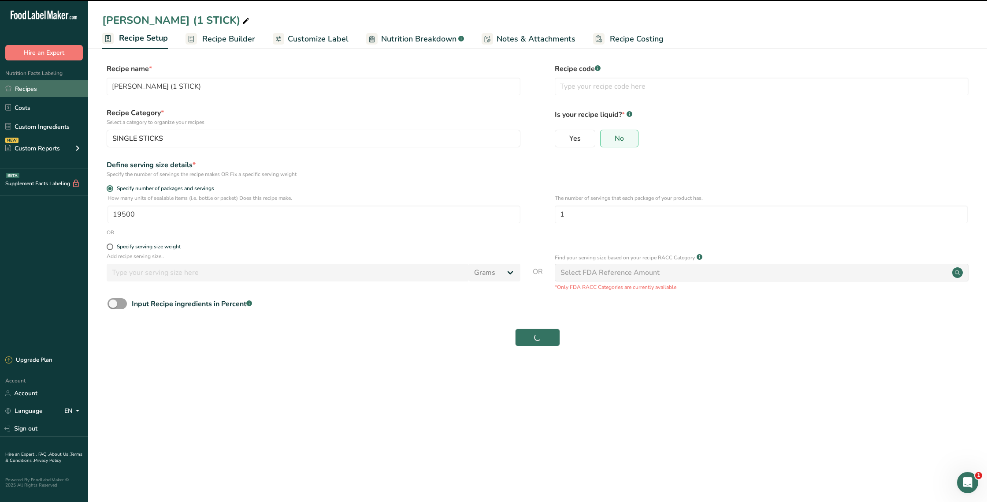
click at [24, 86] on link "Recipes" at bounding box center [44, 88] width 88 height 17
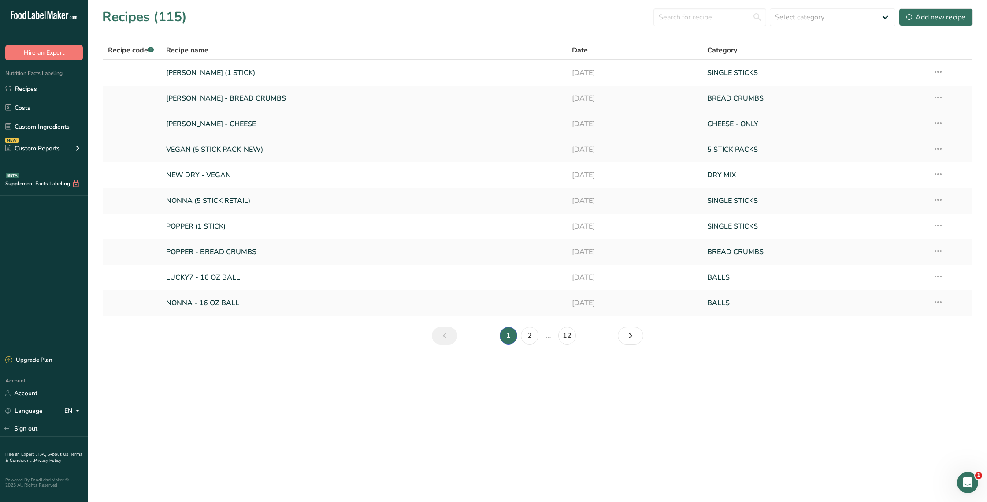
click at [215, 126] on link "[PERSON_NAME] - CHEESE" at bounding box center [363, 124] width 395 height 19
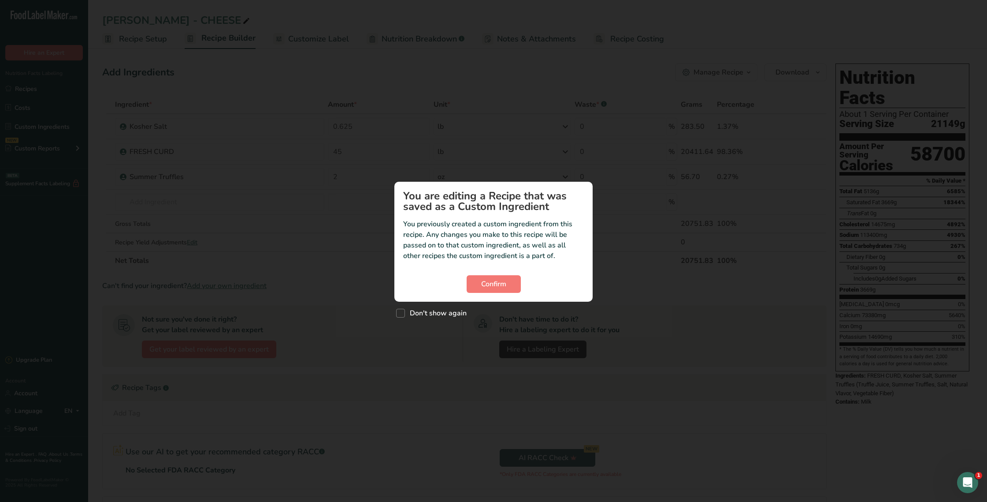
click at [646, 41] on div "Custom ingredient modal" at bounding box center [493, 251] width 987 height 502
click at [497, 286] on span "Confirm" at bounding box center [493, 284] width 25 height 11
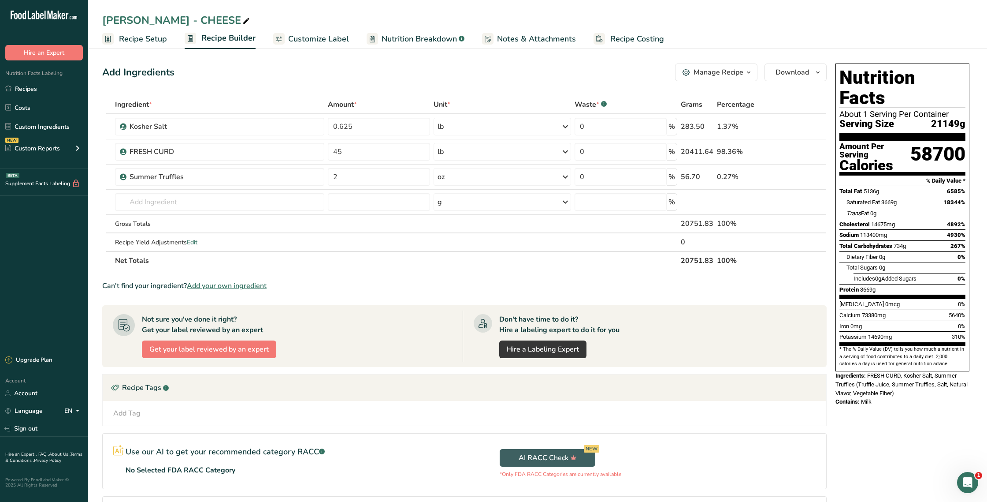
click at [626, 42] on span "Recipe Costing" at bounding box center [637, 39] width 54 height 12
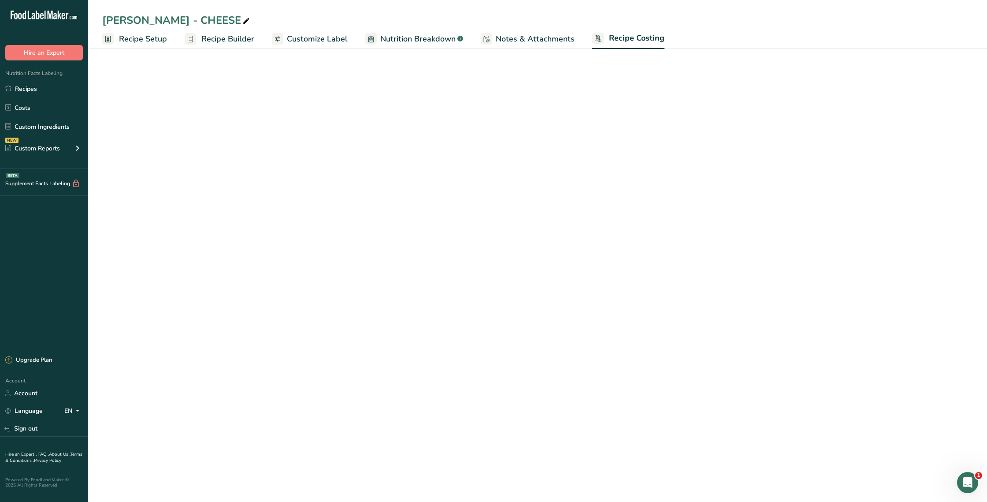
select select "12"
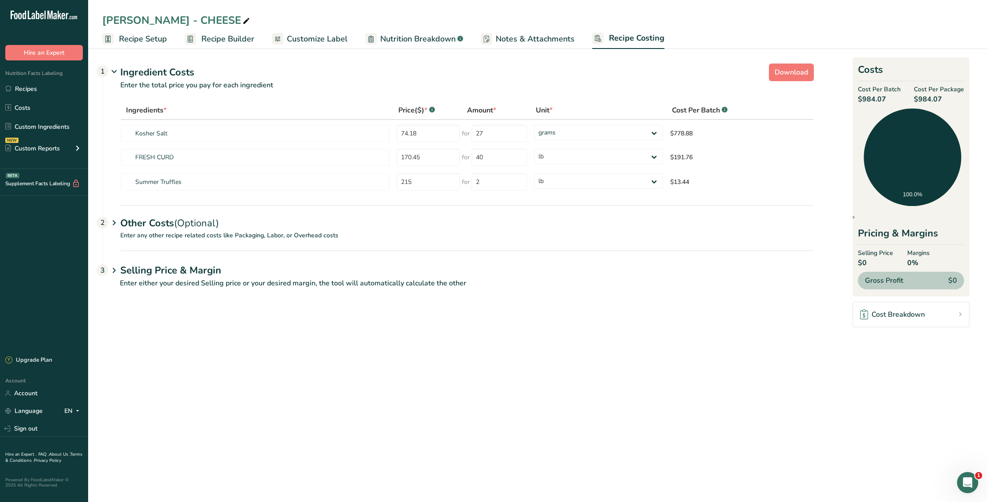
click at [157, 40] on span "Recipe Setup" at bounding box center [143, 39] width 48 height 12
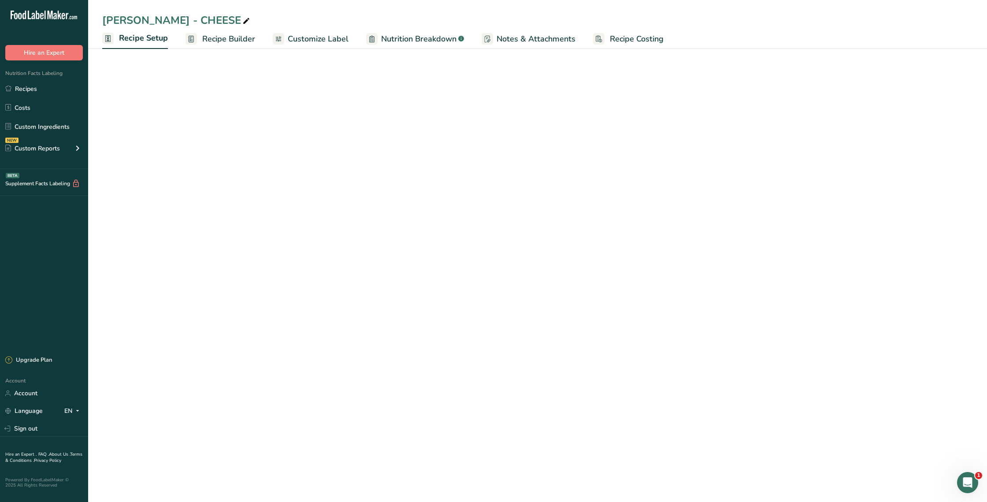
select select "12"
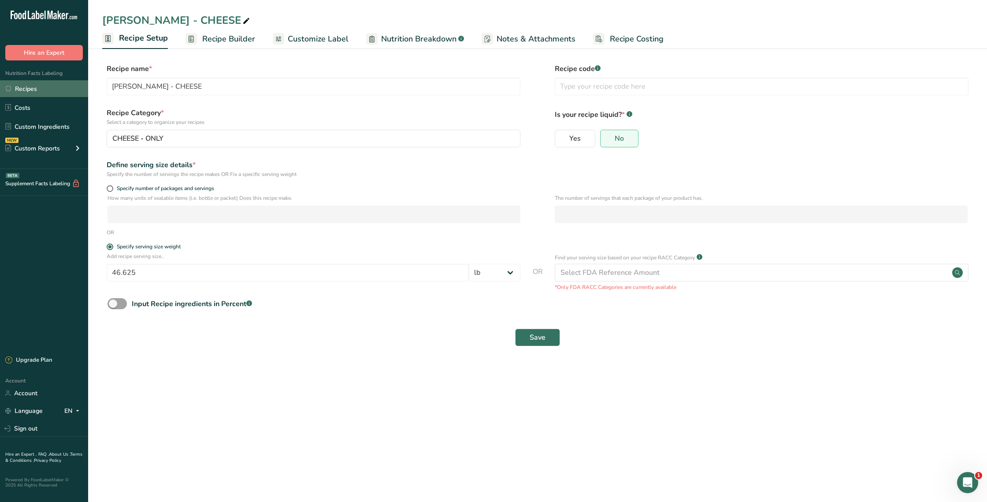
click at [33, 89] on link "Recipes" at bounding box center [44, 88] width 88 height 17
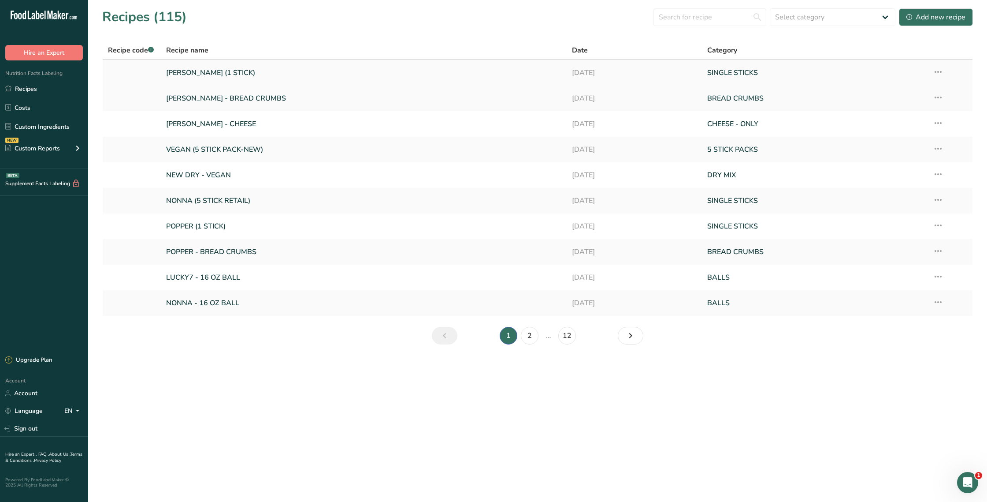
click at [195, 74] on link "[PERSON_NAME] (1 STICK)" at bounding box center [363, 72] width 395 height 19
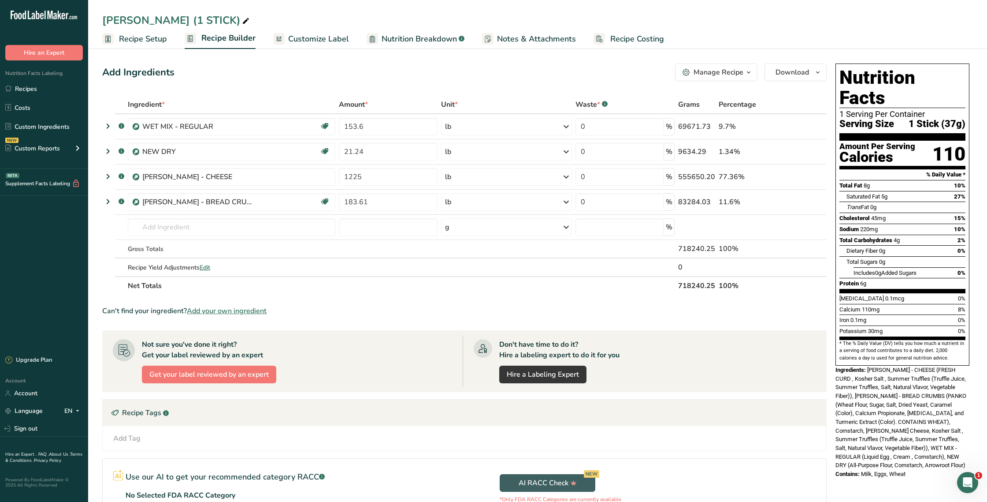
click at [633, 38] on span "Recipe Costing" at bounding box center [637, 39] width 54 height 12
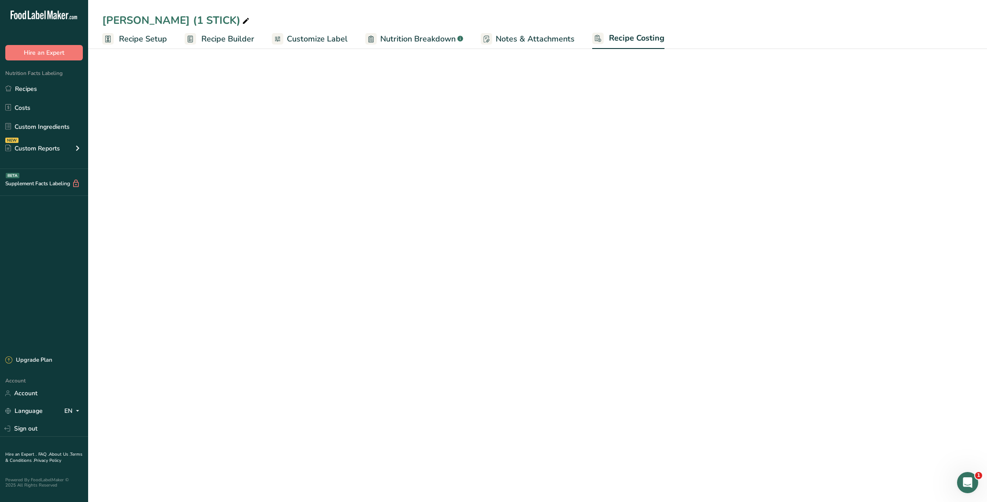
select select "12"
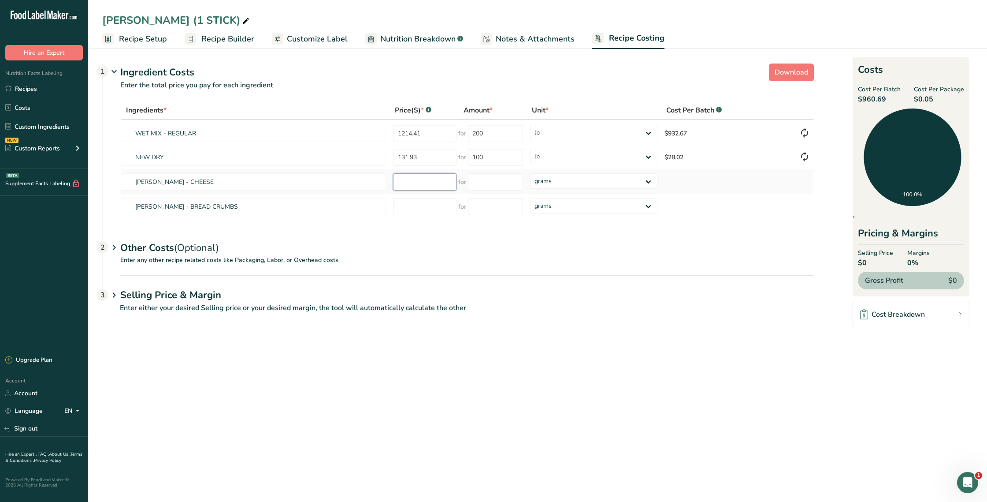
click at [433, 183] on input "number" at bounding box center [424, 181] width 63 height 17
type input "984"
type input "46"
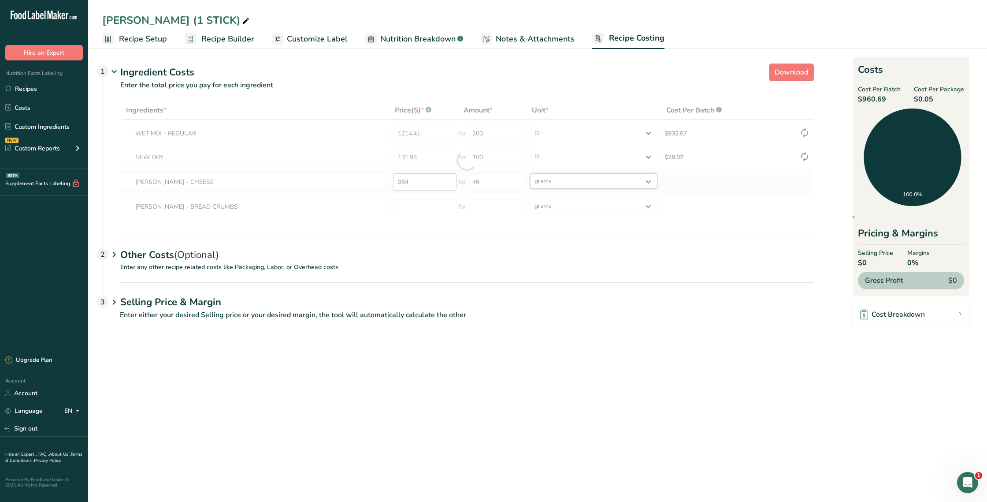
select select "12"
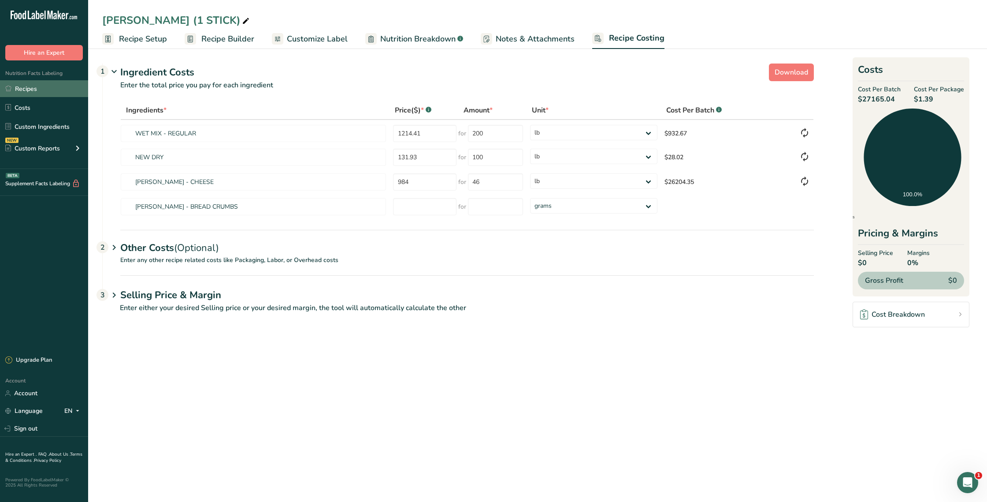
click at [18, 88] on link "Recipes" at bounding box center [44, 88] width 88 height 17
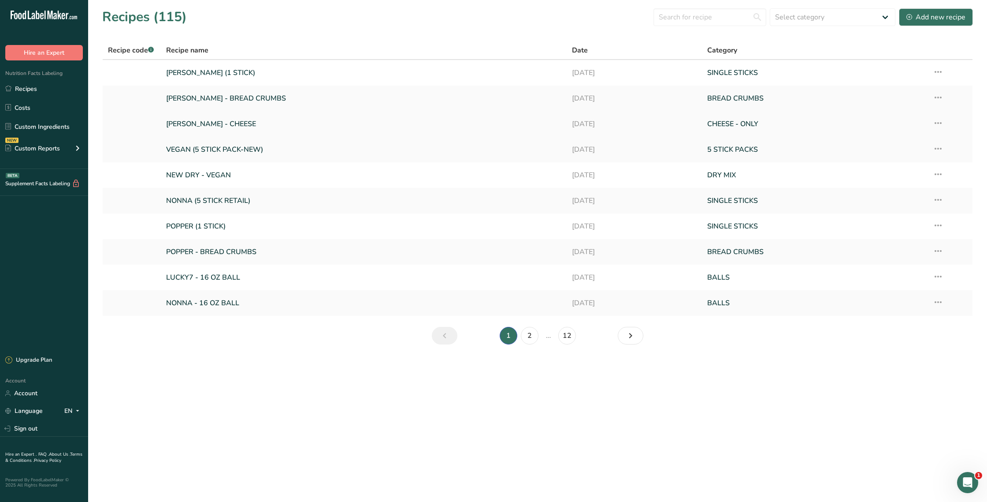
click at [219, 118] on link "[PERSON_NAME] - CHEESE" at bounding box center [363, 124] width 395 height 19
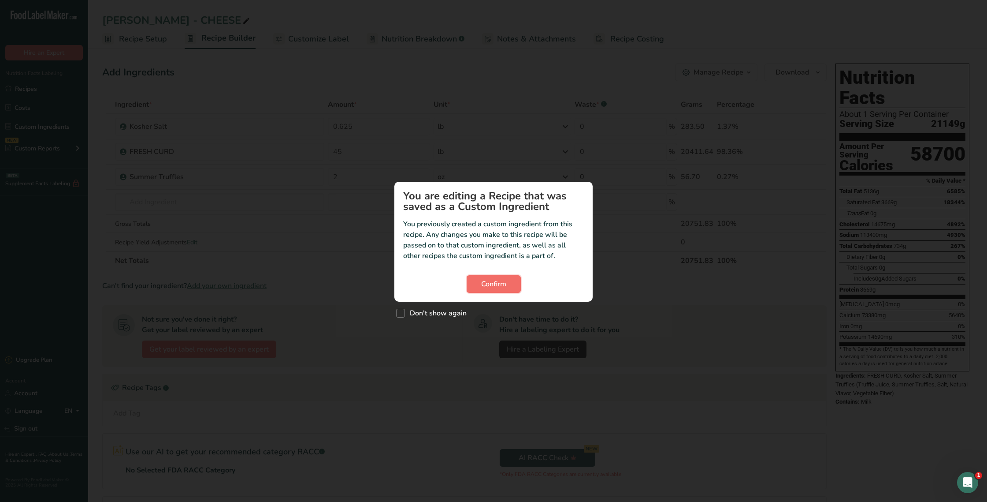
click at [502, 284] on span "Confirm" at bounding box center [493, 284] width 25 height 11
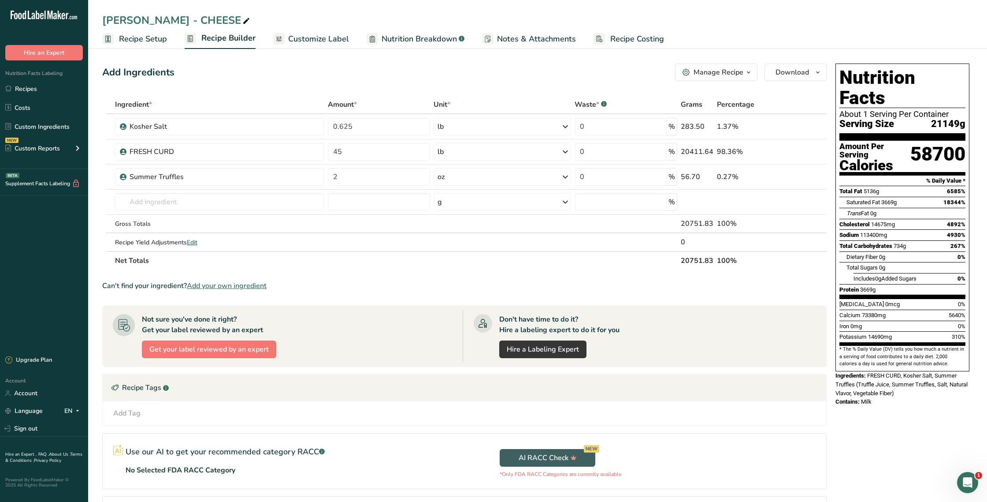
click at [648, 41] on span "Recipe Costing" at bounding box center [637, 39] width 54 height 12
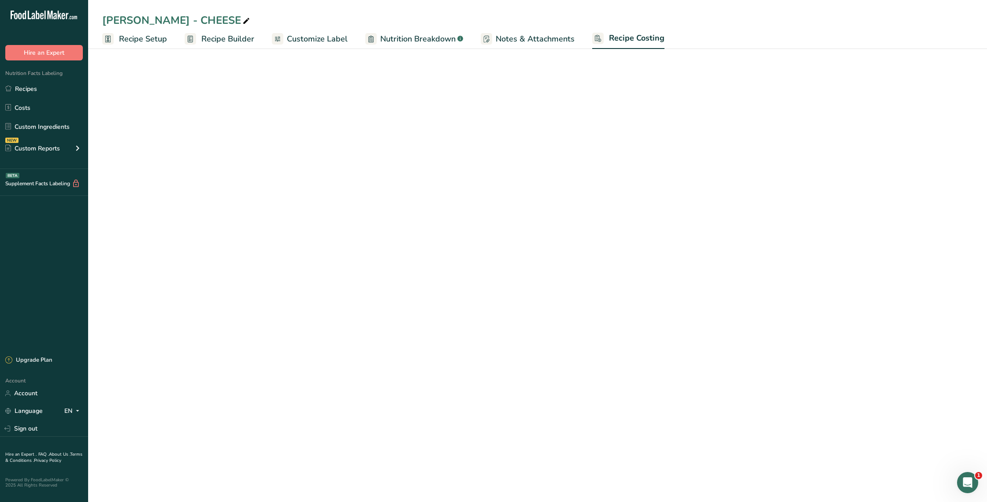
select select "12"
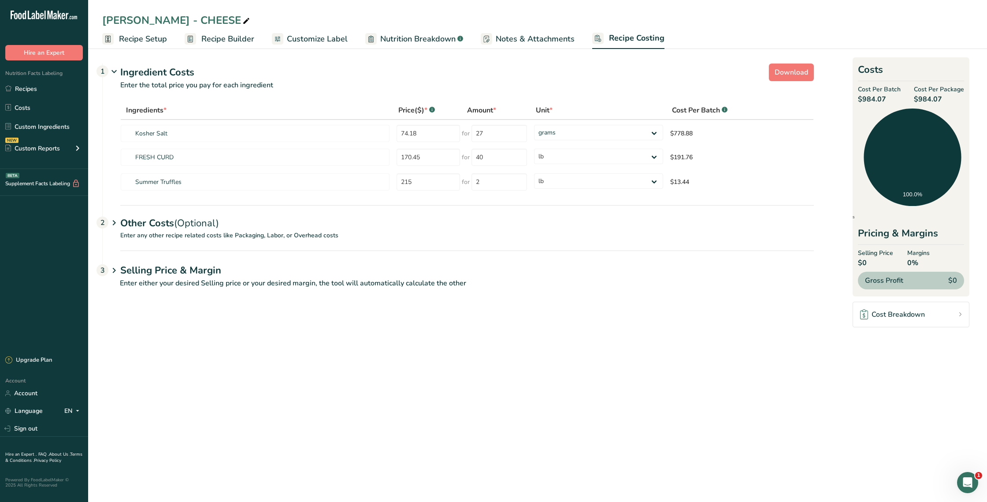
click at [223, 38] on span "Recipe Builder" at bounding box center [227, 39] width 53 height 12
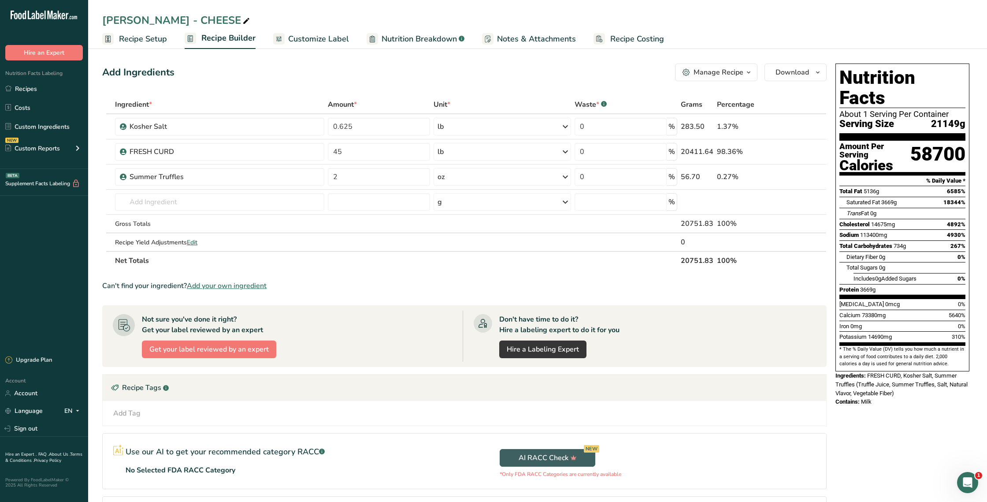
click at [145, 35] on span "Recipe Setup" at bounding box center [143, 39] width 48 height 12
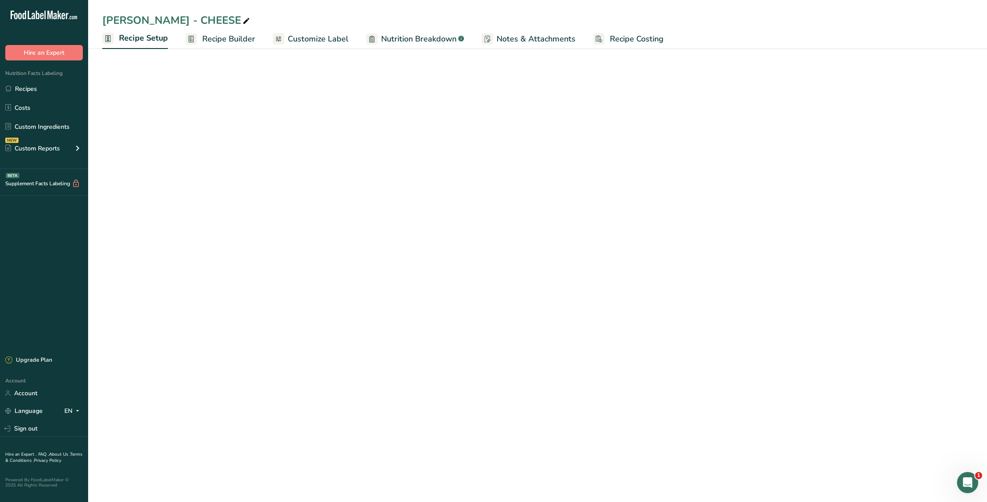
select select "12"
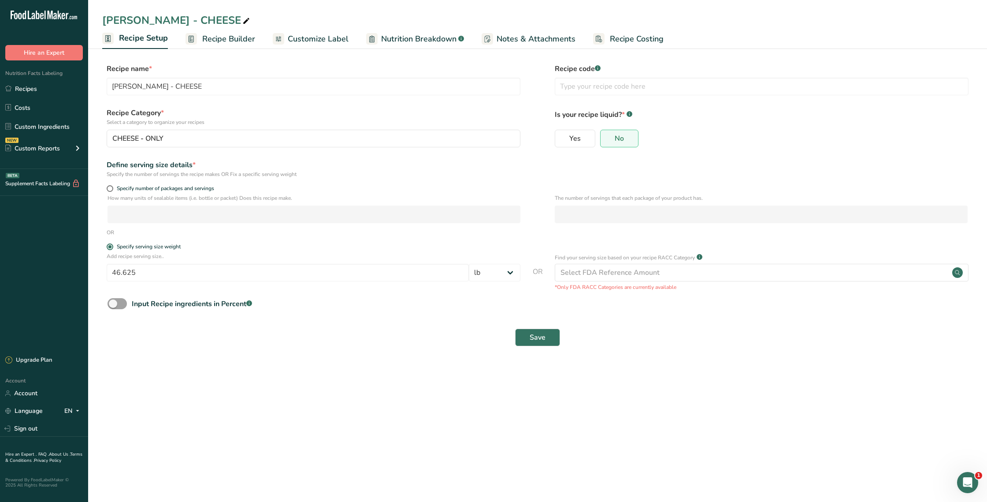
click at [656, 39] on span "Recipe Costing" at bounding box center [637, 39] width 54 height 12
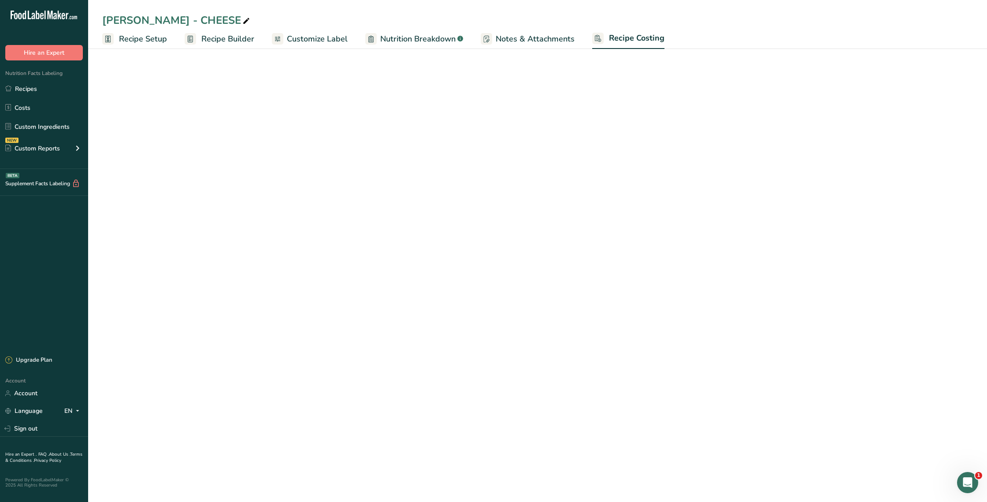
select select "12"
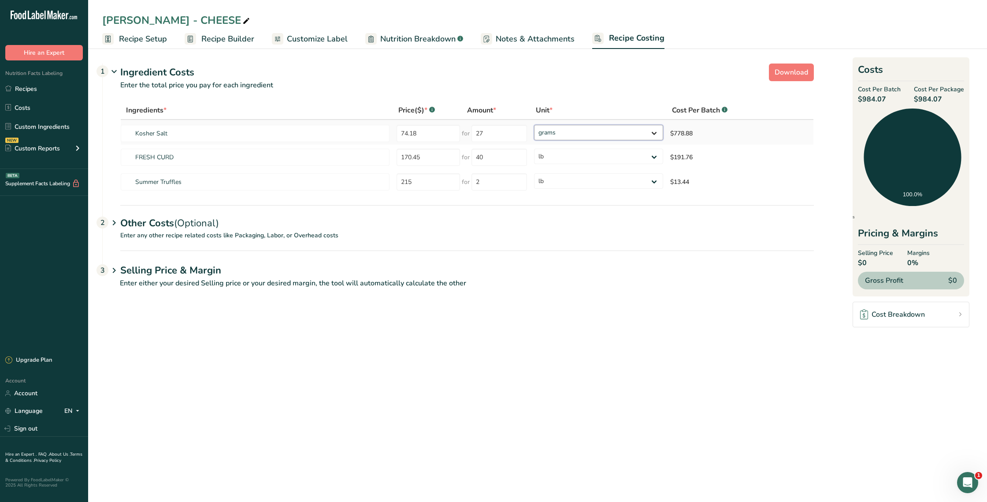
click at [544, 134] on select "grams kg mg mcg lb oz" at bounding box center [598, 132] width 129 height 15
click at [534, 125] on select "grams kg mg mcg lb oz" at bounding box center [598, 132] width 129 height 15
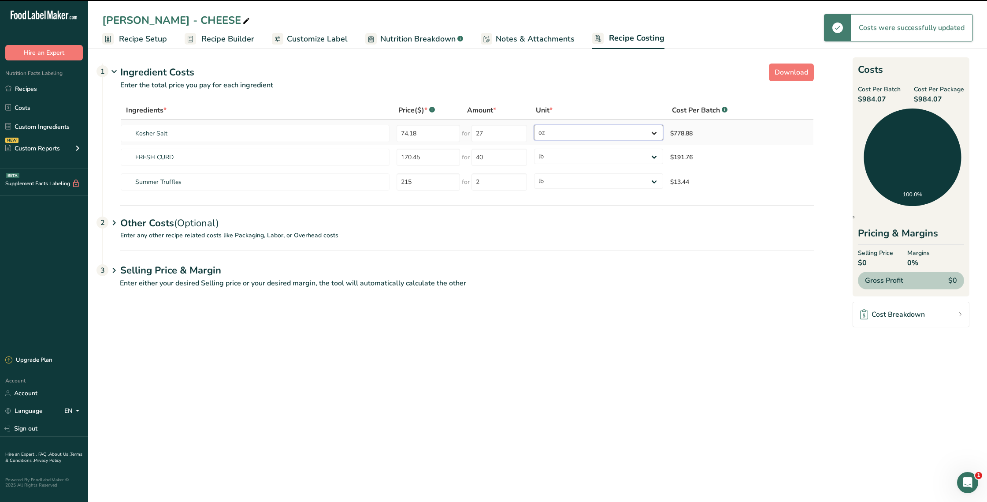
click at [551, 134] on select "grams kg mg mcg lb oz" at bounding box center [598, 132] width 129 height 15
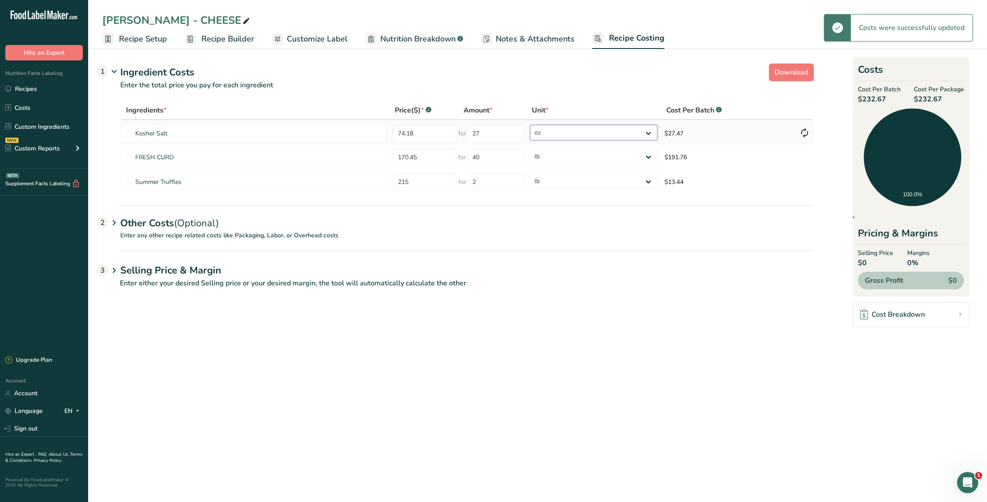
select select "12"
click at [530, 125] on select "grams kg mg mcg lb oz" at bounding box center [593, 132] width 127 height 15
click at [133, 38] on span "Recipe Setup" at bounding box center [143, 39] width 48 height 12
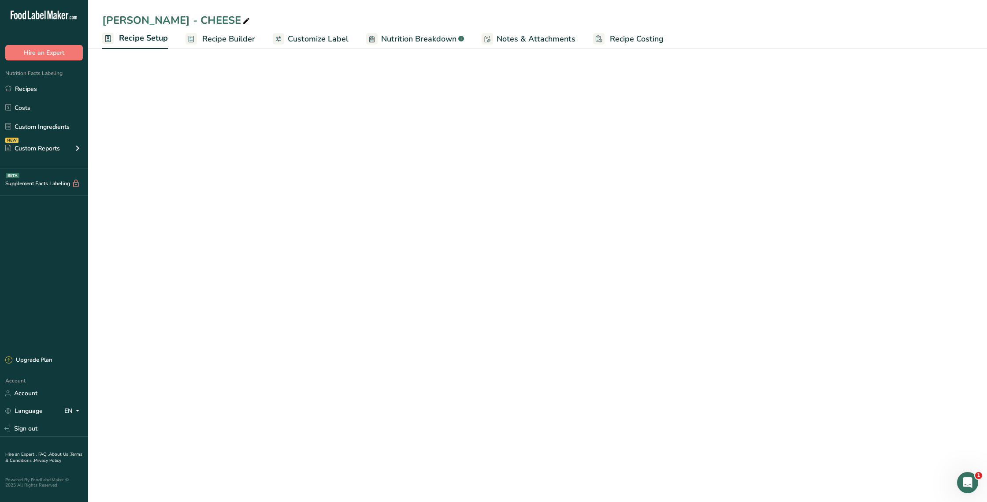
select select "12"
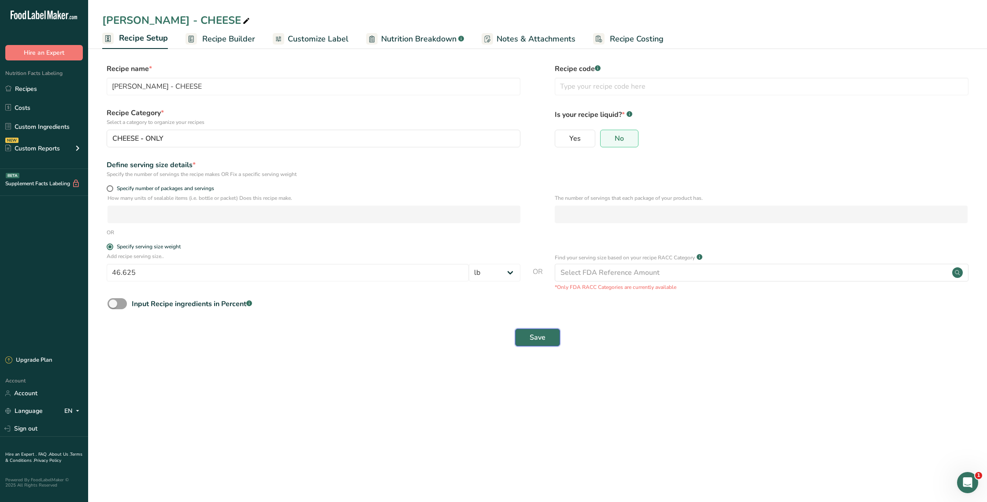
click at [528, 334] on button "Save" at bounding box center [537, 337] width 45 height 18
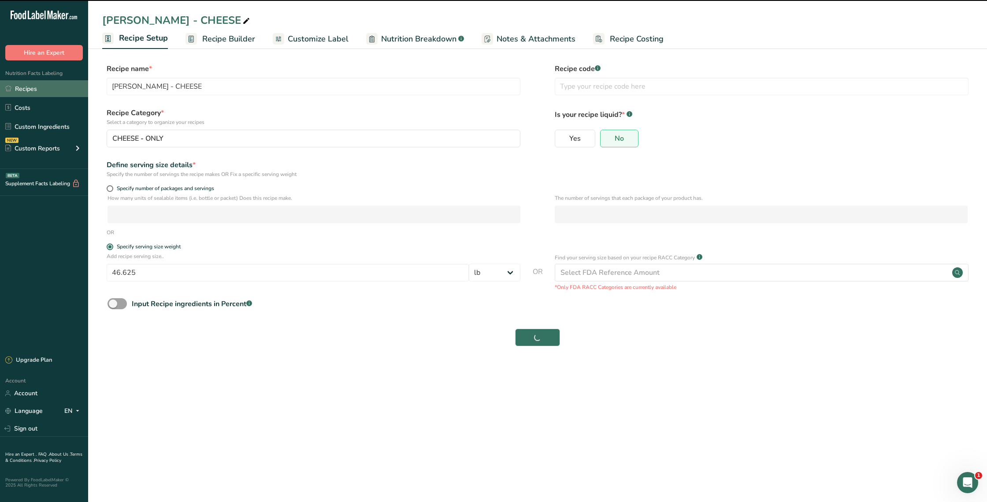
click at [14, 84] on link "Recipes" at bounding box center [44, 88] width 88 height 17
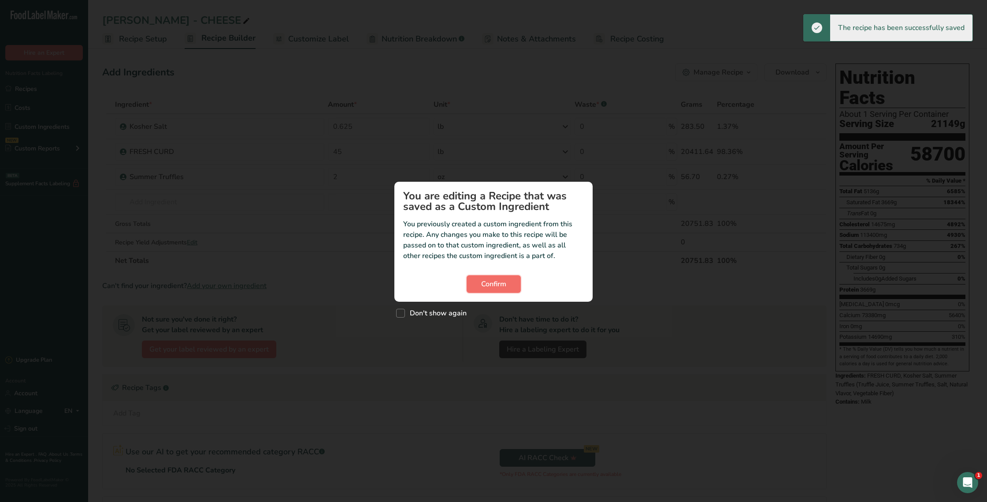
drag, startPoint x: 486, startPoint y: 287, endPoint x: 482, endPoint y: 283, distance: 5.6
click at [486, 287] on span "Confirm" at bounding box center [493, 284] width 25 height 11
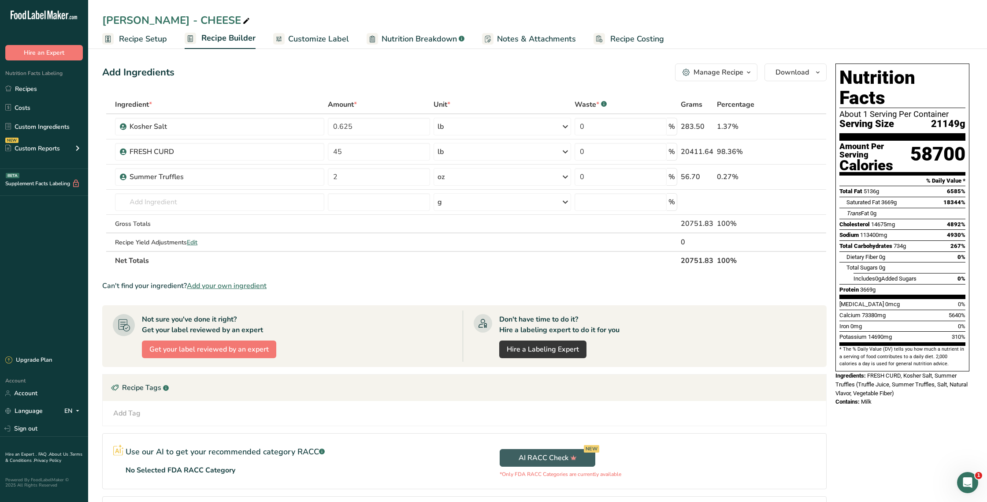
click at [619, 39] on span "Recipe Costing" at bounding box center [637, 39] width 54 height 12
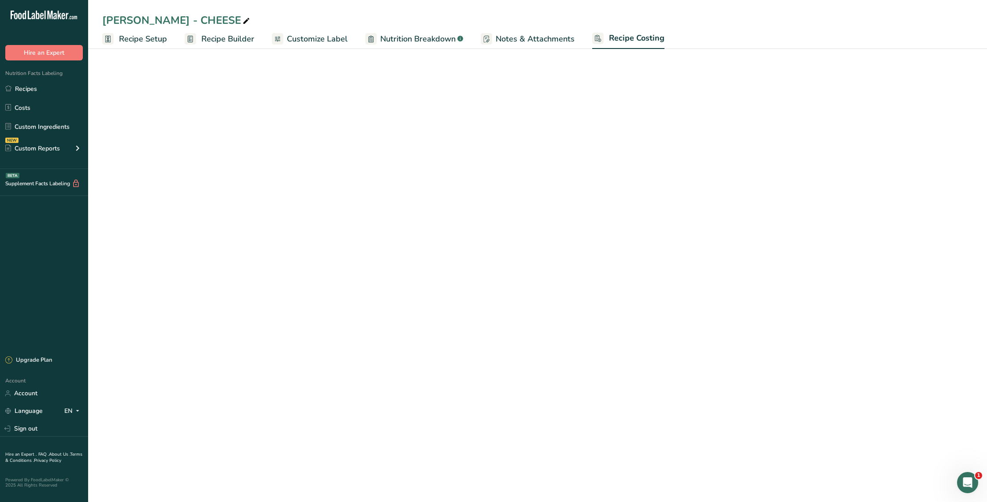
select select "12"
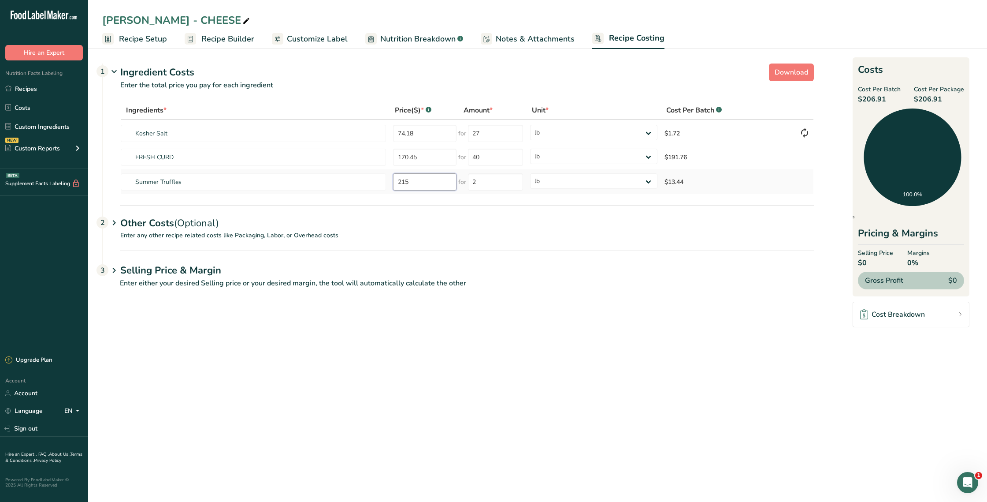
click at [385, 178] on tr "Summer Truffles 215 for 2 grams kg mg mcg lb oz $13.44" at bounding box center [467, 181] width 693 height 25
click at [30, 85] on link "Recipes" at bounding box center [44, 88] width 88 height 17
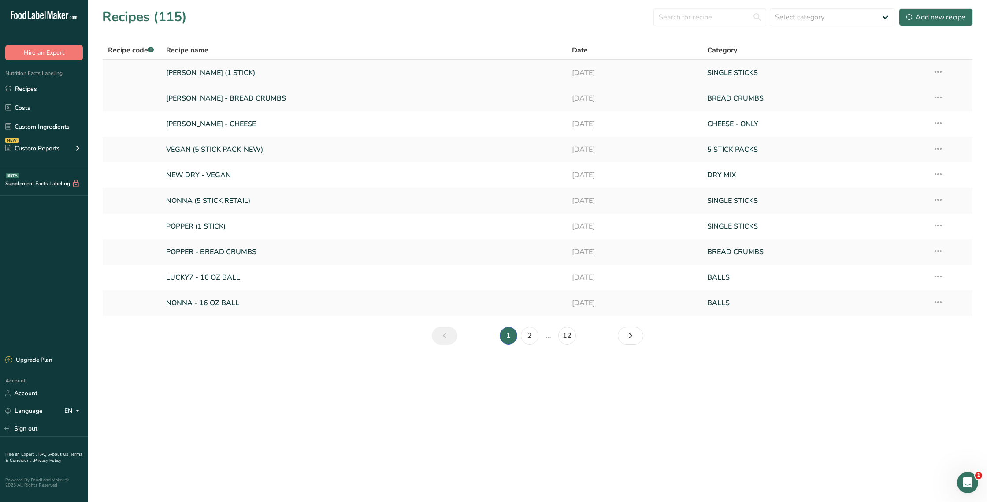
click at [191, 77] on link "[PERSON_NAME] (1 STICK)" at bounding box center [363, 72] width 395 height 19
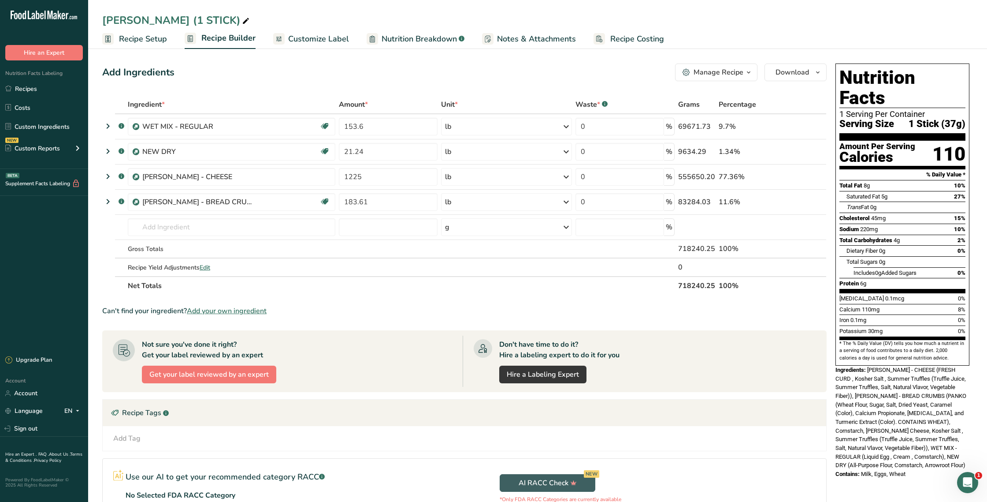
click at [622, 39] on span "Recipe Costing" at bounding box center [637, 39] width 54 height 12
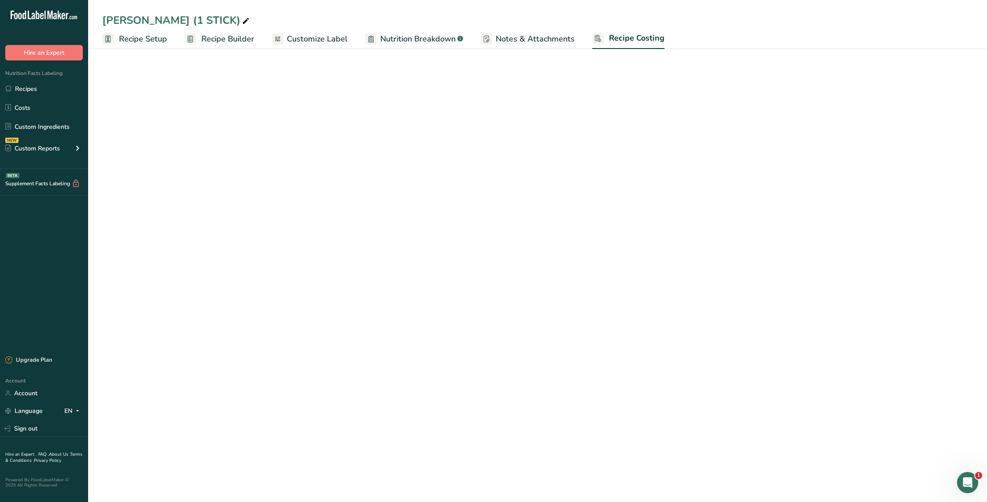
select select "12"
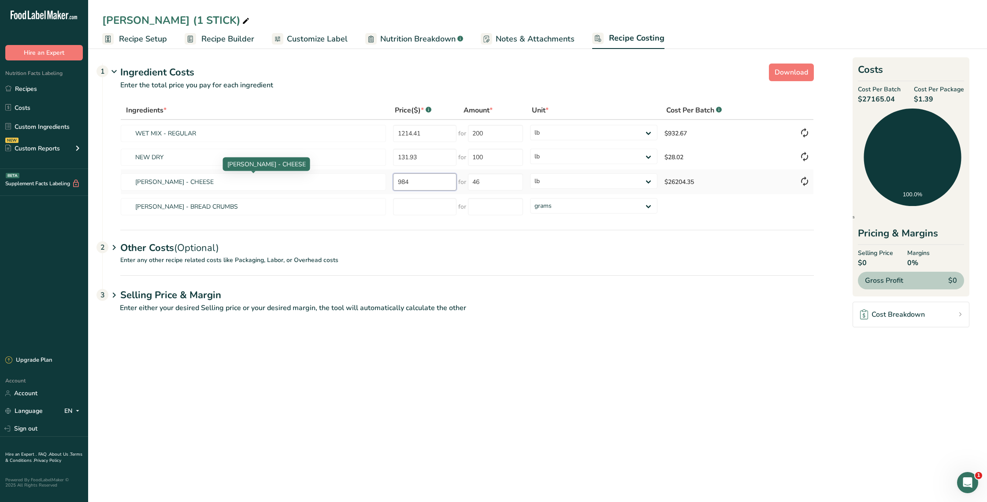
click at [374, 177] on tr "[PERSON_NAME] - CHEESE 984 for 46 grams kg mg mcg lb oz $26204.35" at bounding box center [467, 181] width 693 height 25
click at [432, 180] on div "Ingredients * Price($) * .a-a{fill:#347362;}.b-a{fill:#fff;} Amount * Unit * Co…" at bounding box center [467, 160] width 694 height 118
type input "206"
click at [158, 37] on span "Recipe Setup" at bounding box center [143, 39] width 48 height 12
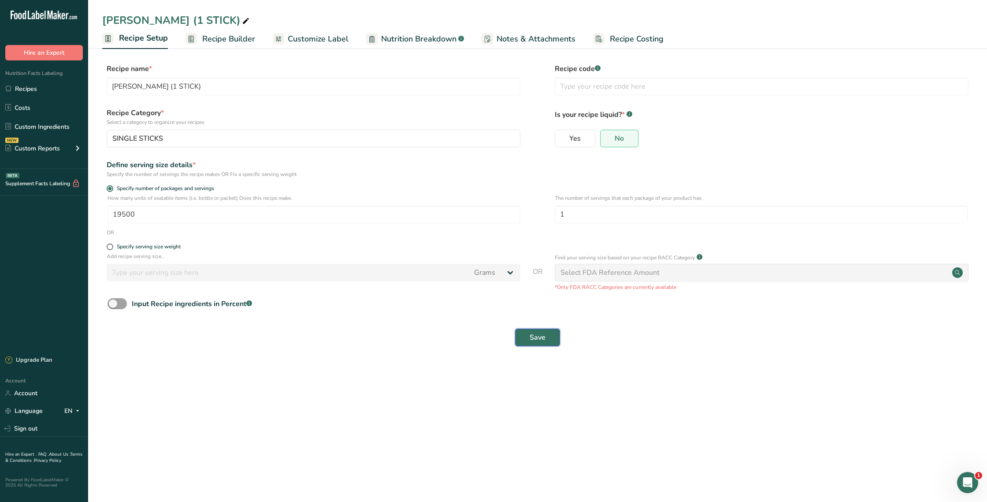
click at [547, 340] on button "Save" at bounding box center [537, 337] width 45 height 18
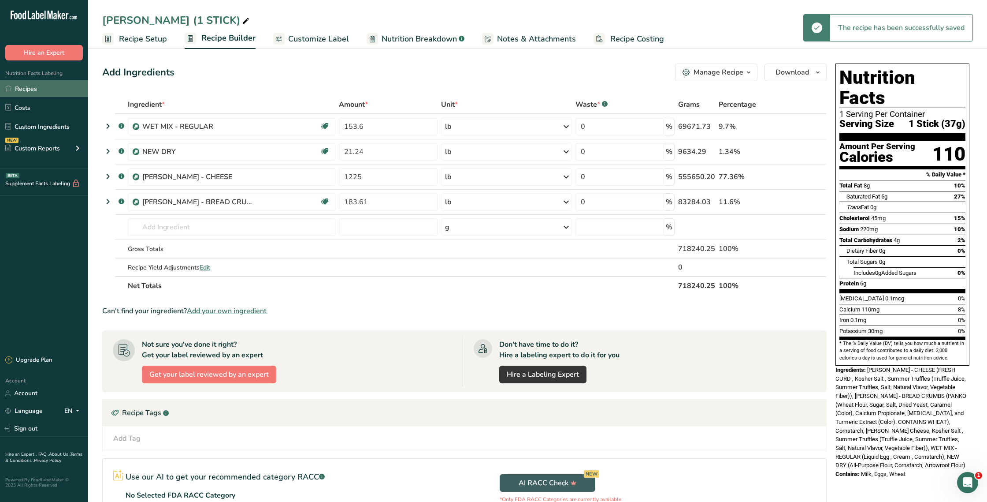
click at [38, 86] on link "Recipes" at bounding box center [44, 88] width 88 height 17
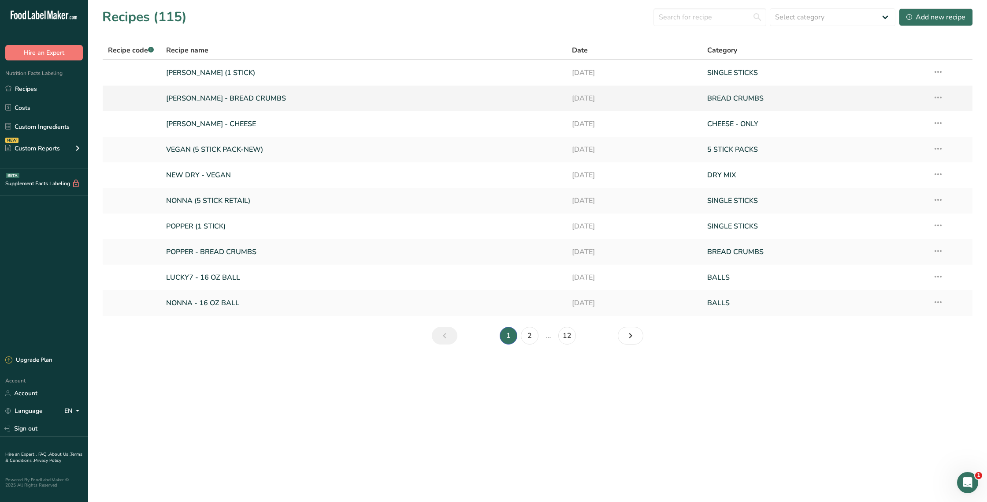
click at [209, 94] on link "[PERSON_NAME] - BREAD CRUMBS" at bounding box center [363, 98] width 395 height 19
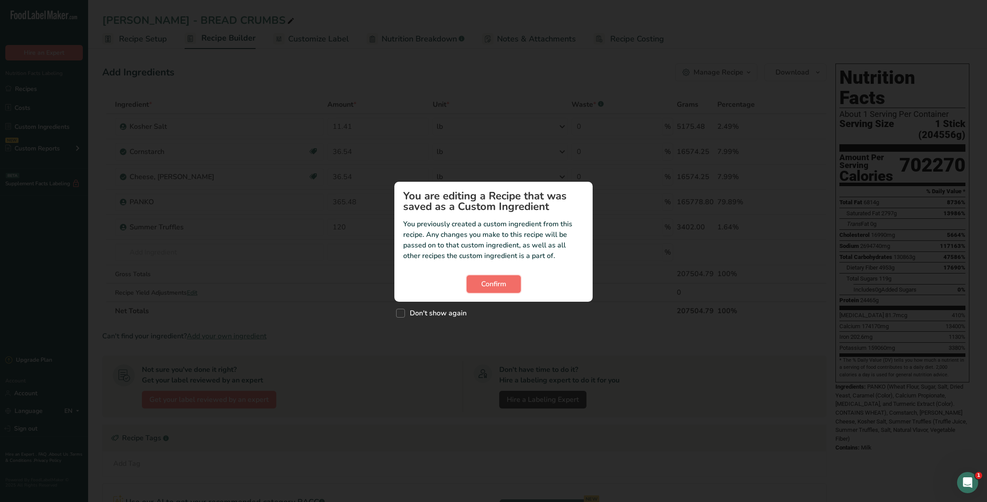
click at [502, 291] on button "Confirm" at bounding box center [494, 284] width 54 height 18
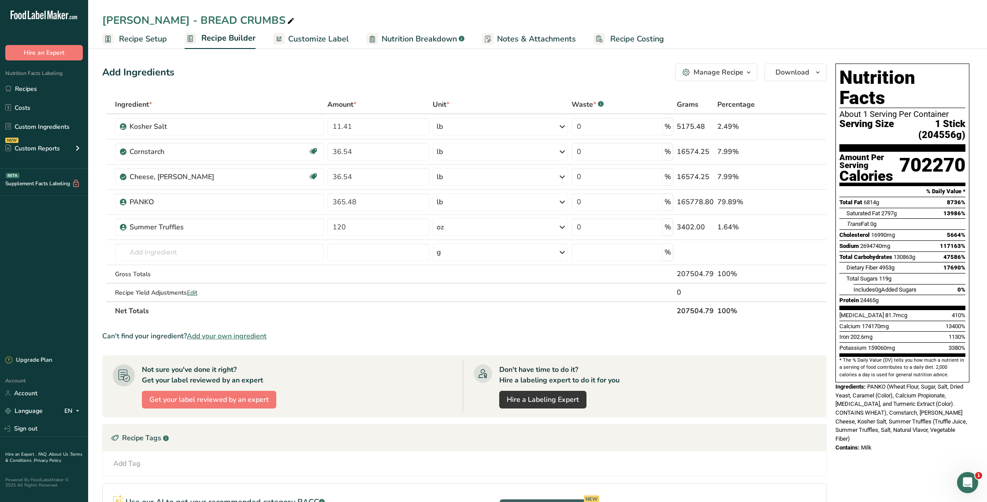
click at [620, 48] on link "Recipe Costing" at bounding box center [629, 39] width 71 height 20
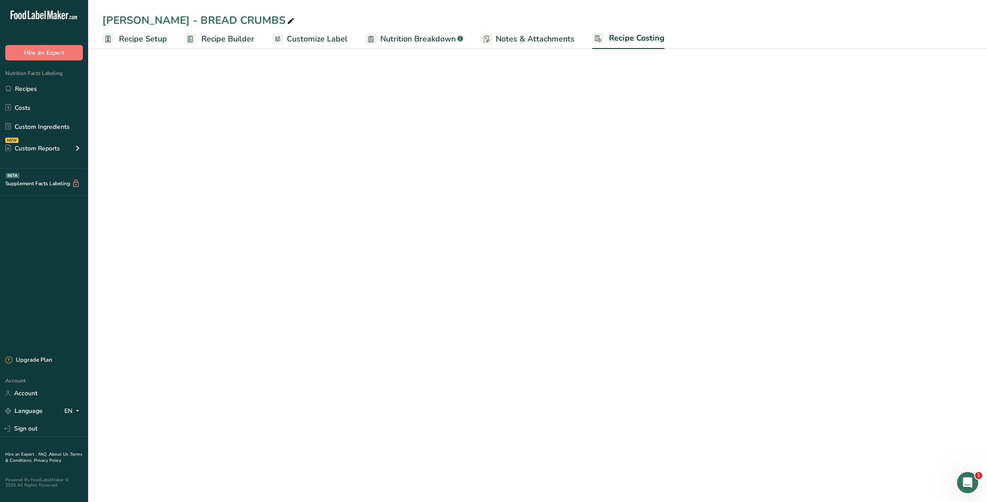
select select "12"
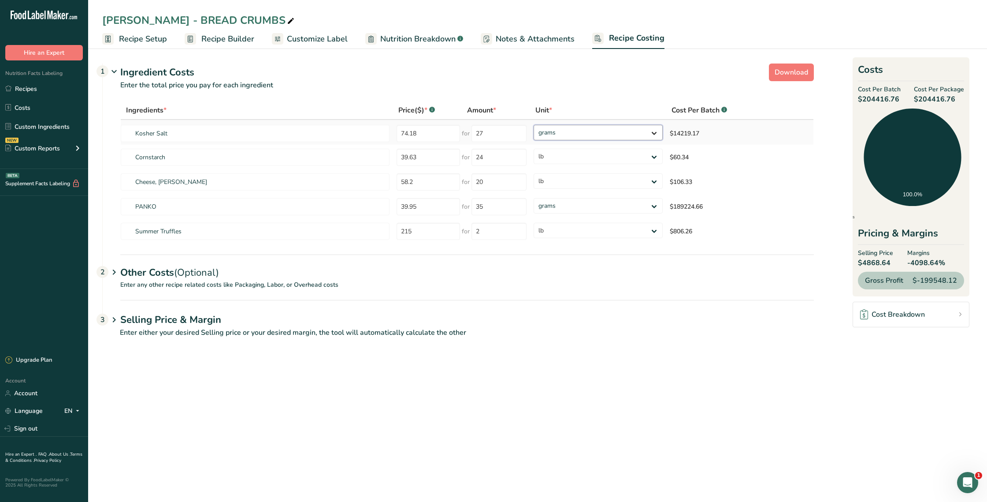
click at [578, 132] on select "grams kg mg mcg lb oz" at bounding box center [598, 132] width 129 height 15
select select "12"
click at [534, 125] on select "grams kg mg mcg lb oz" at bounding box center [598, 132] width 129 height 15
click at [565, 210] on select "grams kg mg mcg lb oz" at bounding box center [598, 205] width 129 height 15
select select "12"
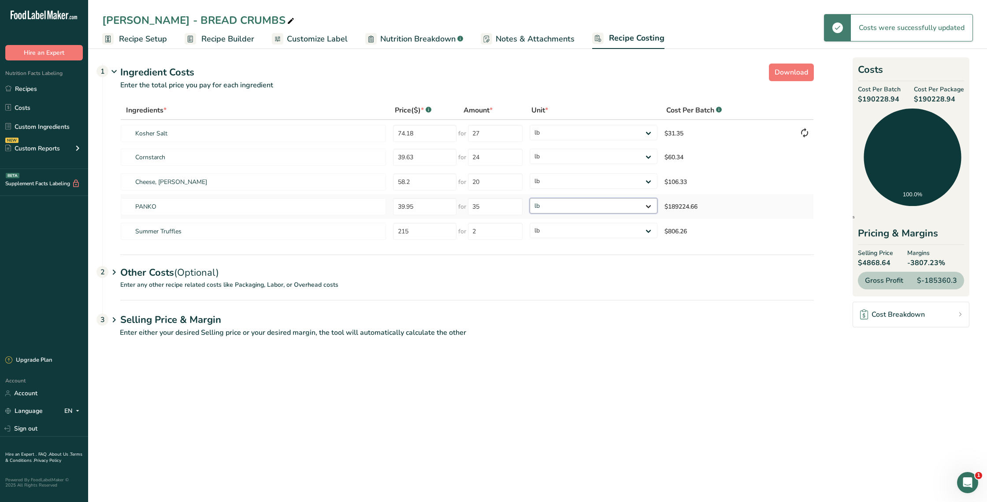
click at [530, 198] on select "grams kg mg mcg lb oz" at bounding box center [593, 205] width 127 height 15
drag, startPoint x: 882, startPoint y: 98, endPoint x: 864, endPoint y: 98, distance: 18.5
click at [864, 98] on span "$1421.45" at bounding box center [879, 99] width 43 height 11
click at [140, 41] on span "Recipe Setup" at bounding box center [143, 39] width 48 height 12
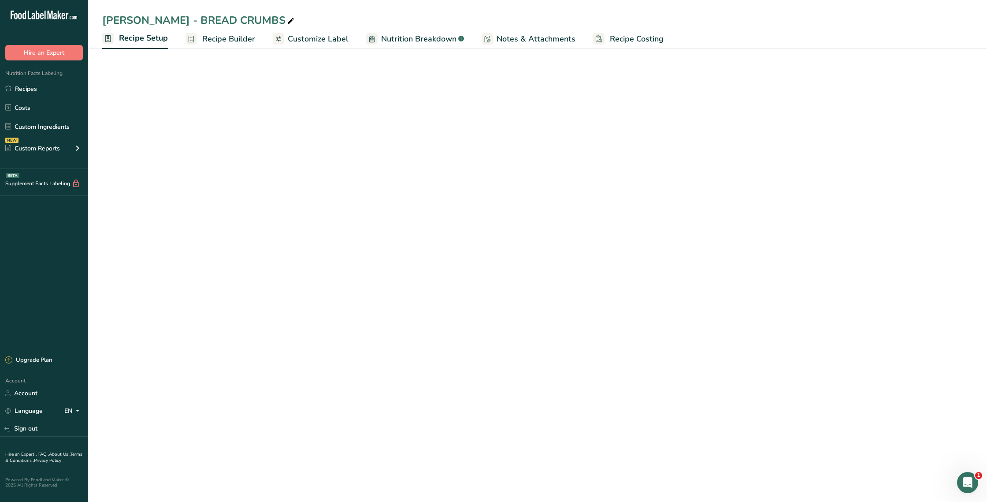
select select "12"
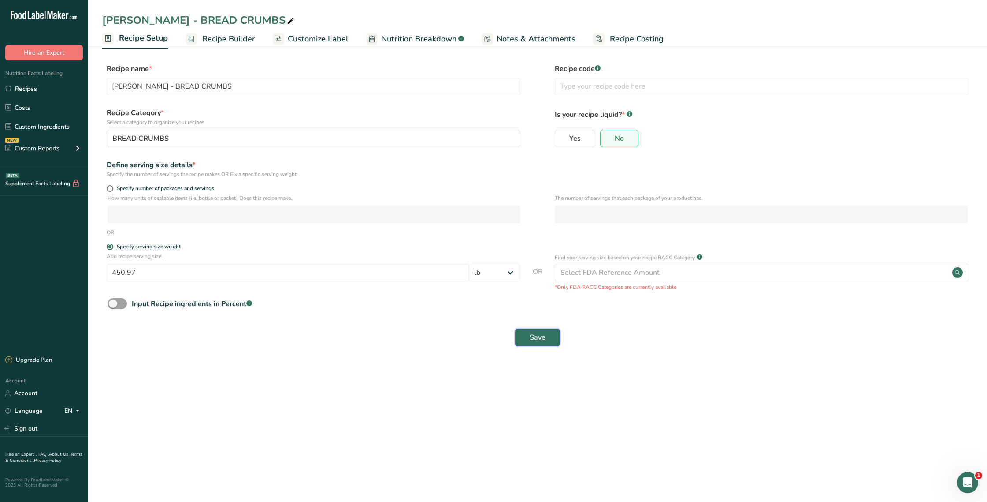
click at [554, 340] on button "Save" at bounding box center [537, 337] width 45 height 18
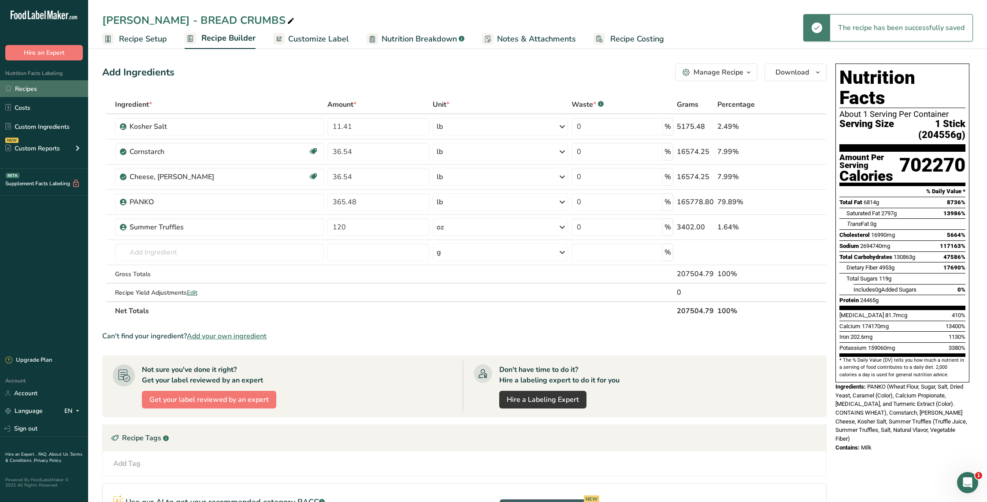
click at [42, 90] on link "Recipes" at bounding box center [44, 88] width 88 height 17
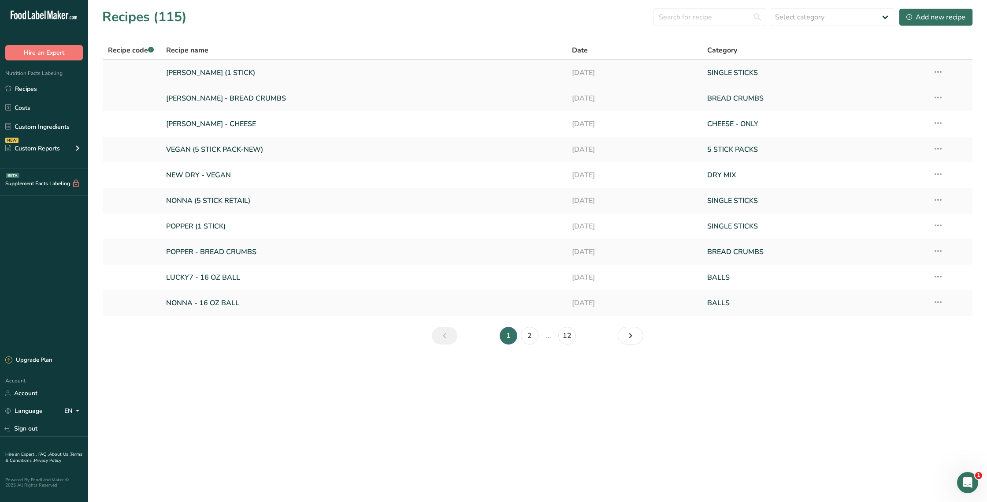
click at [193, 70] on link "[PERSON_NAME] (1 STICK)" at bounding box center [363, 72] width 395 height 19
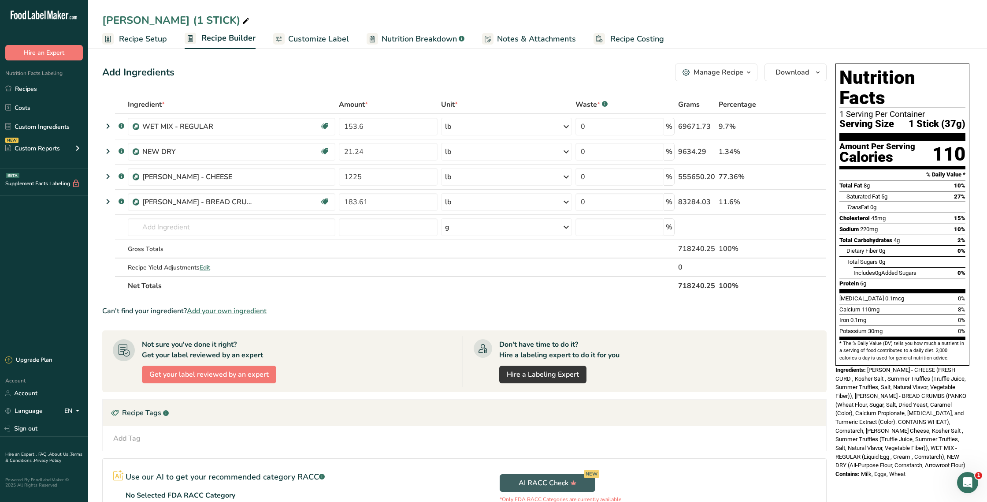
click at [651, 41] on span "Recipe Costing" at bounding box center [637, 39] width 54 height 12
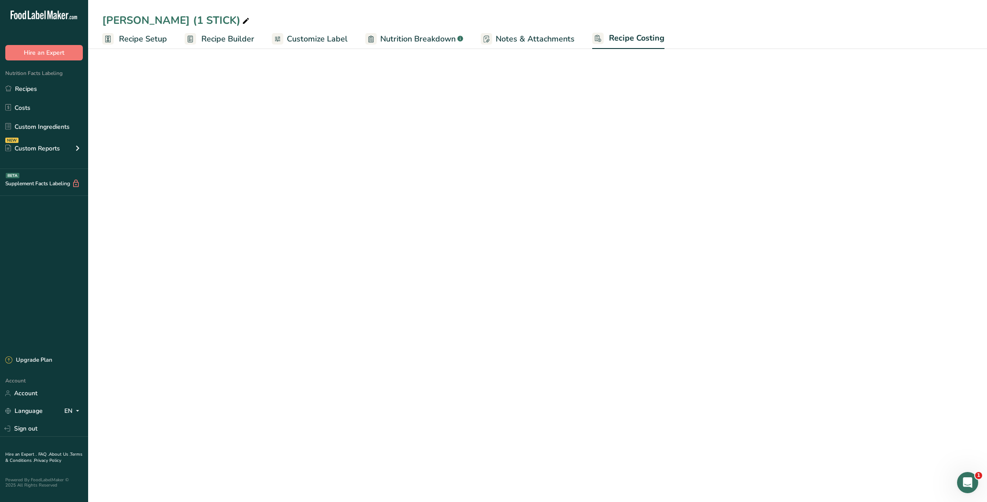
select select "12"
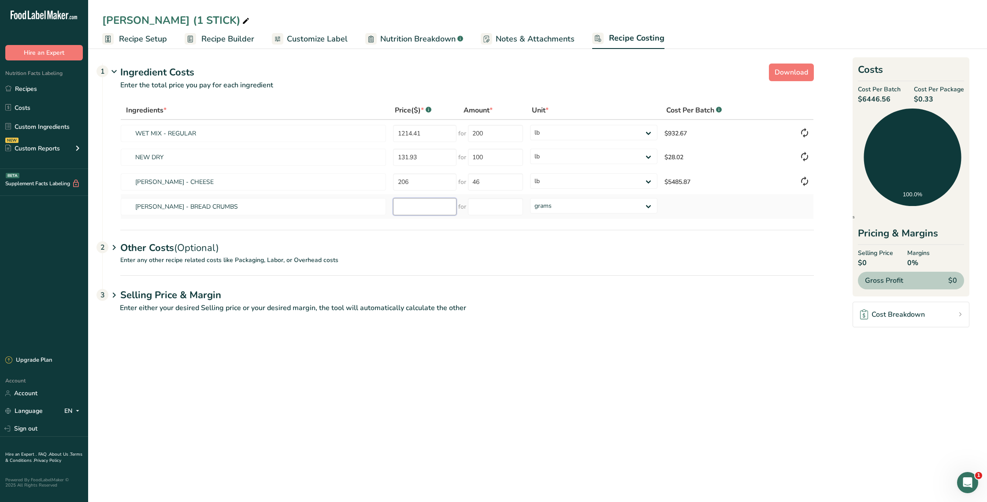
click at [439, 203] on input "number" at bounding box center [424, 206] width 63 height 17
paste input "1421.45"
type input "1421.45"
click at [482, 204] on input "number" at bounding box center [495, 206] width 55 height 17
type input "450"
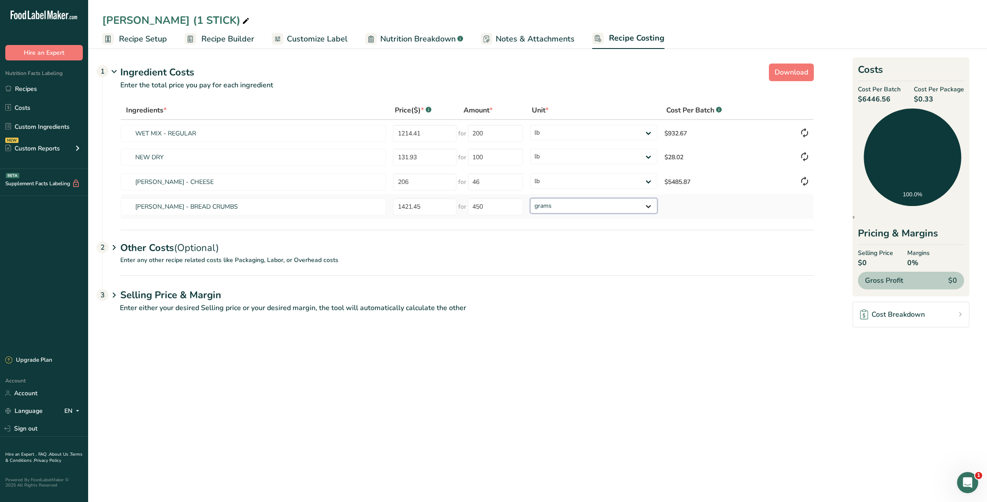
click at [554, 199] on div "Ingredients * Price($) * .a-a{fill:#347362;}.b-a{fill:#fff;} Amount * Unit * Co…" at bounding box center [467, 160] width 694 height 118
select select "12"
click at [530, 198] on select "grams kg mg mcg lb oz" at bounding box center [593, 205] width 127 height 15
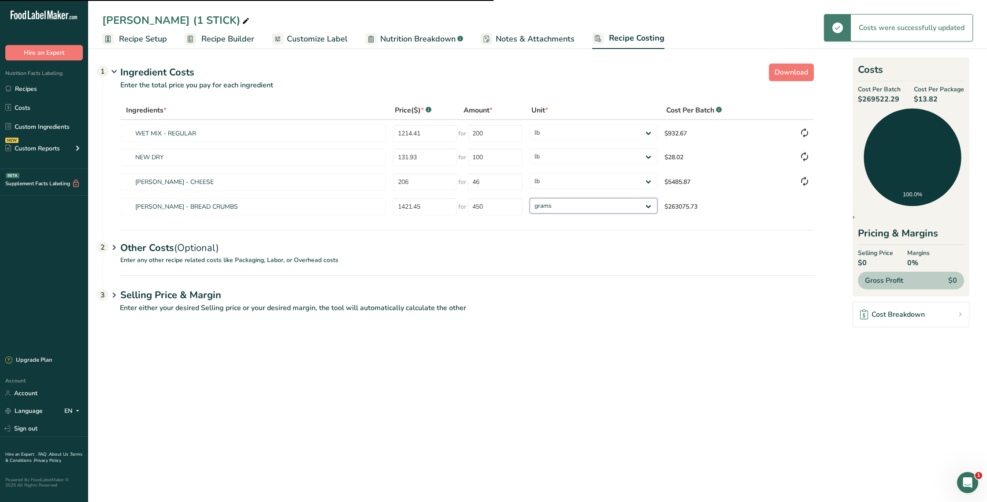
select select "12"
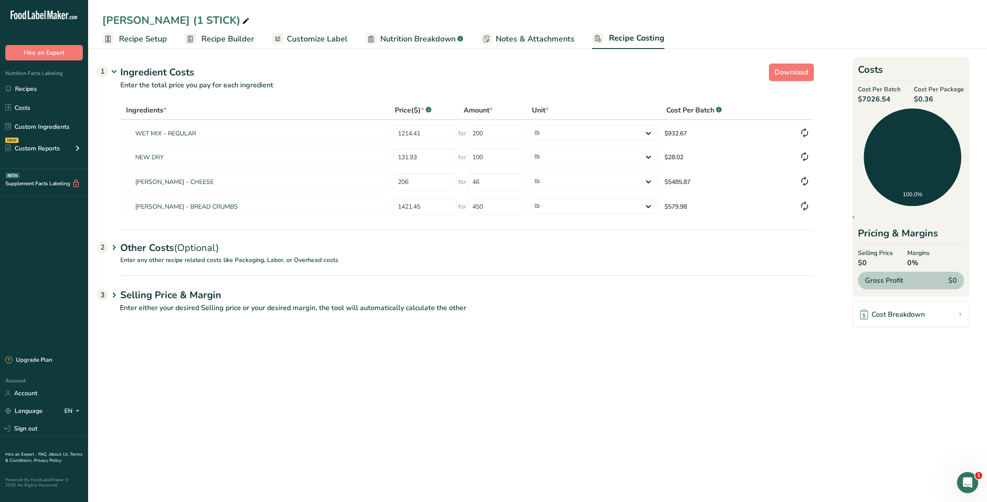
drag, startPoint x: 929, startPoint y: 96, endPoint x: 919, endPoint y: 97, distance: 9.3
click at [919, 97] on span "$0.36" at bounding box center [939, 99] width 50 height 11
copy span "0.36"
click at [910, 314] on div "Cost Breakdown" at bounding box center [892, 314] width 65 height 11
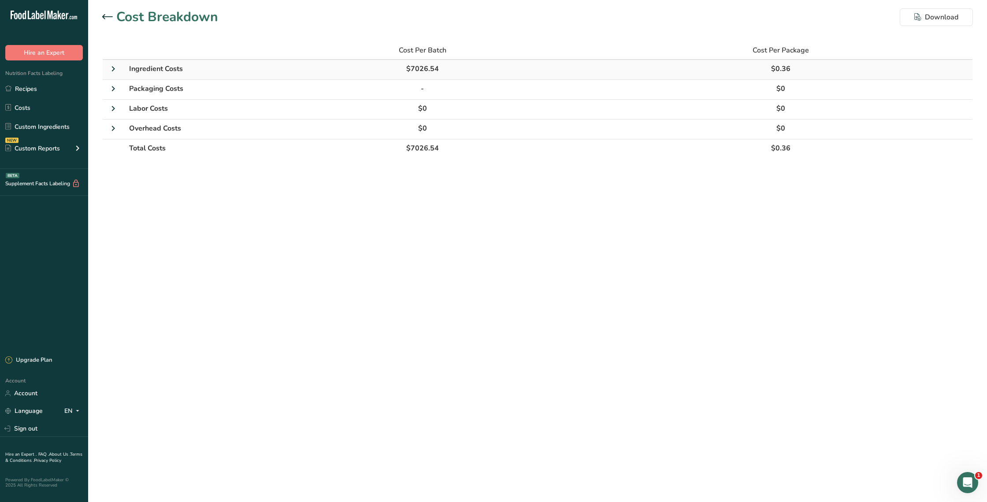
click at [111, 67] on icon at bounding box center [113, 69] width 11 height 16
